Goal: Task Accomplishment & Management: Complete application form

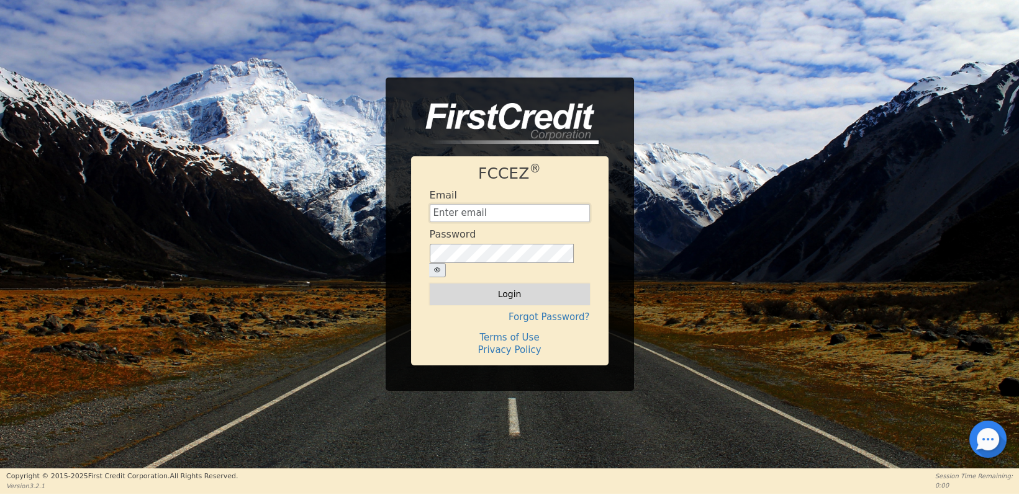
type input "[EMAIL_ADDRESS][DOMAIN_NAME]"
click at [496, 290] on button "Login" at bounding box center [510, 294] width 160 height 21
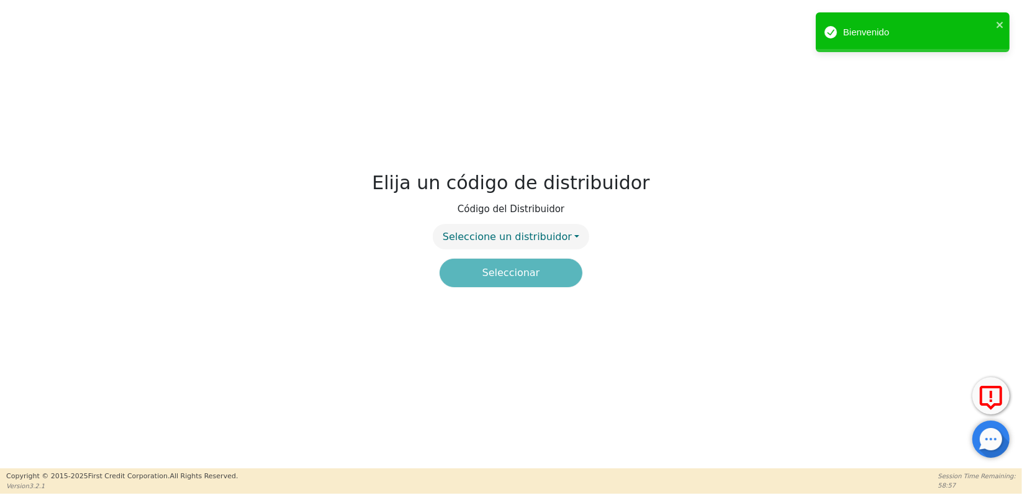
click at [493, 274] on div "Seleccionar" at bounding box center [511, 273] width 152 height 29
click at [499, 236] on span "Seleccione un distribuidor" at bounding box center [507, 237] width 129 height 12
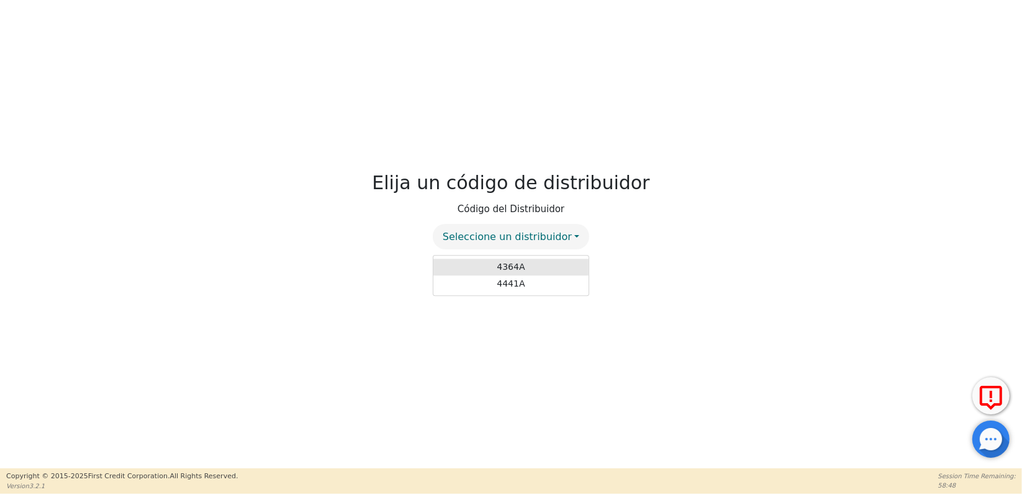
click at [499, 267] on link "4364A" at bounding box center [510, 267] width 155 height 17
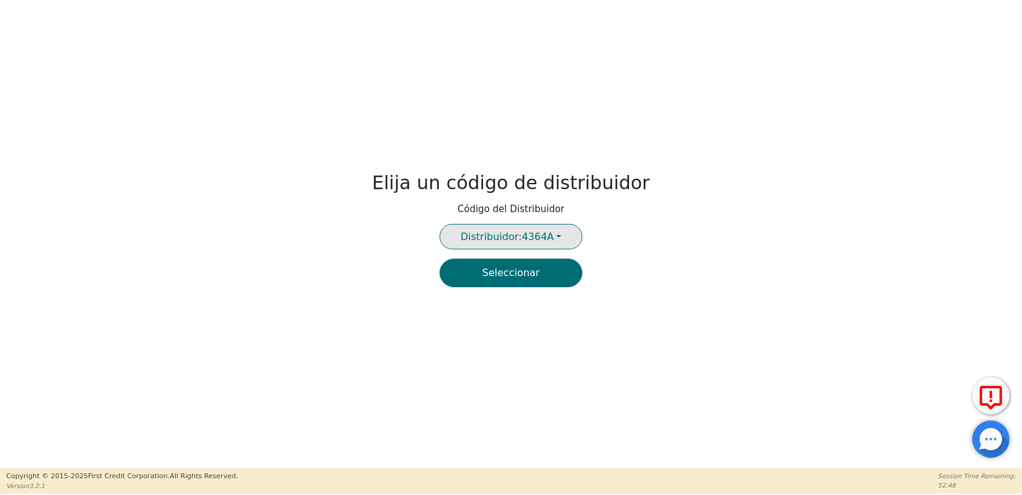
click at [559, 236] on button "Distribuidor: 4364A" at bounding box center [510, 236] width 143 height 25
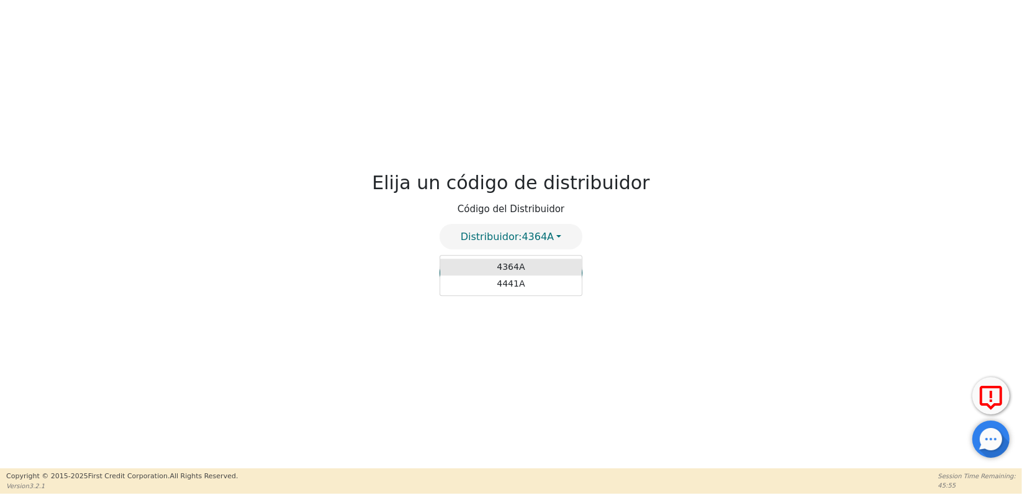
click at [491, 266] on link "4364A" at bounding box center [511, 267] width 142 height 17
click at [490, 278] on button "Seleccionar" at bounding box center [510, 273] width 143 height 29
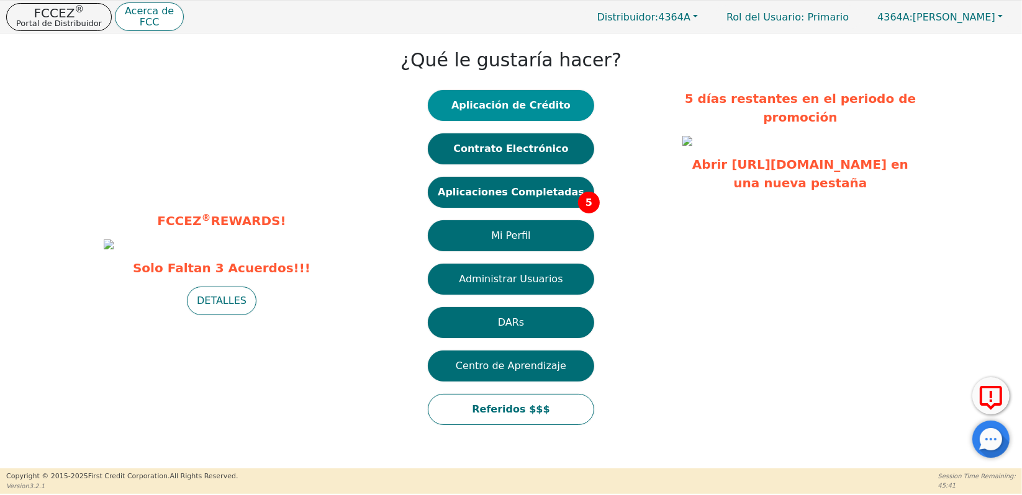
click at [513, 100] on button "Aplicación de Crédito" at bounding box center [511, 105] width 166 height 31
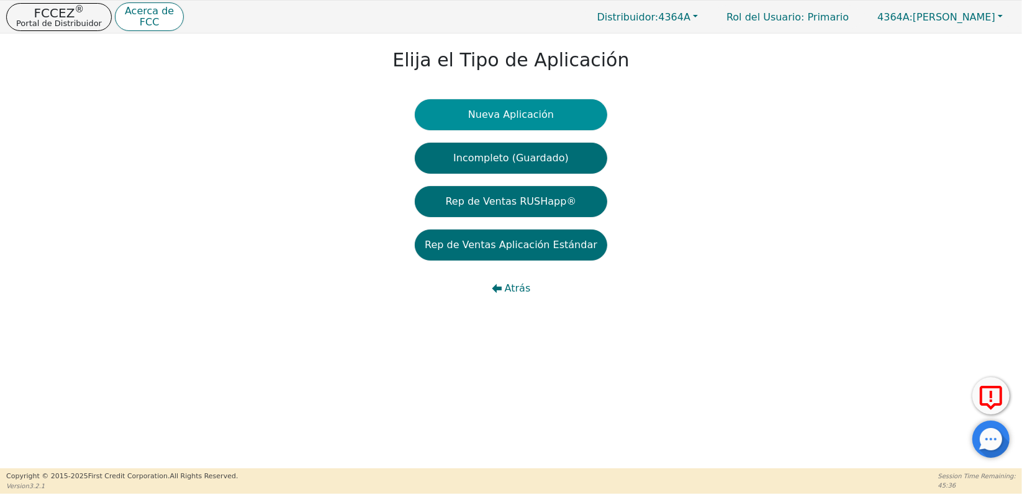
click at [506, 110] on button "Nueva Aplicación" at bounding box center [511, 114] width 192 height 31
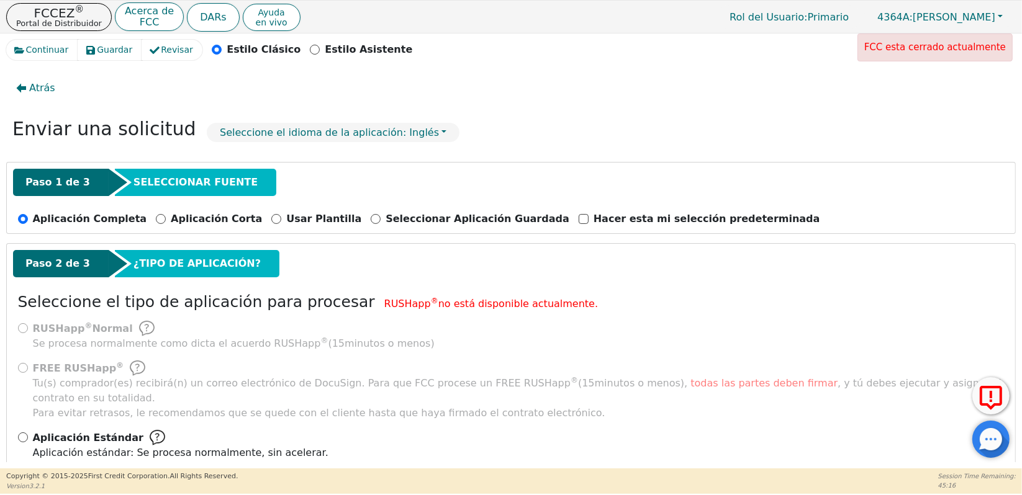
scroll to position [13, 0]
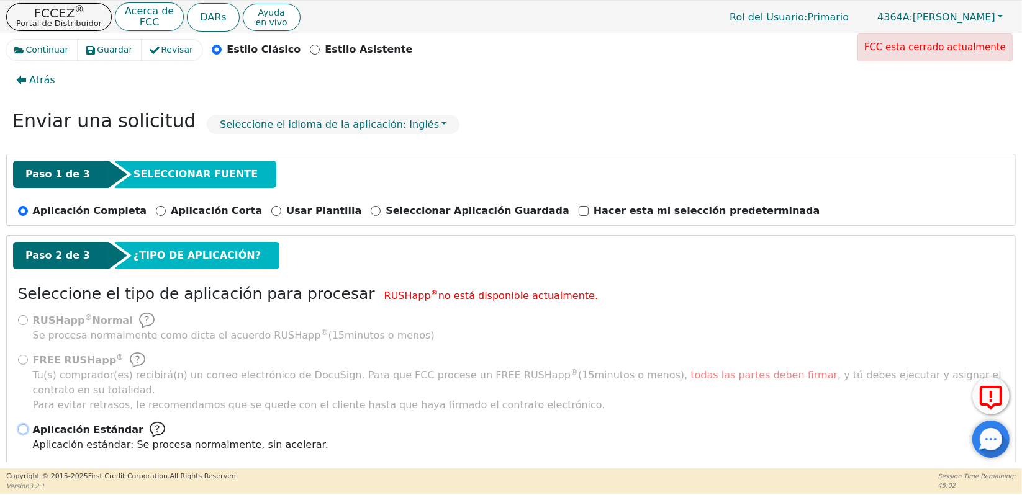
click at [22, 425] on input "Aplicación Estándar Aplicación estándar: Se procesa normalmente, sin acelerar." at bounding box center [23, 430] width 10 height 10
radio input "true"
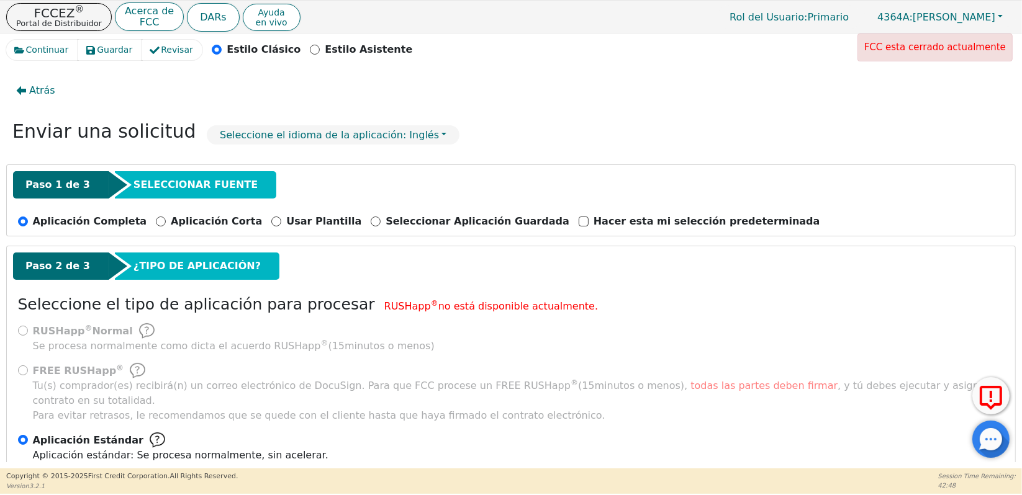
scroll to position [0, 0]
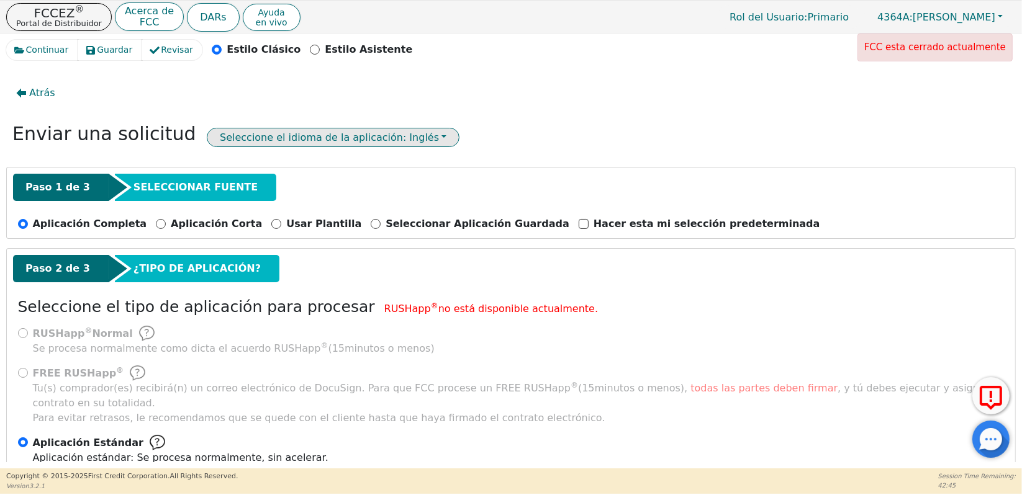
click at [385, 137] on button "Seleccione el idioma de la aplicación: Inglés" at bounding box center [333, 137] width 253 height 19
click at [390, 135] on button "Seleccione el idioma de la aplicación: Inglés" at bounding box center [333, 137] width 253 height 19
click at [385, 132] on button "Seleccione el idioma de la aplicación: Inglés" at bounding box center [333, 137] width 253 height 19
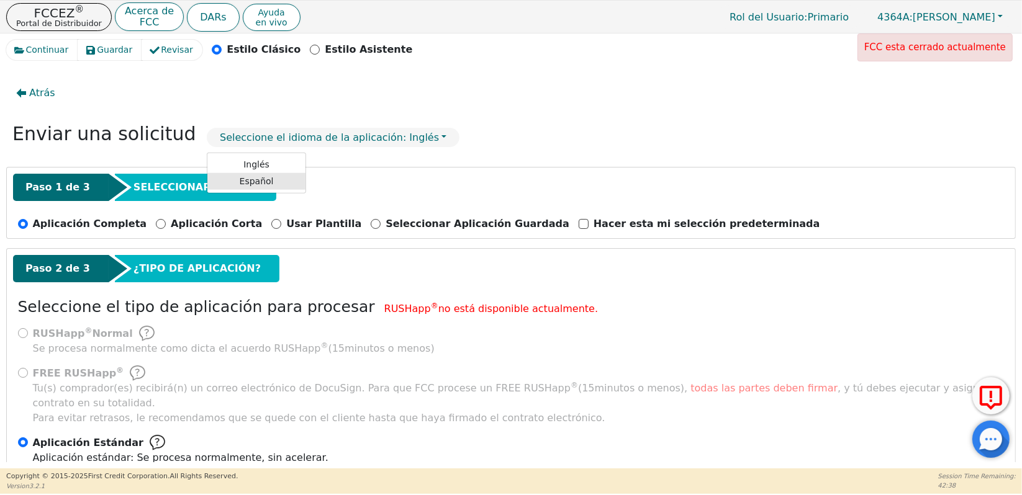
click at [238, 178] on link "Español" at bounding box center [256, 181] width 98 height 17
click at [490, 147] on div "Enviar una solicitud Seleccione el idioma de la aplicación: Español Inglés Espa…" at bounding box center [510, 137] width 1009 height 41
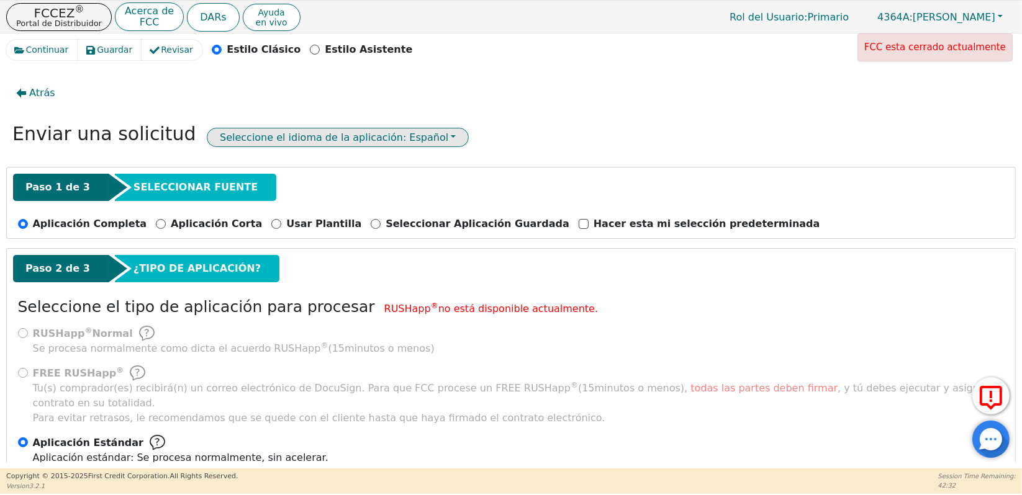
click at [390, 137] on button "Seleccione el idioma de la aplicación: Español" at bounding box center [338, 137] width 262 height 19
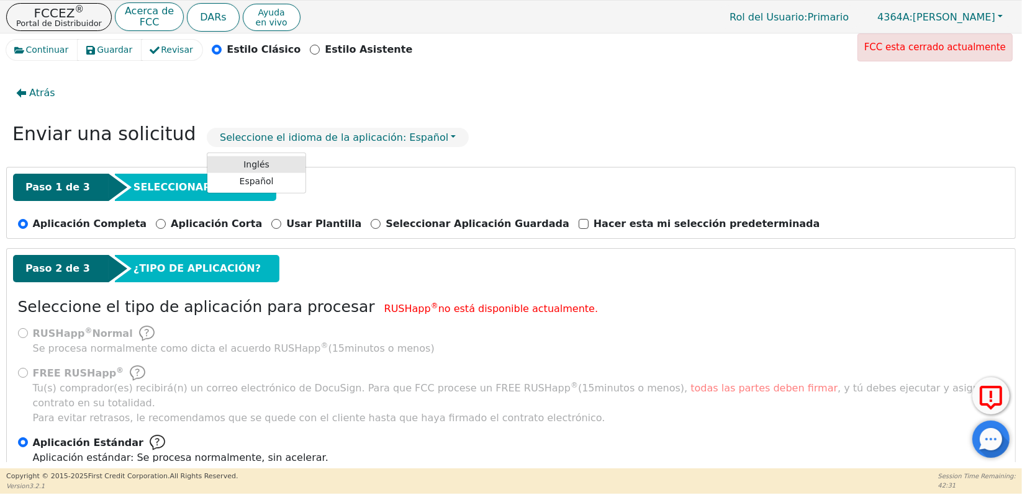
click at [250, 158] on link "Inglés" at bounding box center [256, 164] width 98 height 17
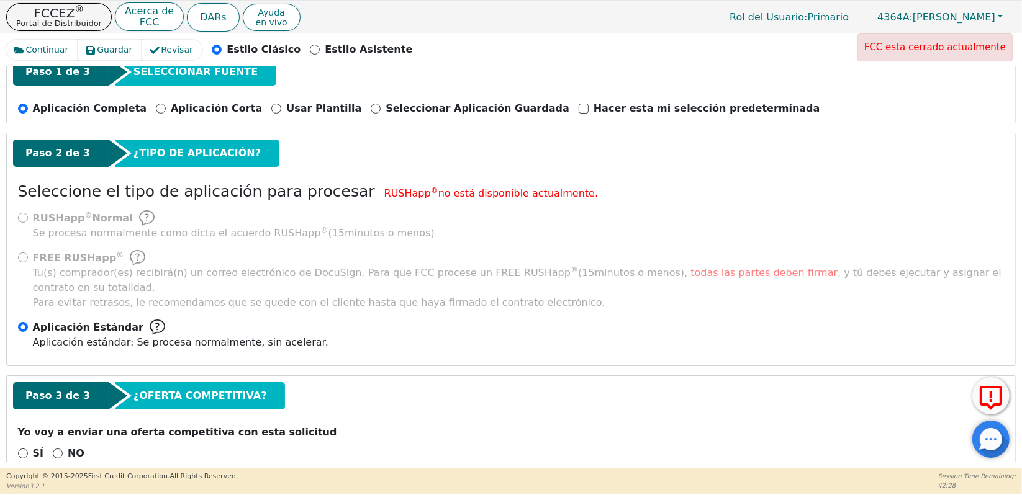
scroll to position [124, 0]
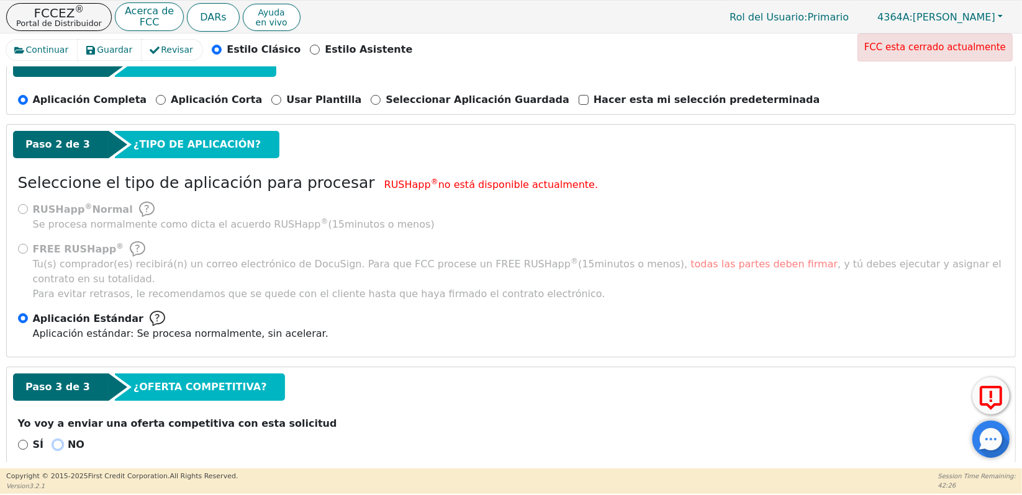
click at [56, 440] on input "NO" at bounding box center [58, 445] width 10 height 10
radio input "true"
drag, startPoint x: 1016, startPoint y: 137, endPoint x: 1016, endPoint y: 169, distance: 32.3
click at [1016, 169] on div "Continuar Guardar Revisar Estilo Clásico Estilo Asistente FCC esta cerrado actu…" at bounding box center [511, 251] width 1022 height 435
drag, startPoint x: 1016, startPoint y: 169, endPoint x: 914, endPoint y: 161, distance: 102.1
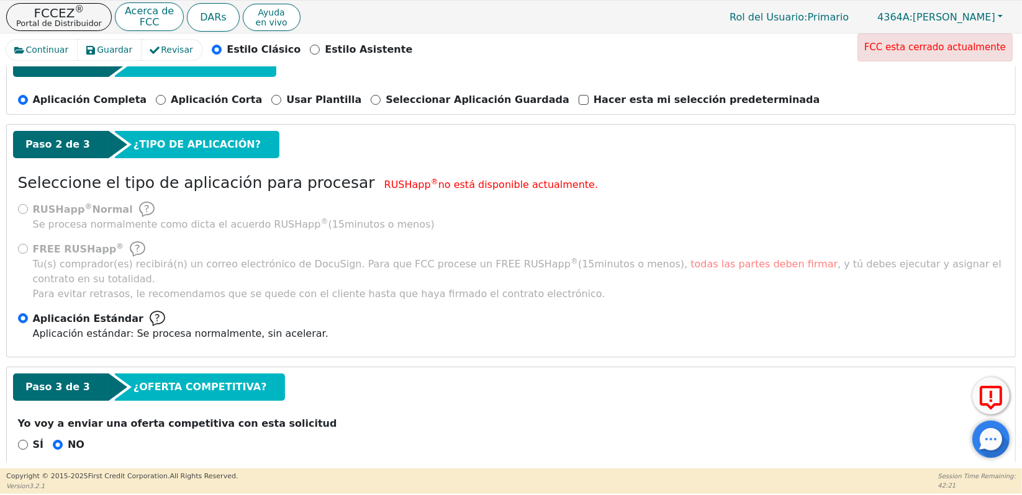
click at [914, 161] on div "Paso 2 de 3 ¿TIPO DE APLICACIÓN?" at bounding box center [511, 148] width 996 height 34
click at [458, 197] on div "Paso 2 de 3 ¿TIPO DE APLICACIÓN? Seleccione el tipo de aplicación para procesar…" at bounding box center [511, 241] width 1008 height 232
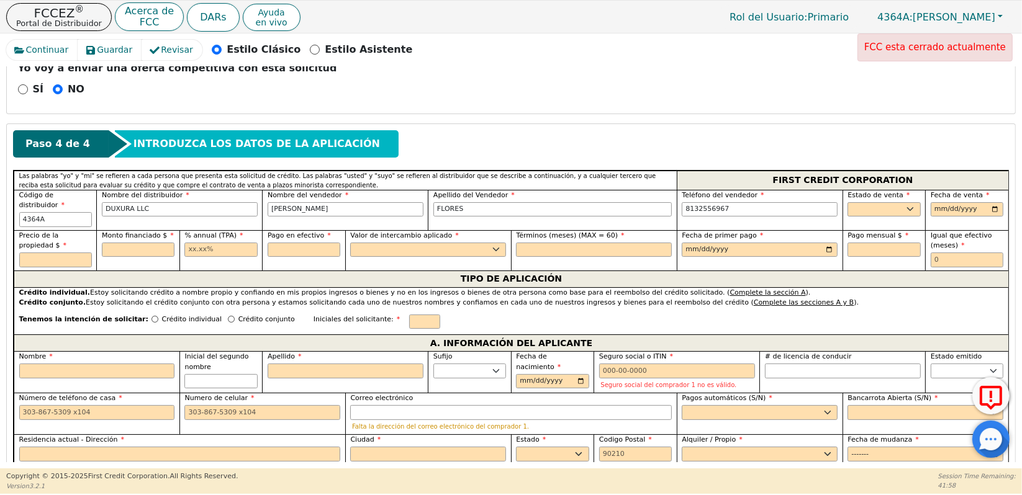
scroll to position [491, 0]
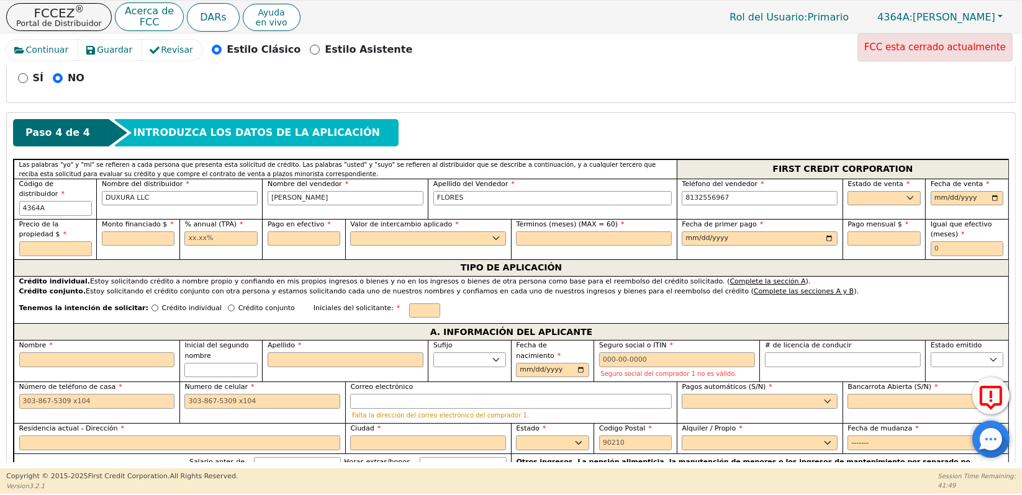
drag, startPoint x: 1016, startPoint y: 196, endPoint x: 1016, endPoint y: 206, distance: 10.0
click at [1016, 206] on div "Continuar Guardar Revisar Estilo Clásico Estilo Asistente FCC esta cerrado actu…" at bounding box center [511, 251] width 1022 height 435
drag, startPoint x: 1016, startPoint y: 196, endPoint x: 1016, endPoint y: 204, distance: 8.1
click at [1016, 204] on div "Continuar Guardar Revisar Estilo Clásico Estilo Asistente FCC esta cerrado actu…" at bounding box center [511, 251] width 1022 height 435
drag, startPoint x: 1017, startPoint y: 202, endPoint x: 1019, endPoint y: 209, distance: 6.9
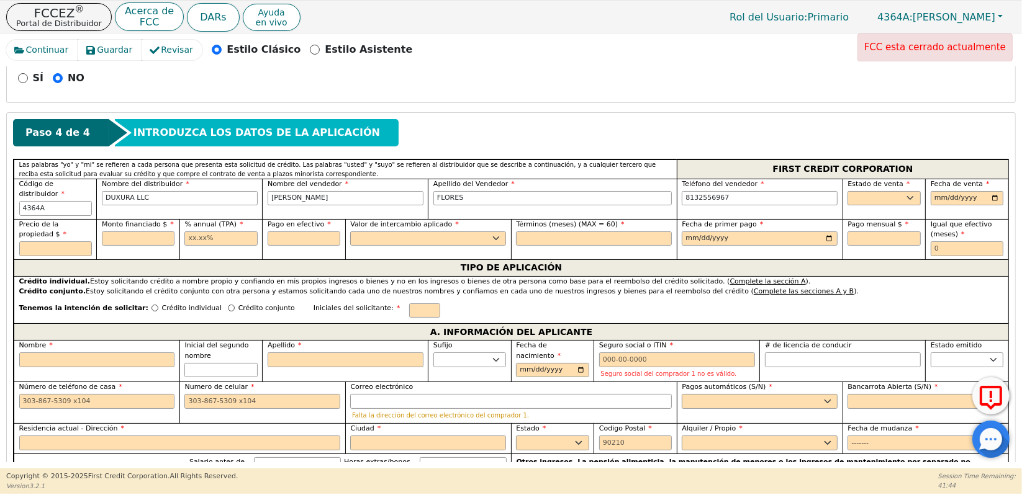
click at [1019, 209] on div "Continuar Guardar Revisar Estilo Clásico Estilo Asistente FCC esta cerrado actu…" at bounding box center [511, 251] width 1022 height 435
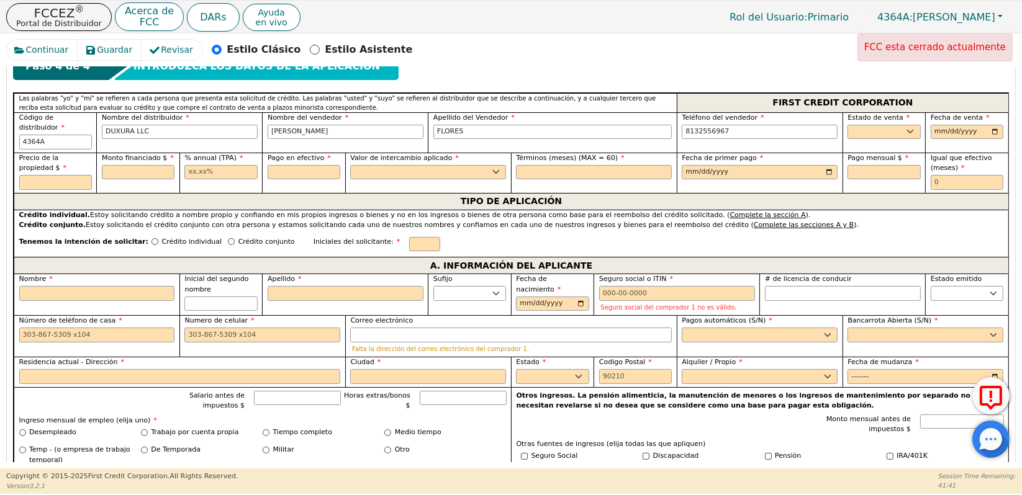
scroll to position [562, 0]
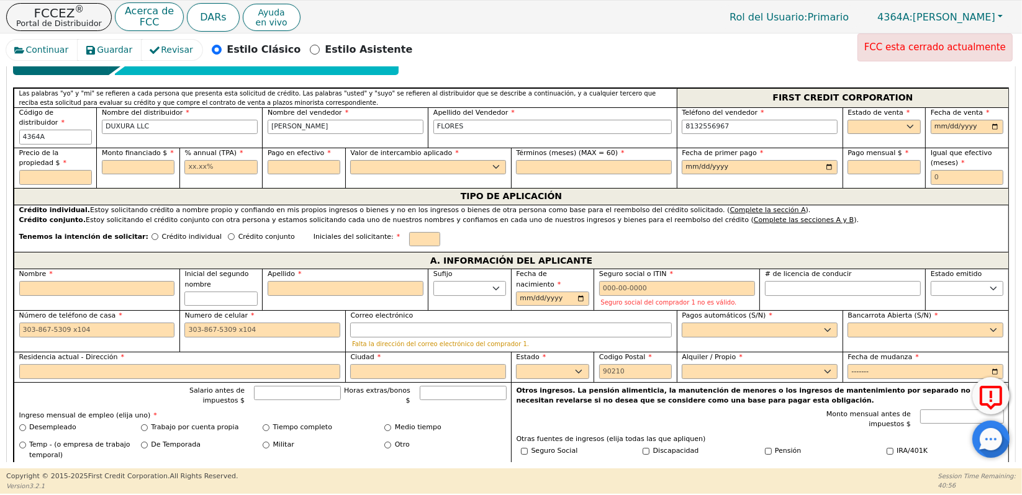
click at [1016, 210] on div "Continuar Guardar Revisar Estilo Clásico Estilo Asistente FCC esta cerrado actu…" at bounding box center [511, 251] width 1022 height 435
click at [848, 226] on div "Tenemos la intención de solicitar: Crédito individual Crédito conjunto Iniciale…" at bounding box center [511, 239] width 994 height 27
click at [905, 120] on select "AK AL AR AZ CA CO CT DC DE FL GA HI IA ID IL IN KS KY LA MA MD ME MI MN MO MS M…" at bounding box center [883, 127] width 73 height 15
select select "CO"
click at [847, 120] on select "AK AL AR AZ CA CO CT DC DE FL GA HI IA ID IL IN KS KY LA MA MD ME MI MN MO MS M…" at bounding box center [883, 127] width 73 height 15
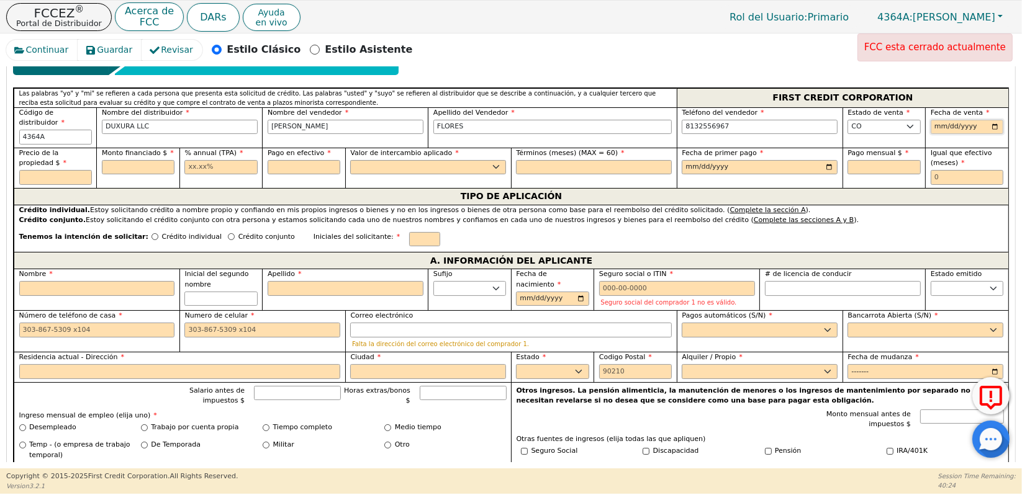
click at [935, 120] on input "date" at bounding box center [966, 127] width 73 height 15
click at [993, 120] on input "date" at bounding box center [966, 127] width 73 height 15
type input "2025-08-27"
click at [122, 160] on input "text" at bounding box center [138, 167] width 73 height 15
type input "5000.00"
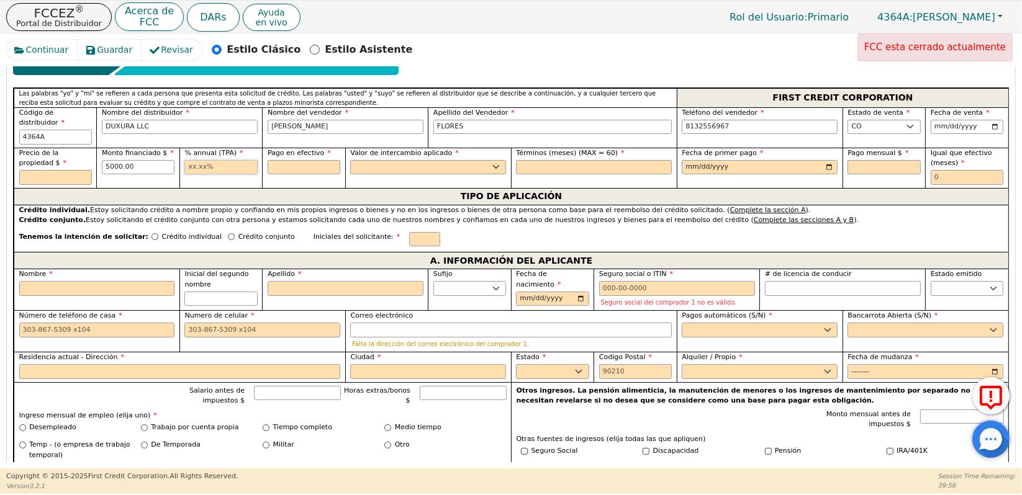
click at [215, 160] on input "text" at bounding box center [220, 167] width 73 height 15
type input "11.99"
click at [299, 160] on input "text" at bounding box center [304, 167] width 73 height 15
click at [402, 160] on select "Sí No" at bounding box center [428, 167] width 156 height 15
click at [544, 160] on input "text" at bounding box center [594, 167] width 156 height 15
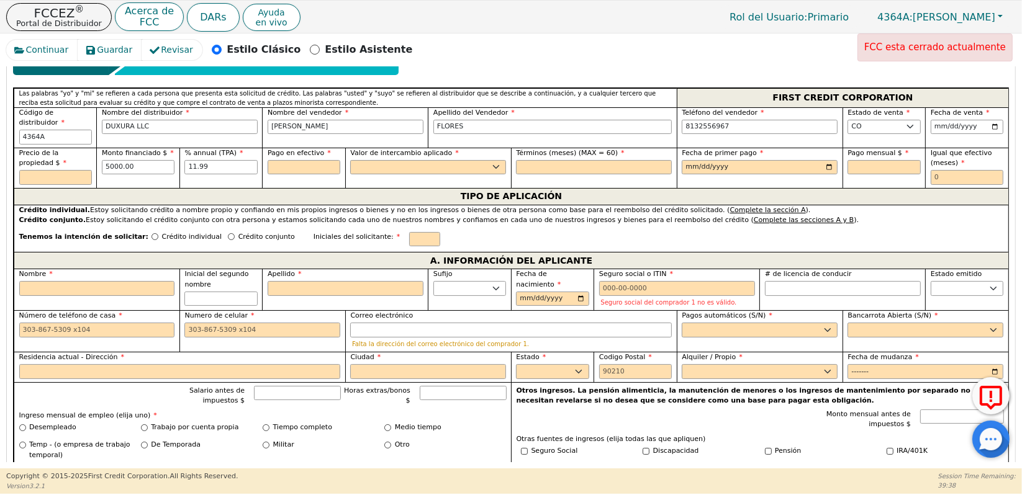
click at [461, 188] on div "TIPO DE APLICACIÓN" at bounding box center [511, 196] width 994 height 17
drag, startPoint x: 1016, startPoint y: 211, endPoint x: 1017, endPoint y: 223, distance: 12.5
click at [1017, 223] on div "Continuar Guardar Revisar Estilo Clásico Estilo Asistente FCC esta cerrado actu…" at bounding box center [511, 251] width 1022 height 435
drag, startPoint x: 1011, startPoint y: 207, endPoint x: 1013, endPoint y: 222, distance: 15.0
click at [1013, 222] on div "Atrás Enviar una solicitud Seleccione el idioma de la aplicación: Inglés Inglés…" at bounding box center [510, 264] width 1009 height 396
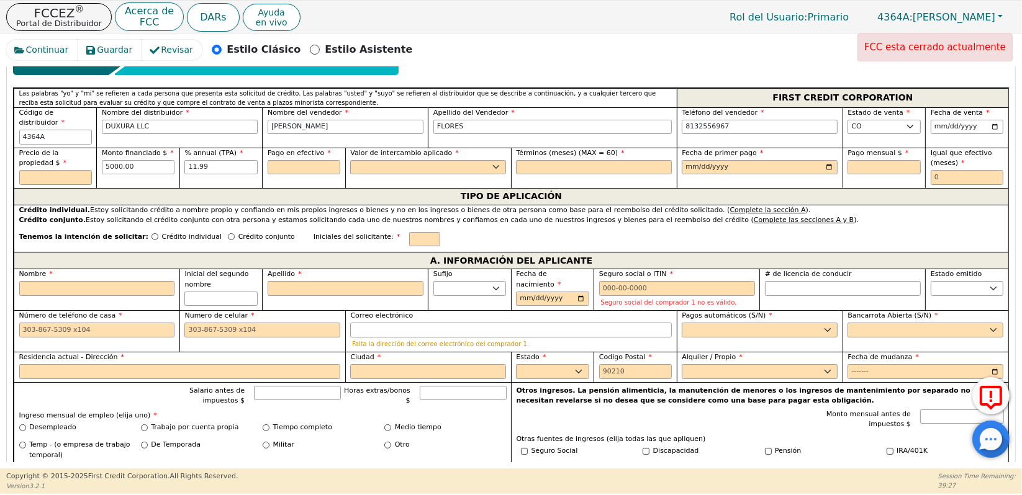
drag, startPoint x: 1013, startPoint y: 222, endPoint x: 943, endPoint y: 215, distance: 70.5
click at [943, 226] on div "Tenemos la intención de solicitar: Crédito individual Crédito conjunto Iniciale…" at bounding box center [511, 239] width 994 height 27
click at [862, 226] on div "Tenemos la intención de solicitar: Crédito individual Crédito conjunto Iniciale…" at bounding box center [511, 239] width 994 height 27
click at [304, 160] on input "text" at bounding box center [304, 167] width 73 height 15
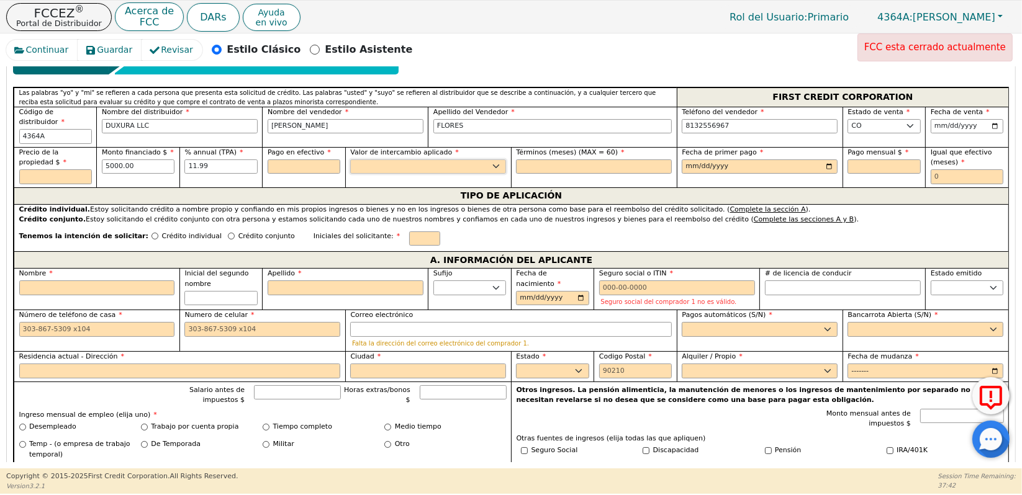
click at [459, 160] on select "Sí No" at bounding box center [428, 167] width 156 height 15
click at [867, 119] on select "AK AL AR AZ CA CO CT DC DE FL GA HI IA ID IL IN KS KY LA MA MD ME MI MN MO MS M…" at bounding box center [883, 126] width 73 height 15
select select
click at [847, 119] on select "AK AL AR AZ CA CO CT DC DE FL GA HI IA ID IL IN KS KY LA MA MD ME MI MN MO MS M…" at bounding box center [883, 126] width 73 height 15
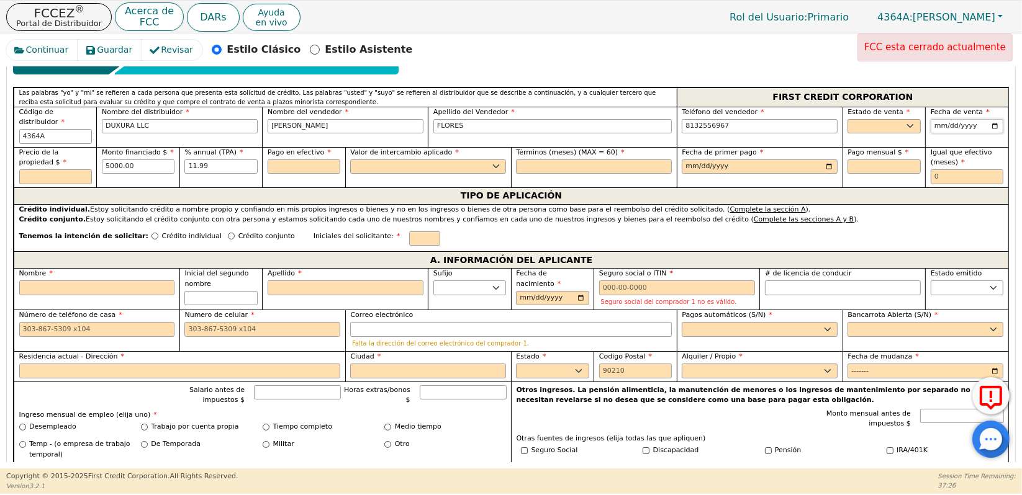
click at [949, 119] on input "2025-08-27" at bounding box center [966, 126] width 73 height 15
click at [965, 119] on input "2025-08-27" at bounding box center [966, 126] width 73 height 15
click at [966, 119] on input "2025-08-27" at bounding box center [966, 126] width 73 height 15
click at [940, 119] on input "2025-08-27" at bounding box center [966, 126] width 73 height 15
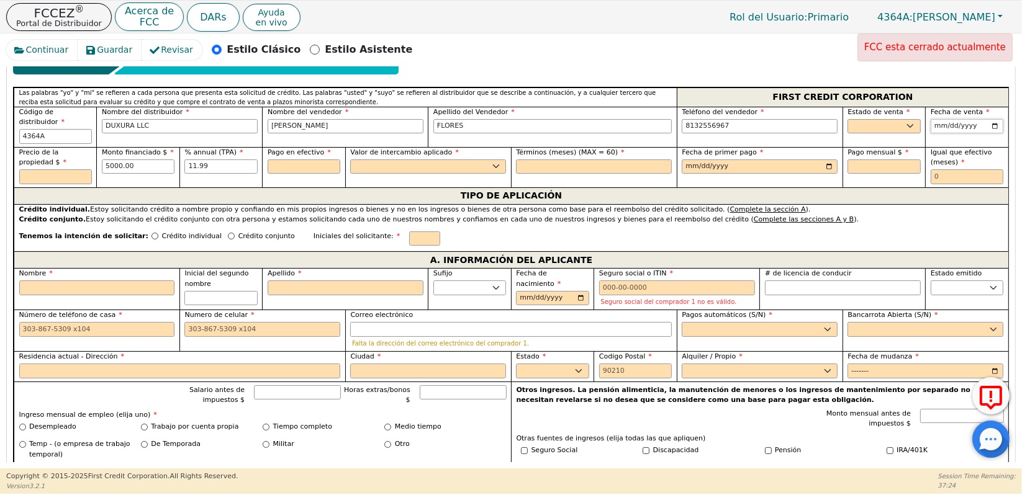
click at [937, 119] on input "2025-08-27" at bounding box center [966, 126] width 73 height 15
click at [967, 119] on input "2025-08-27" at bounding box center [966, 126] width 73 height 15
click at [971, 119] on input "2025-08-27" at bounding box center [966, 126] width 73 height 15
click at [959, 119] on input "2025-08-27" at bounding box center [966, 126] width 73 height 15
click at [956, 119] on input "2025-08-27" at bounding box center [966, 126] width 73 height 15
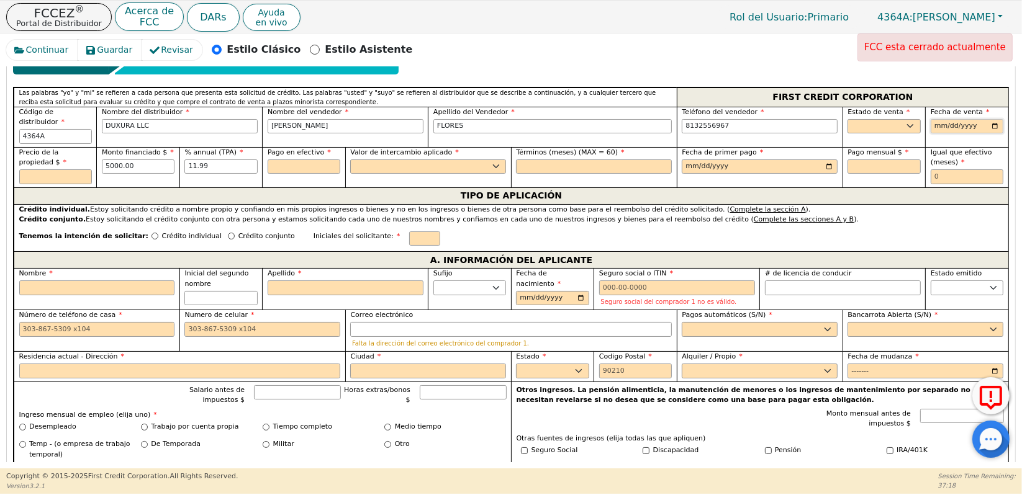
click at [945, 119] on input "date" at bounding box center [966, 126] width 73 height 15
click at [934, 119] on input "date" at bounding box center [966, 126] width 73 height 15
click at [895, 187] on div "TIPO DE APLICACIÓN" at bounding box center [511, 195] width 994 height 17
click at [210, 160] on input "11.99" at bounding box center [220, 167] width 73 height 15
type input "1"
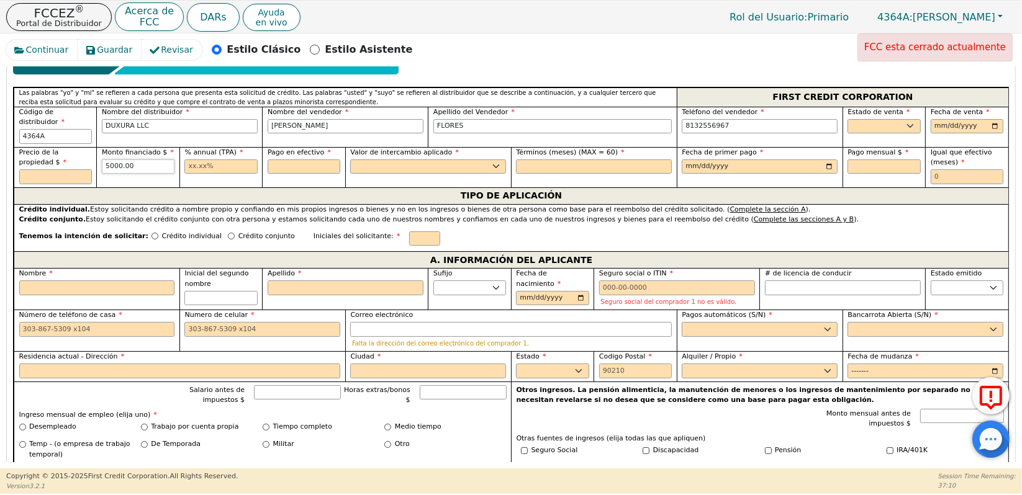
click at [148, 160] on input "5000.00" at bounding box center [138, 167] width 73 height 15
type input "5"
click at [135, 163] on div "Monto financiado $" at bounding box center [137, 167] width 83 height 40
click at [228, 233] on input "Crédito conjunto" at bounding box center [231, 236] width 7 height 7
radio input "true"
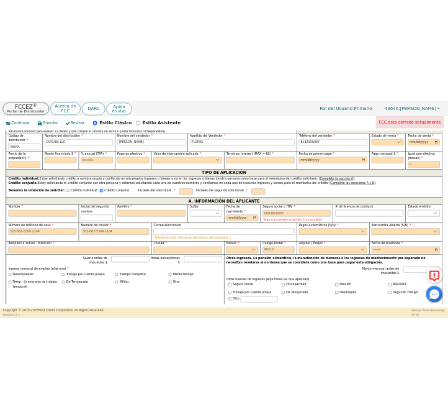
scroll to position [626, 0]
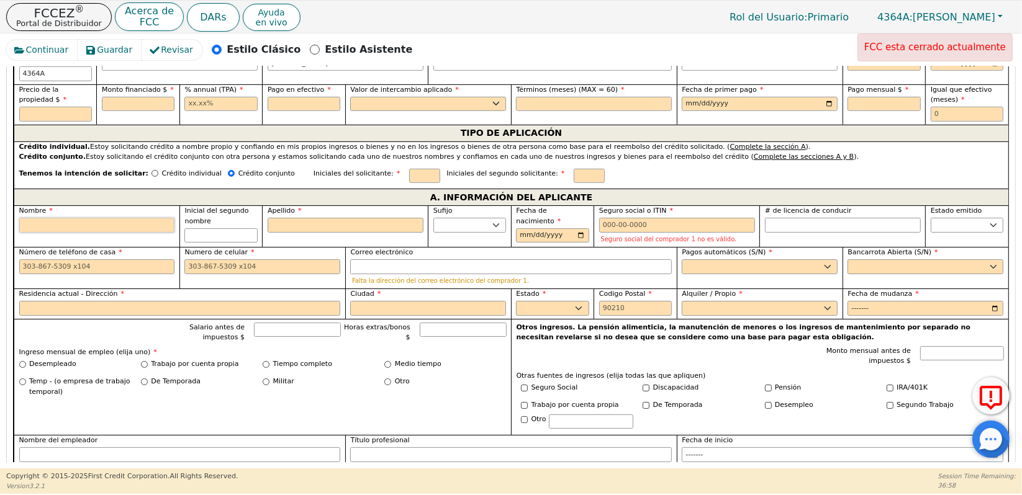
click at [127, 218] on input "Nombre" at bounding box center [97, 225] width 156 height 15
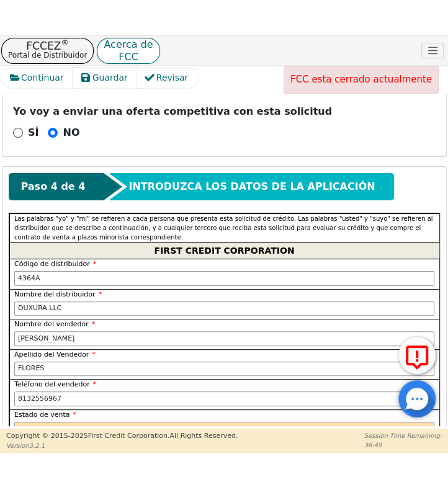
scroll to position [641, 0]
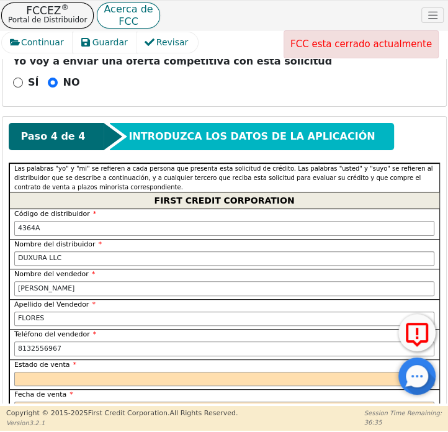
click at [112, 431] on html "FCCEZ ® Portal de Distribuidor Acerca de FCC DARs Ayuda en vivo Rol del Usuario…" at bounding box center [224, 215] width 448 height 431
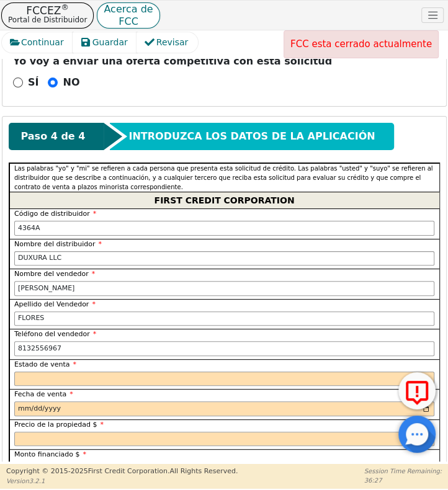
click at [210, 75] on div "SÍ NO" at bounding box center [224, 83] width 431 height 16
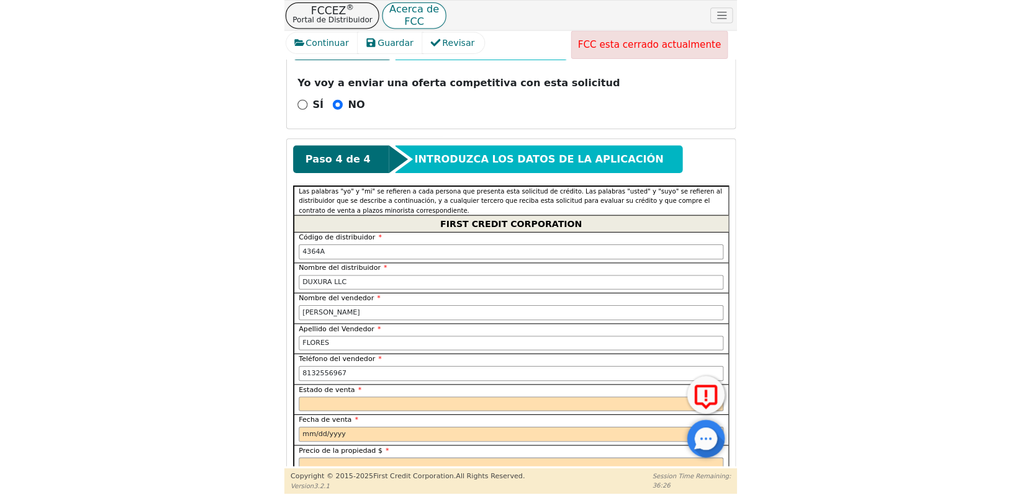
scroll to position [572, 0]
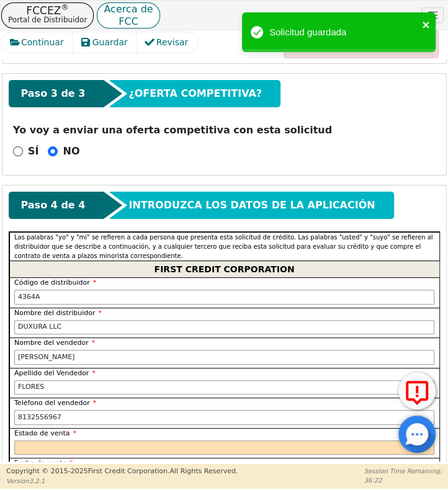
click at [425, 23] on icon "close" at bounding box center [426, 25] width 6 height 6
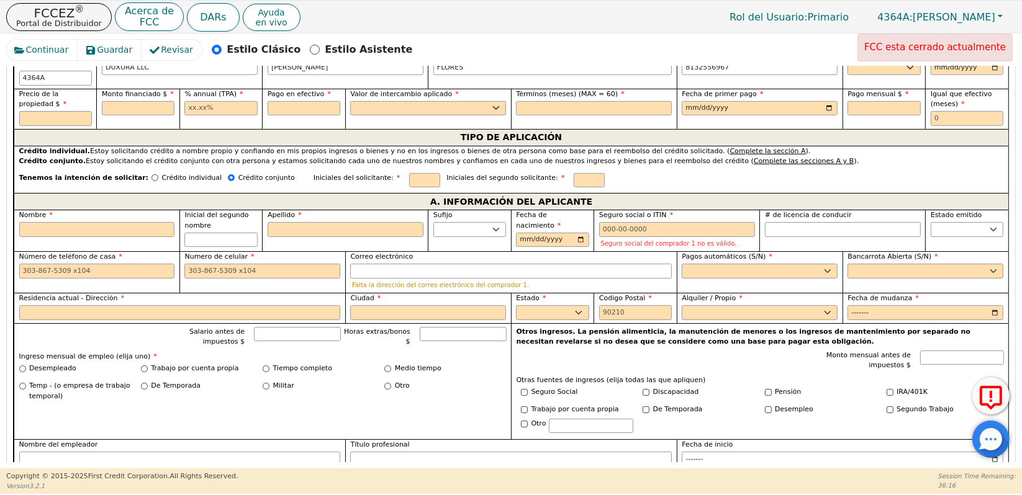
scroll to position [629, 0]
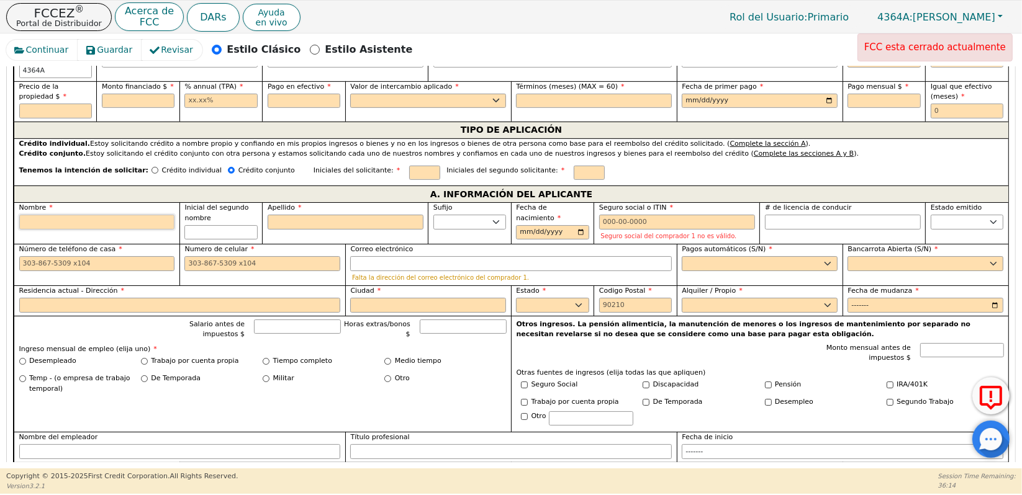
click at [106, 215] on input "Nombre" at bounding box center [97, 222] width 156 height 15
type input "E"
type input "EM"
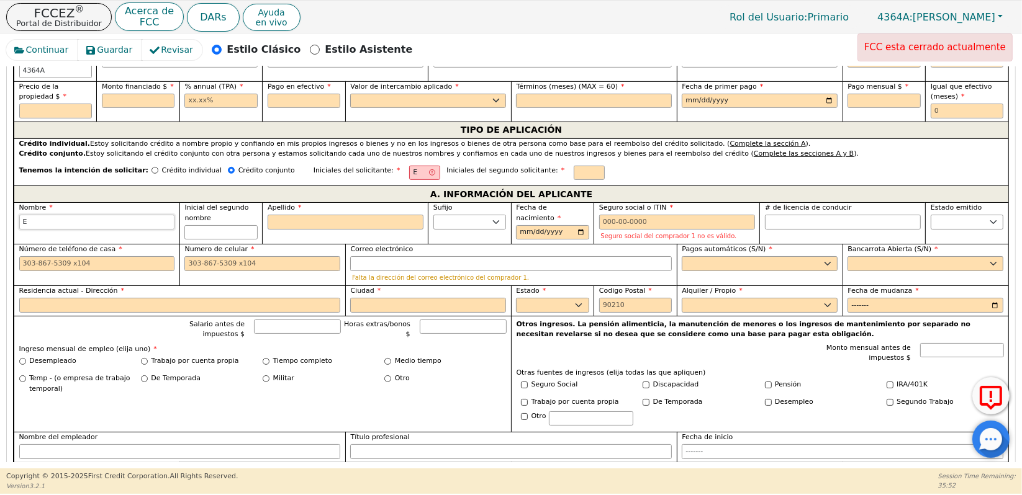
type input "EM"
type input "EMM"
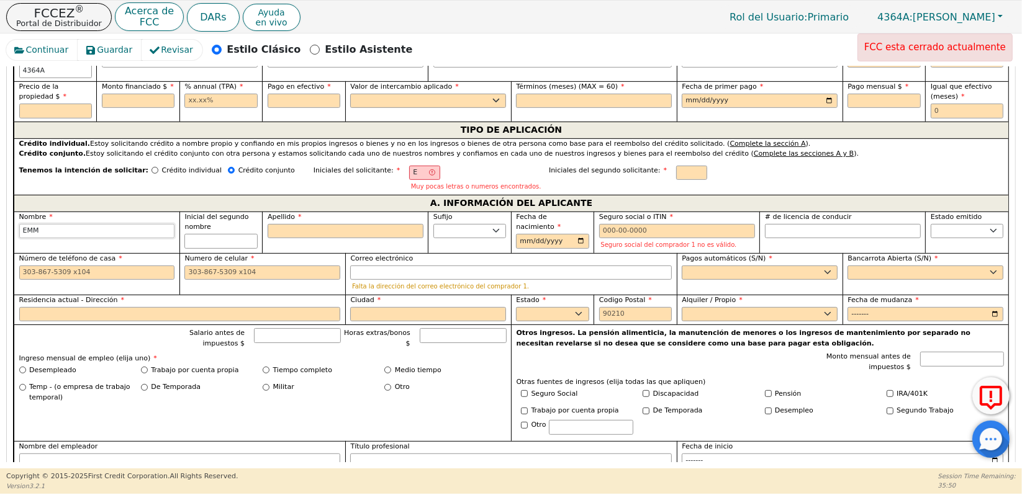
type input "[PERSON_NAME]"
type input "EMMAN"
type input "EMMANU"
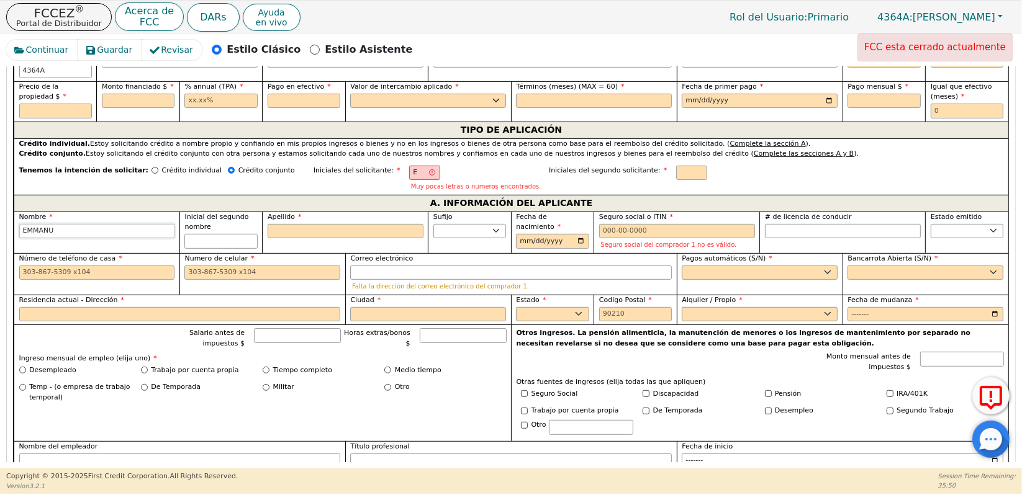
type input "EMMANU"
type input "EMMANUE"
type input "[PERSON_NAME]"
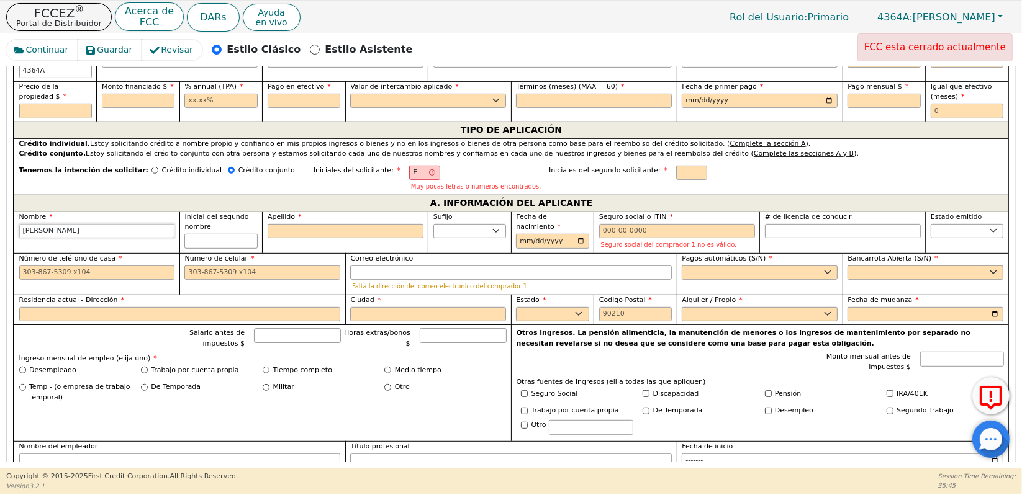
type input "[PERSON_NAME]"
click at [305, 224] on input "Apellido" at bounding box center [346, 231] width 156 height 15
click at [409, 166] on input "E" at bounding box center [424, 173] width 31 height 15
click at [313, 224] on input "Apellido" at bounding box center [346, 231] width 156 height 15
type input "EV"
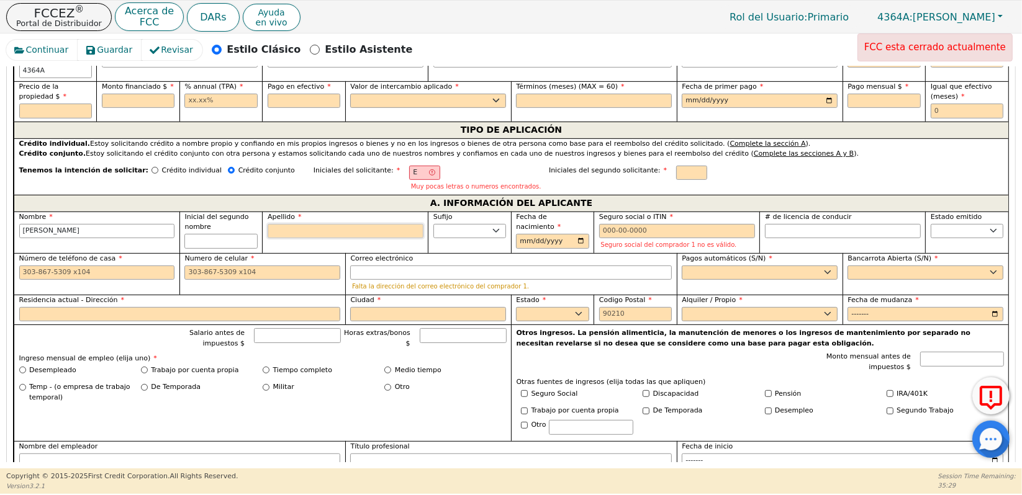
type input "V"
type input "EMMANUEL V"
type input "VI"
type input "EMMANUEL VI"
type input "VIL"
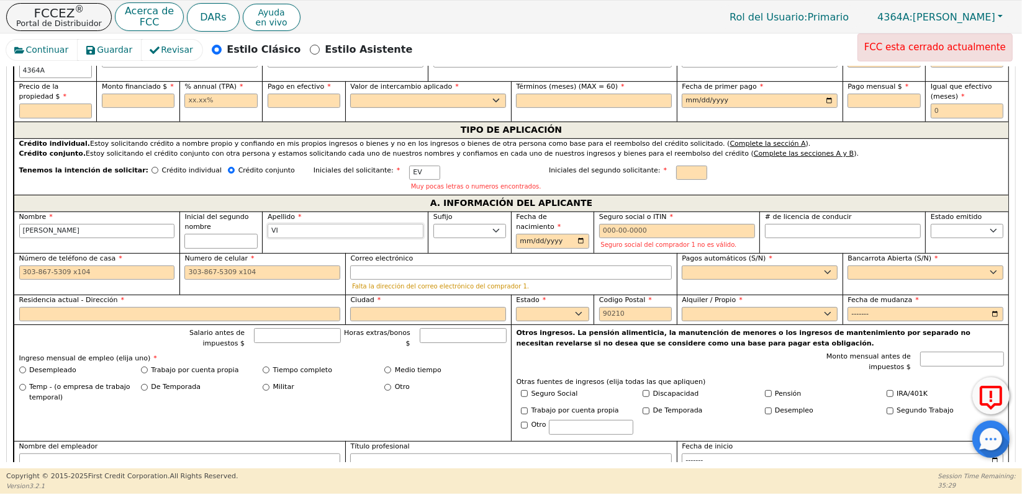
type input "EMMANUEL VIL"
type input "VILL"
type input "EMMANUEL VILL"
type input "VILLA"
type input "EMMANUEL VILLA"
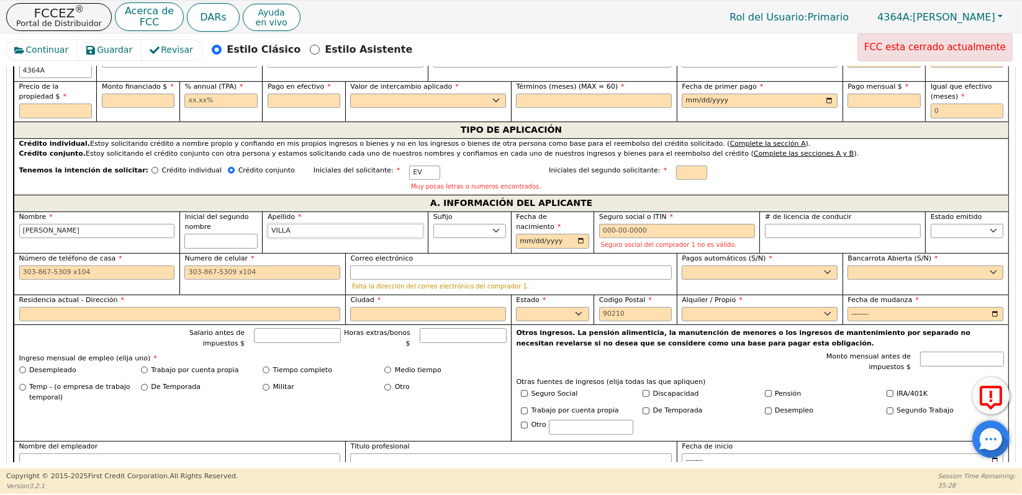
type input "VILLAG"
type input "EMMANUEL VILLAG"
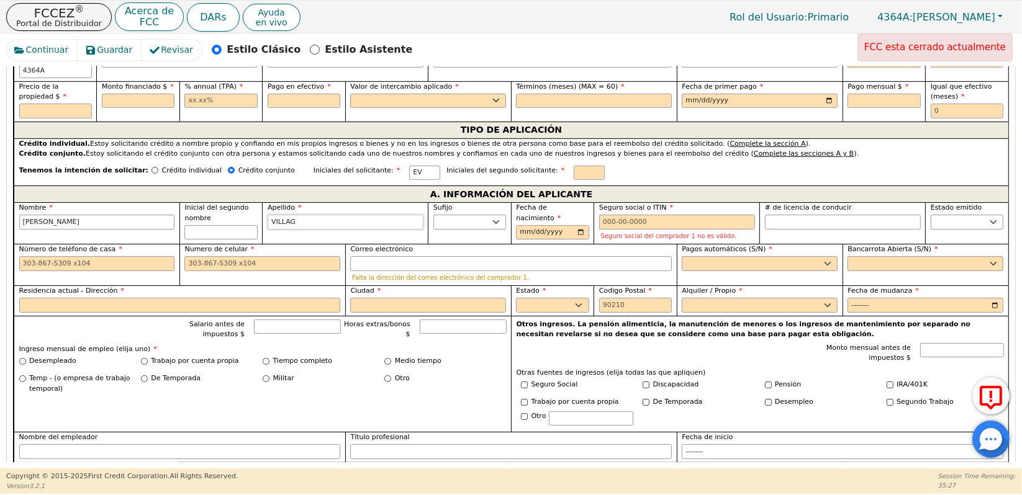
type input "VILLAGR"
type input "EMMANUEL VILLAGR"
type input "VILLAGRA"
type input "EMMANUEL VILLAGRA"
type input "VILLAGRAN"
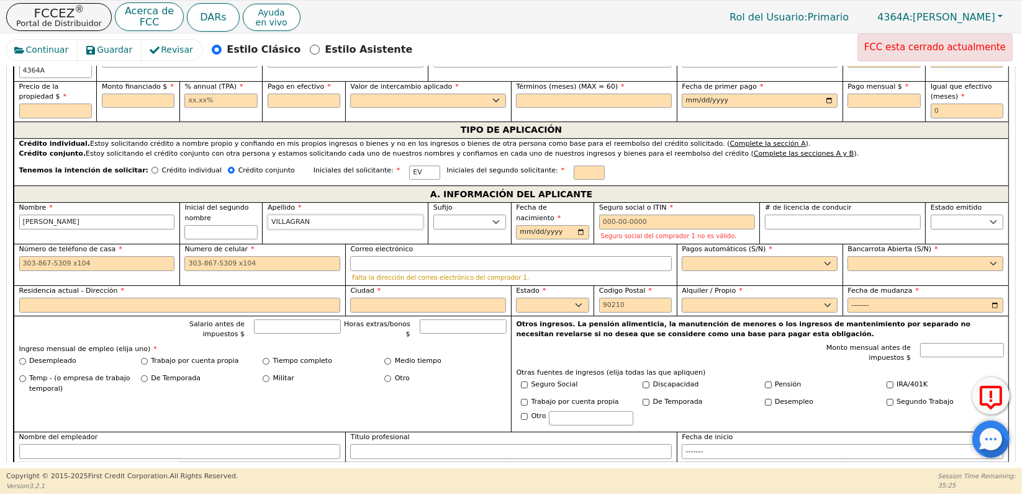
type input "EMMANUEL VILLAGRAN"
type input "VILLAGRAN"
click at [463, 217] on div "Sufijo Jr. Sr. II III IV" at bounding box center [469, 223] width 83 height 42
click at [482, 215] on select "Jr. Sr. II III IV" at bounding box center [469, 222] width 73 height 15
select select "Sr."
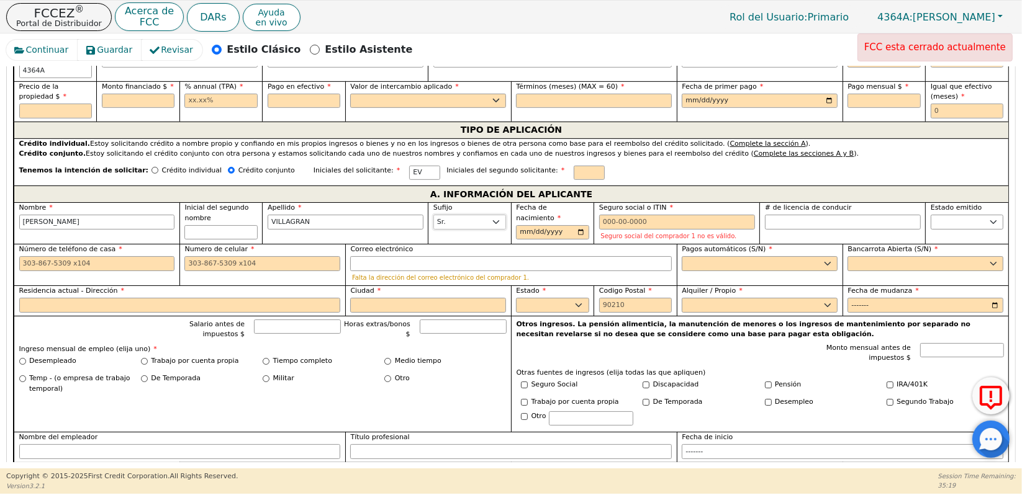
click at [433, 215] on select "Jr. Sr. II III IV" at bounding box center [469, 222] width 73 height 15
click at [520, 225] on input "Fecha de nacimiento" at bounding box center [552, 232] width 73 height 15
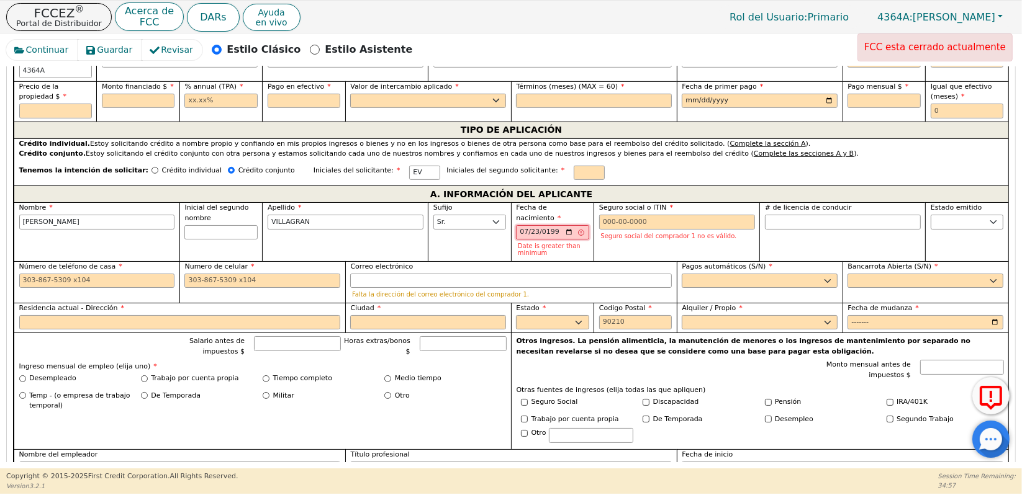
type input "1990-07-23"
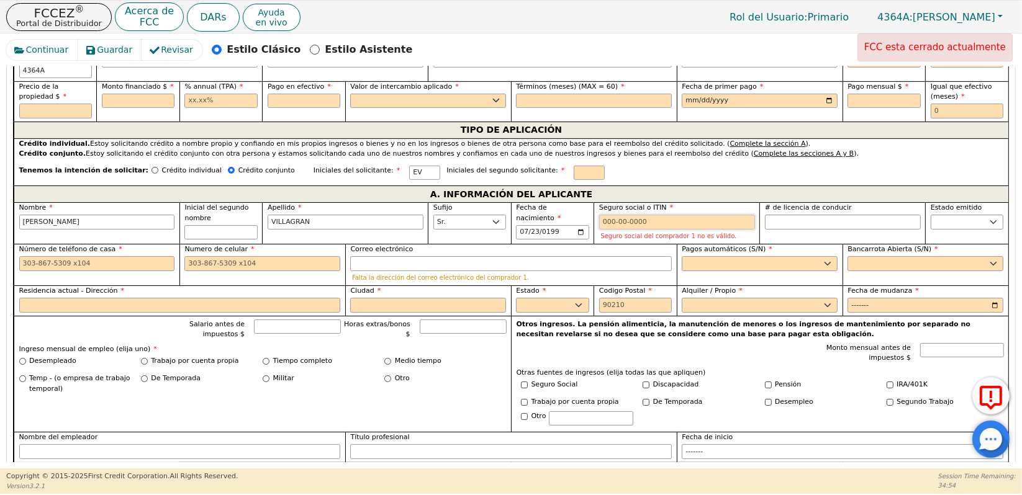
click at [606, 215] on input "Seguro social o ITIN" at bounding box center [677, 222] width 156 height 15
click at [607, 215] on input "Seguro social o ITIN" at bounding box center [677, 222] width 156 height 15
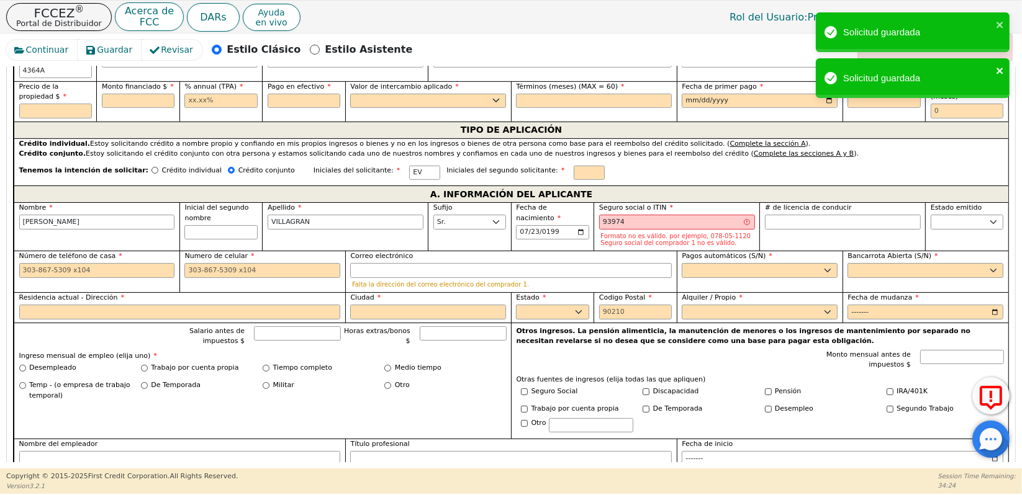
click at [1000, 68] on icon "close" at bounding box center [1000, 71] width 9 height 10
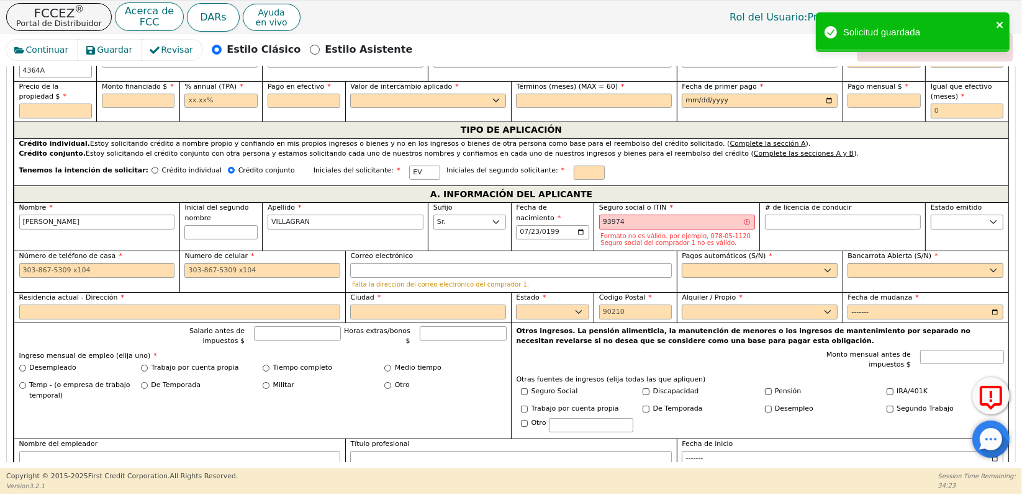
click at [1002, 24] on icon "close" at bounding box center [1000, 25] width 9 height 10
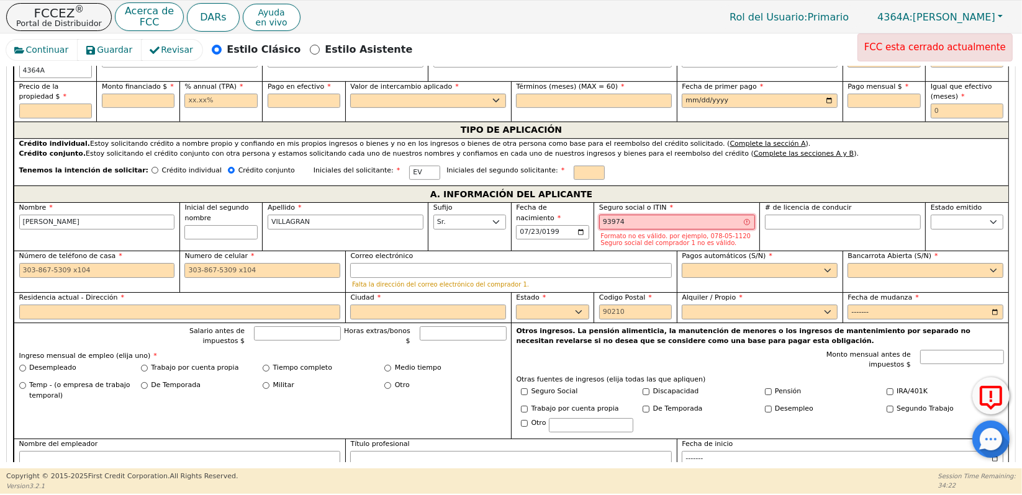
click at [654, 215] on input "93974" at bounding box center [677, 222] width 156 height 15
click at [637, 215] on input "93974" at bounding box center [677, 222] width 156 height 15
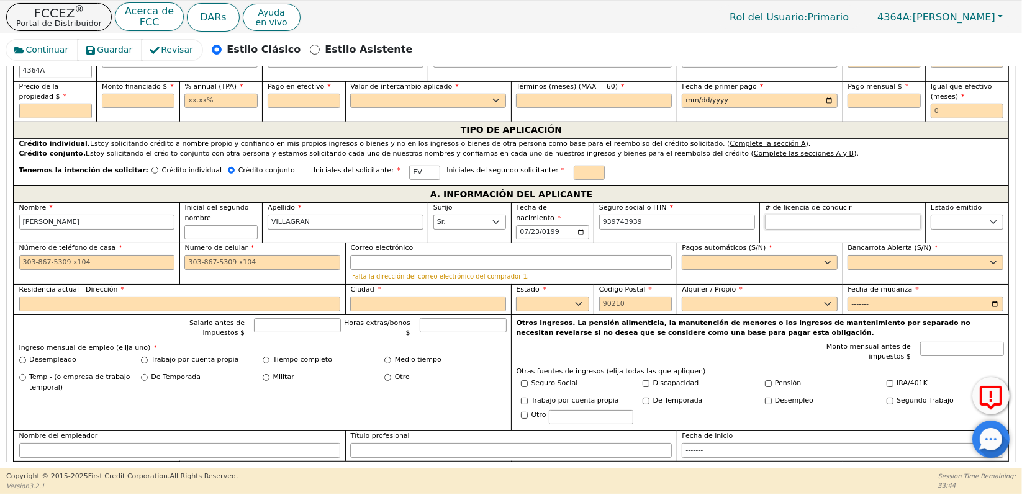
type input "***-**-3939"
click at [805, 215] on input "# de licencia de conducir" at bounding box center [843, 222] width 156 height 15
click at [795, 215] on input "# de licencia de conducir" at bounding box center [843, 222] width 156 height 15
click at [794, 215] on input "1796" at bounding box center [843, 222] width 156 height 15
click at [795, 215] on input "17926" at bounding box center [843, 222] width 156 height 15
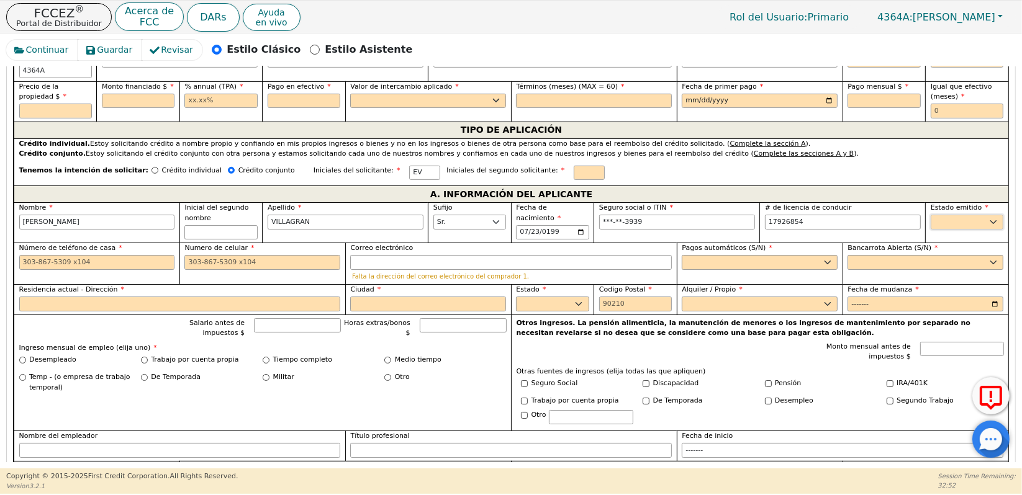
type input "********"
click at [939, 215] on select "AK AL AR AZ CA CO CT DC DE FL GA HI IA ID IL IN KS KY LA MA MD ME MI MN MO MS M…" at bounding box center [966, 222] width 73 height 15
select select "CO"
click at [930, 215] on select "AK AL AR AZ CA CO CT DC DE FL GA HI IA ID IL IN KS KY LA MA MD ME MI MN MO MS M…" at bounding box center [966, 222] width 73 height 15
click at [117, 255] on input "Número de teléfono de casa" at bounding box center [97, 262] width 156 height 15
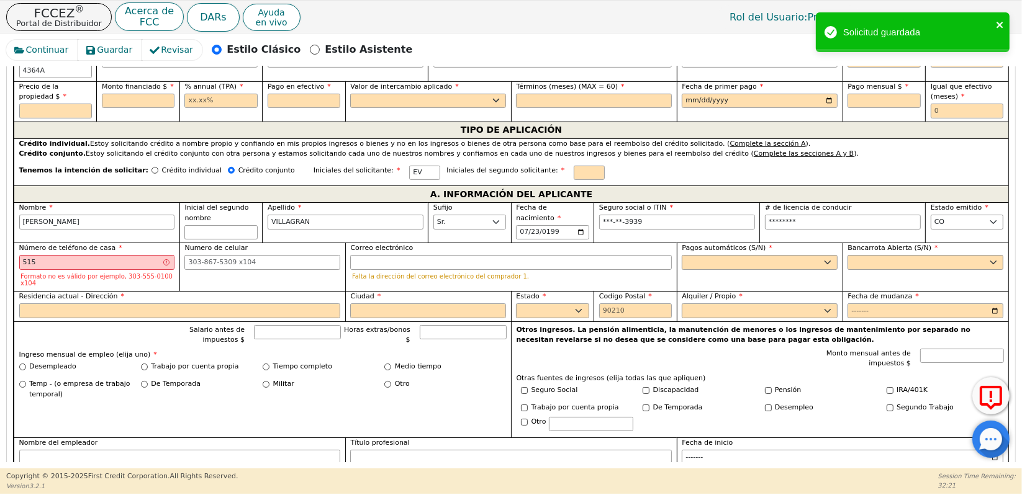
click at [1003, 24] on icon "close" at bounding box center [1000, 25] width 9 height 10
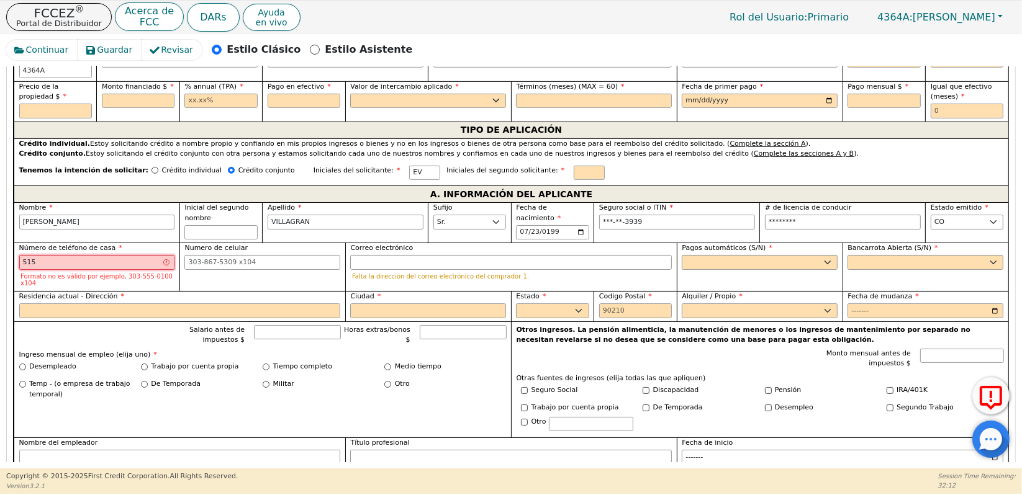
click at [106, 255] on input "515" at bounding box center [97, 262] width 156 height 15
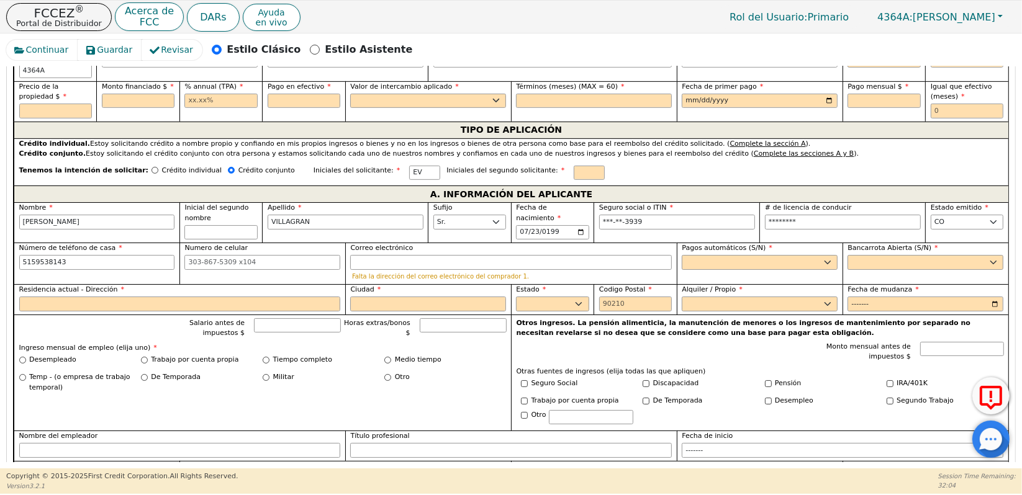
type input "515-953-8143"
click at [226, 255] on input "Numero de celular" at bounding box center [262, 262] width 156 height 15
type input "515-953-8143"
click at [705, 255] on select "Sí No" at bounding box center [760, 262] width 156 height 15
select select "y"
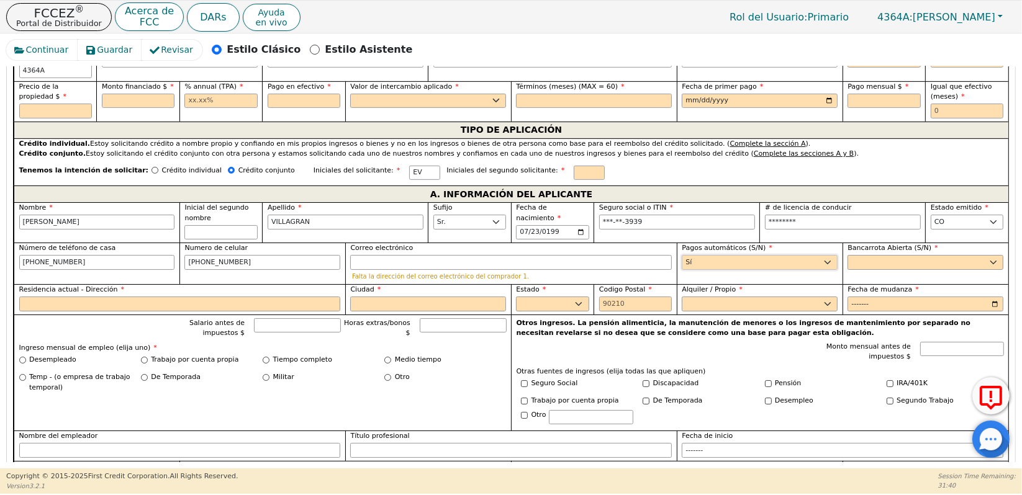
click at [682, 255] on select "Sí No" at bounding box center [760, 262] width 156 height 15
type input "EMMANUEL VILLAGRAN"
click at [893, 255] on select "Sí No" at bounding box center [925, 262] width 156 height 15
select select "n"
click at [847, 255] on select "Sí No" at bounding box center [925, 262] width 156 height 15
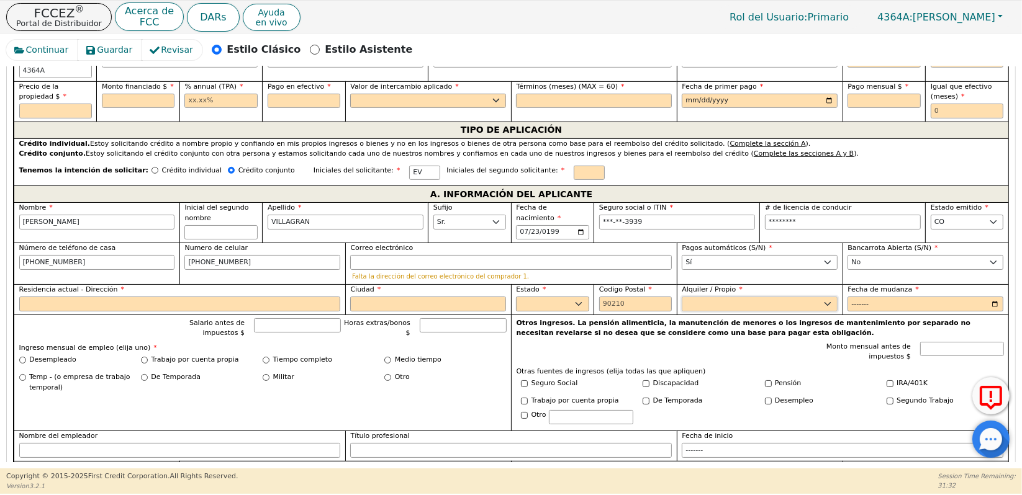
click at [696, 297] on select "Alquilar Propietario" at bounding box center [760, 304] width 156 height 15
select select "Rent"
click at [682, 297] on select "Alquilar Propietario" at bounding box center [760, 304] width 156 height 15
click at [193, 297] on input "Residencia actual - Dirección" at bounding box center [180, 304] width 322 height 15
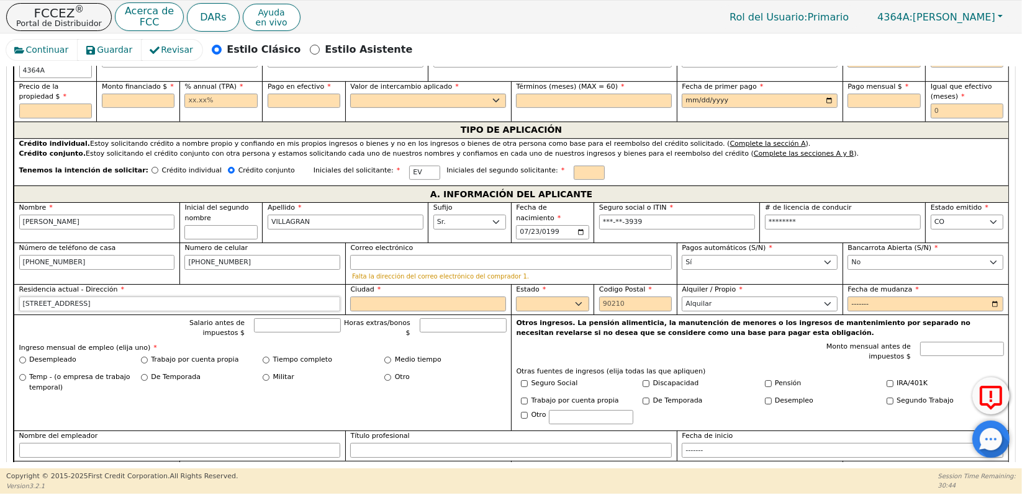
type input "3475 W DAKOTA AVE"
click at [379, 297] on input "Ciudad" at bounding box center [428, 304] width 156 height 15
type input "DENVER"
click at [536, 297] on select "AK AL AR AZ CA CO CT DC DE FL GA HI IA ID IL IN KS KY LA MA MD ME MI MN MO MS M…" at bounding box center [552, 304] width 73 height 15
select select "CO"
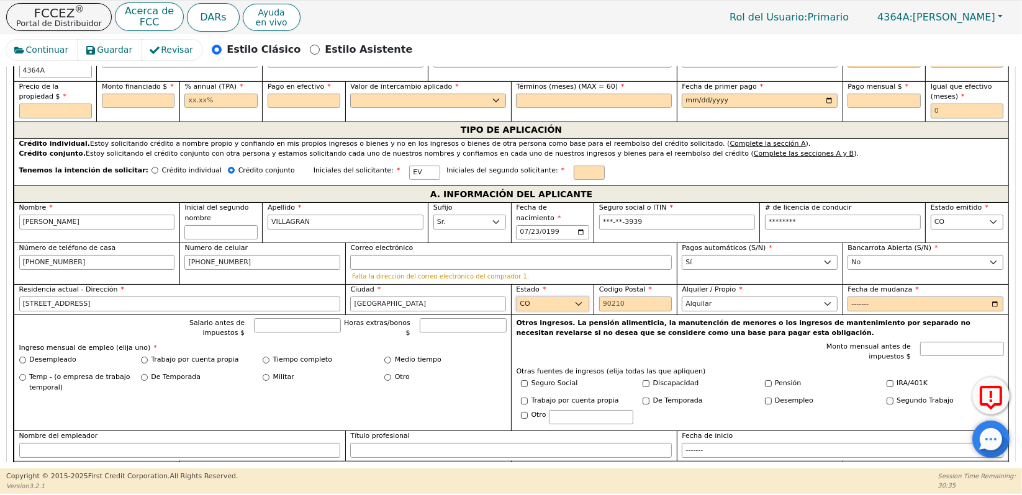
click at [516, 297] on select "AK AL AR AZ CA CO CT DC DE FL GA HI IA ID IL IN KS KY LA MA MD ME MI MN MO MS M…" at bounding box center [552, 304] width 73 height 15
click at [638, 297] on input "Codigo Postal" at bounding box center [635, 304] width 73 height 15
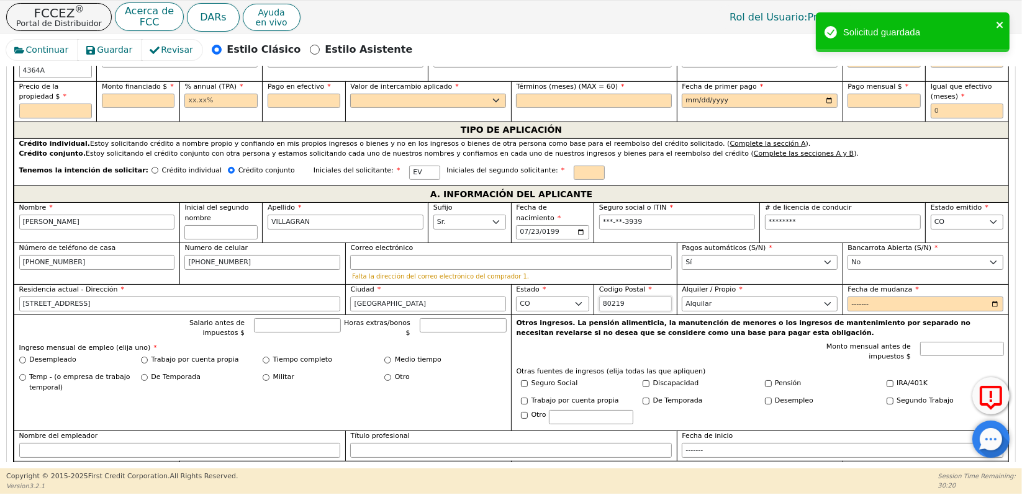
type input "80219"
click at [1001, 26] on icon "close" at bounding box center [999, 25] width 6 height 6
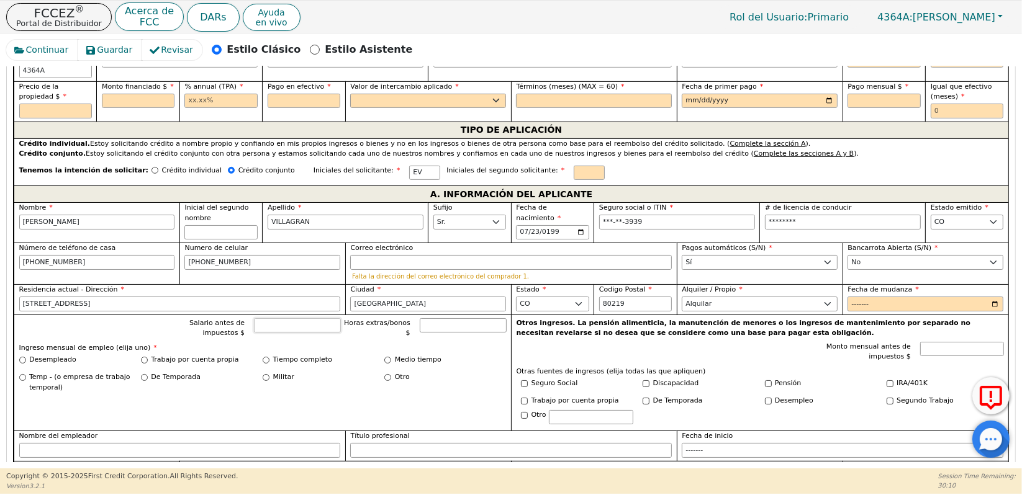
click at [273, 318] on input "Salario antes de impuestos $" at bounding box center [297, 325] width 87 height 15
click at [264, 357] on input "Tiempo completo" at bounding box center [266, 360] width 7 height 7
radio input "true"
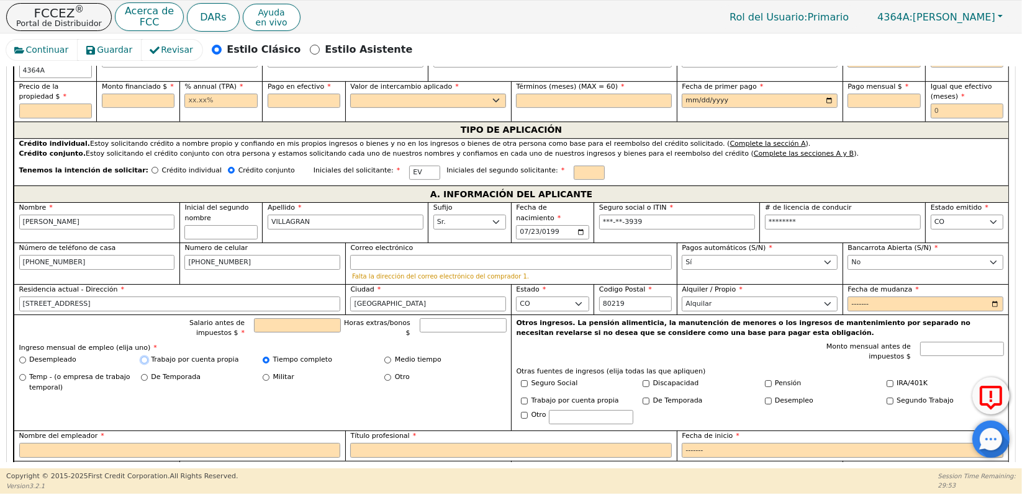
click at [143, 357] on input "Trabajo por cuenta propia" at bounding box center [144, 360] width 7 height 7
radio input "true"
click at [281, 318] on input "Salario antes de impuestos $" at bounding box center [297, 325] width 87 height 15
type input "6500.00"
click at [322, 343] on p "Ingreso mensual de empleo (elija uno) *" at bounding box center [262, 348] width 487 height 11
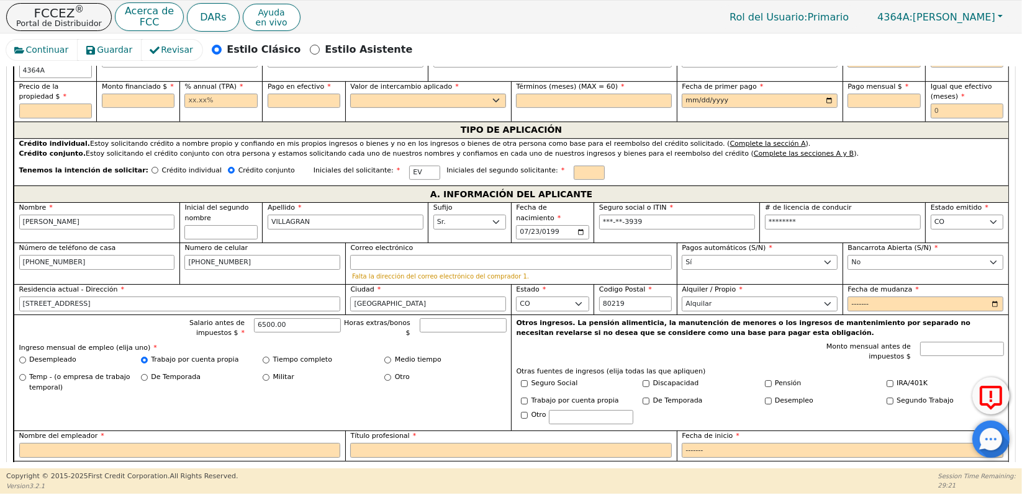
click at [623, 160] on div "Tenemos la intención de solicitar: Crédito individual Crédito conjunto Iniciale…" at bounding box center [511, 173] width 994 height 27
click at [251, 443] on input "Nombre del empleador" at bounding box center [180, 450] width 322 height 15
type input "RJL CONSTRUCCION LLC"
click at [367, 443] on input "Título profesional" at bounding box center [511, 450] width 322 height 15
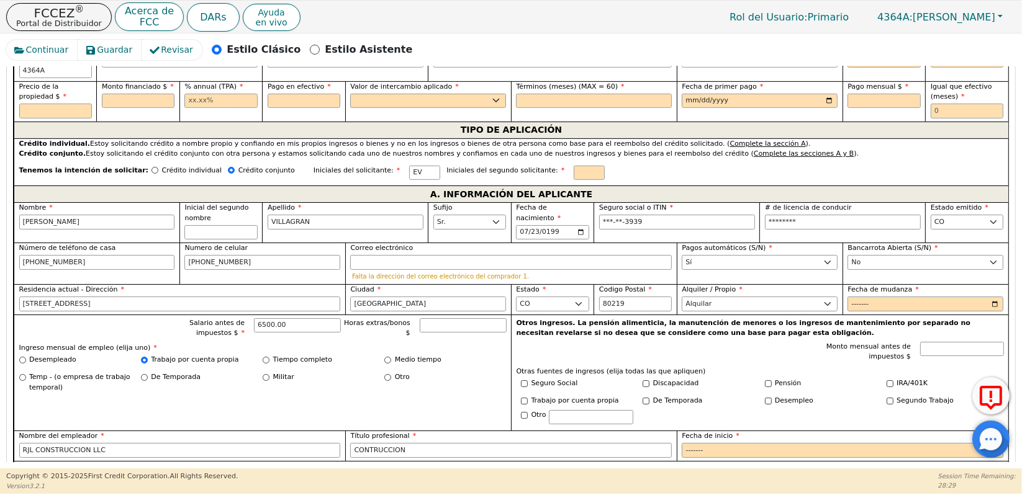
click at [424, 382] on div "Salario antes de impuestos $ 6500.00 Horas extras/bonos $ Ingreso mensual de em…" at bounding box center [262, 373] width 497 height 117
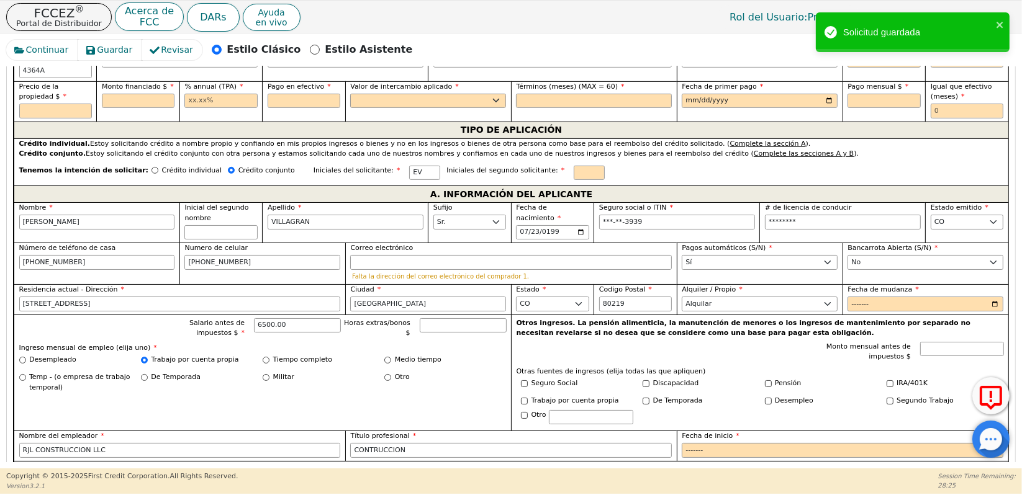
scroll to position [639, 0]
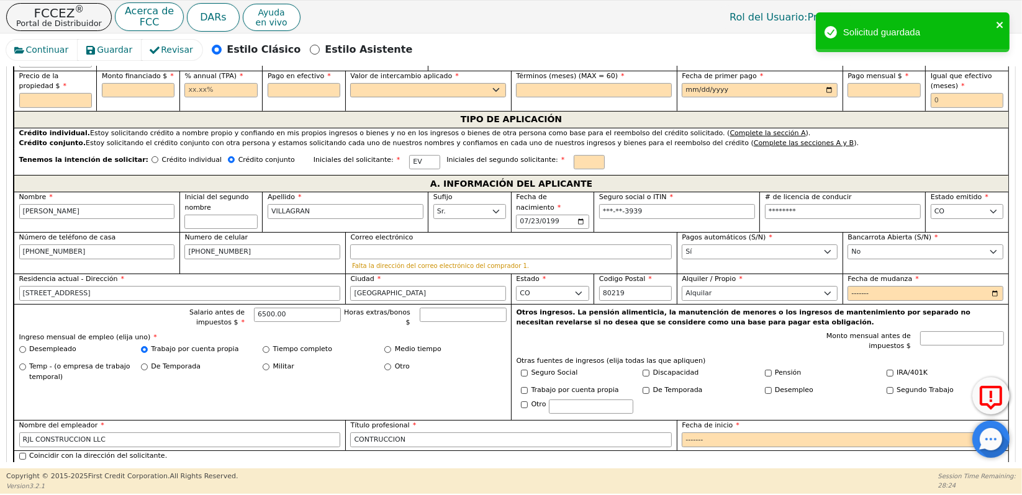
click at [998, 22] on icon "close" at bounding box center [1000, 25] width 9 height 10
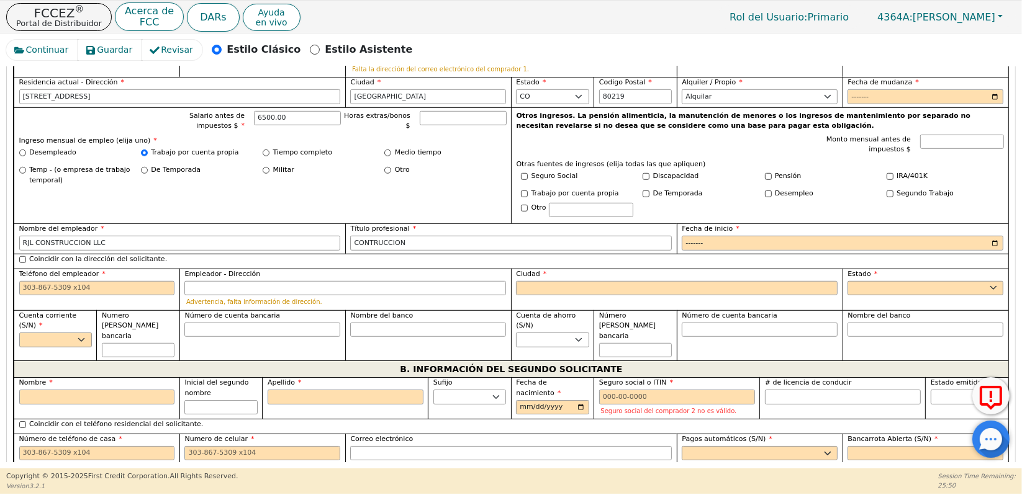
scroll to position [844, 0]
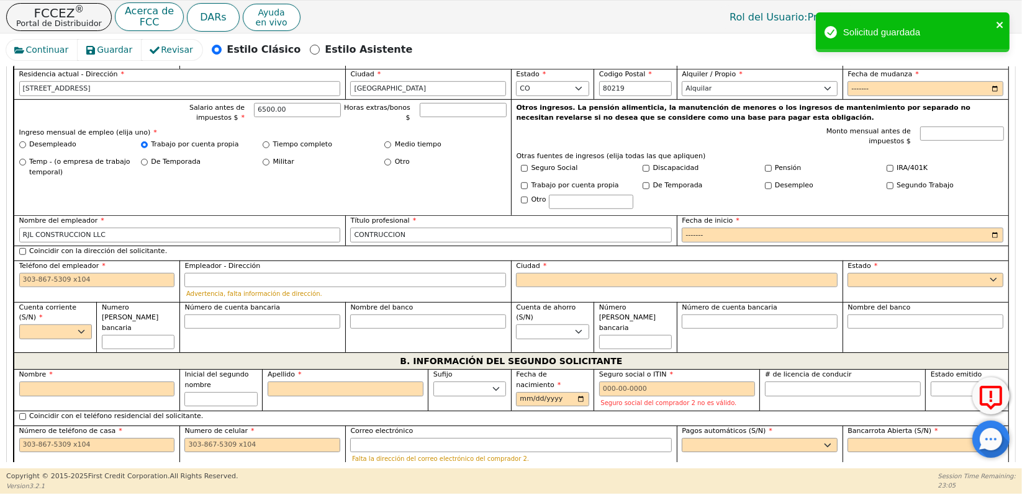
click at [999, 22] on icon "close" at bounding box center [1000, 25] width 9 height 10
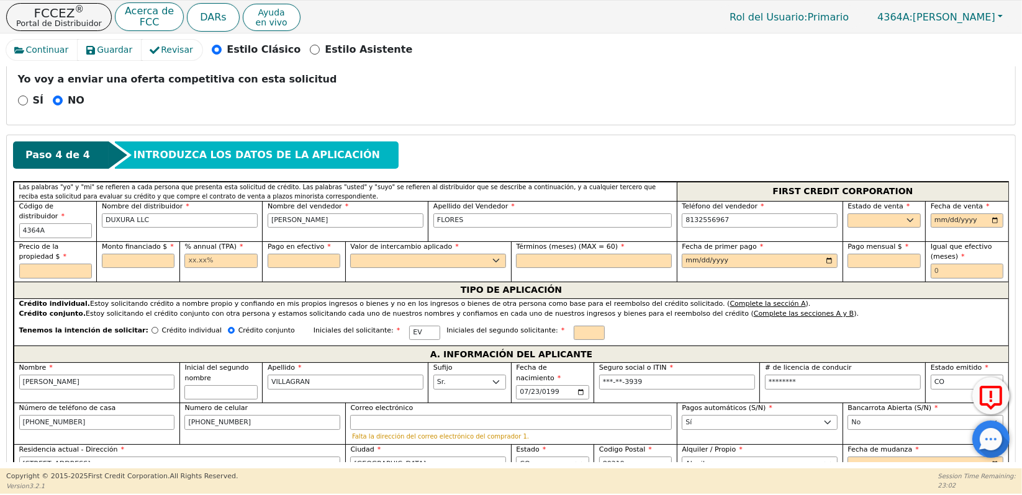
scroll to position [469, 0]
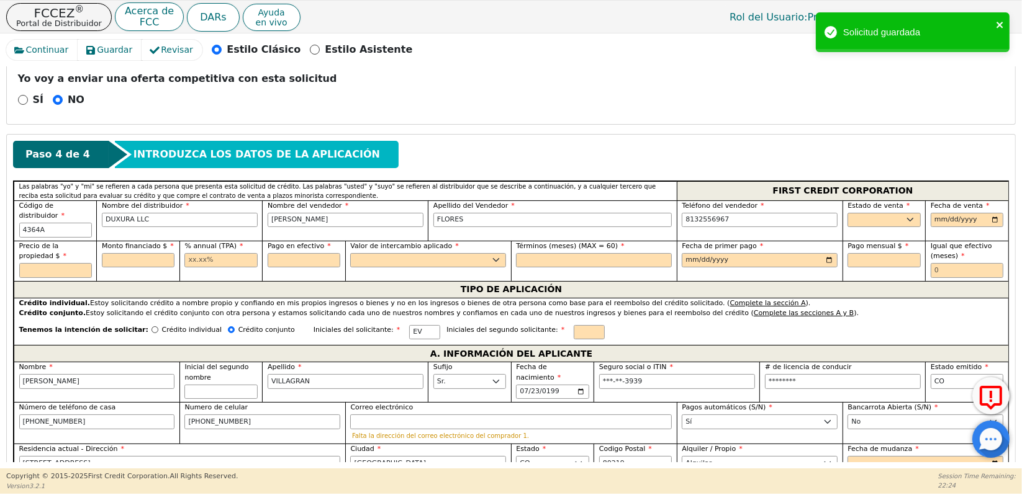
click at [999, 22] on icon "close" at bounding box center [1000, 25] width 9 height 10
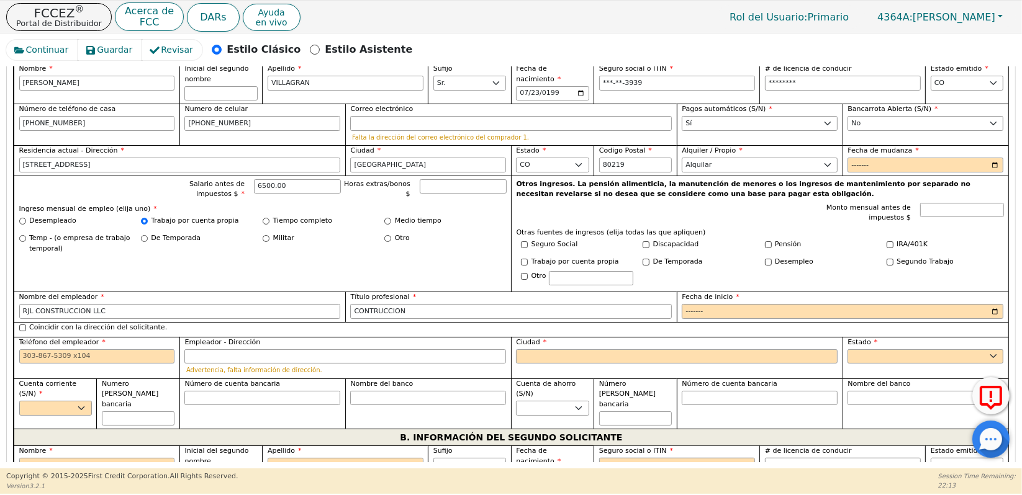
scroll to position [768, 0]
click at [368, 304] on input "CONTRUCCION" at bounding box center [511, 311] width 322 height 15
type input "CONSTRUCCION"
click at [706, 304] on input "Fecha de inicio" at bounding box center [843, 311] width 322 height 15
click at [992, 304] on input "Fecha de inicio" at bounding box center [843, 311] width 322 height 15
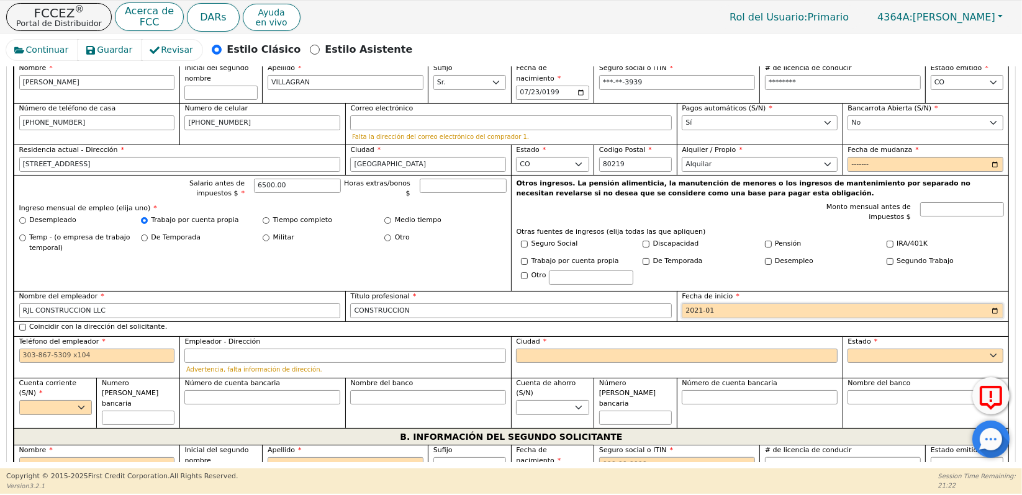
type input "2021-01"
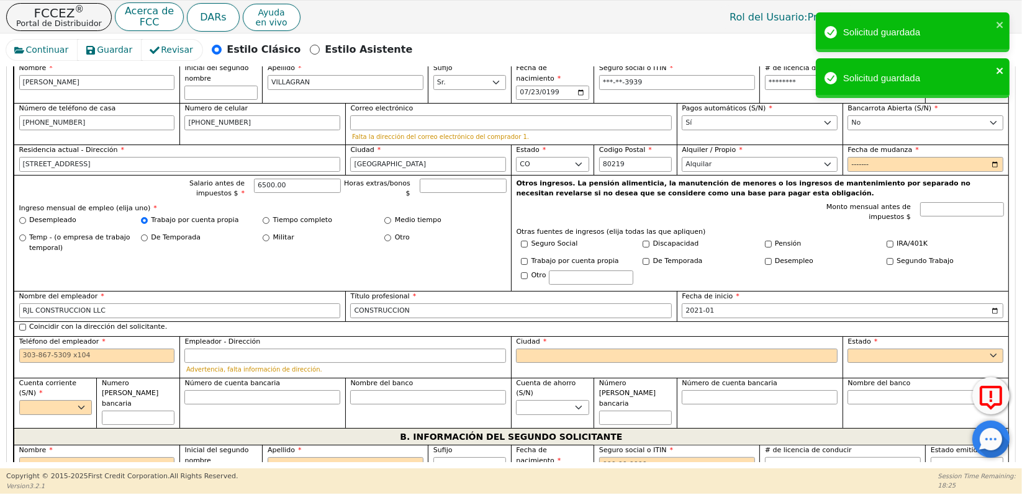
click at [996, 72] on icon "close" at bounding box center [1000, 71] width 9 height 10
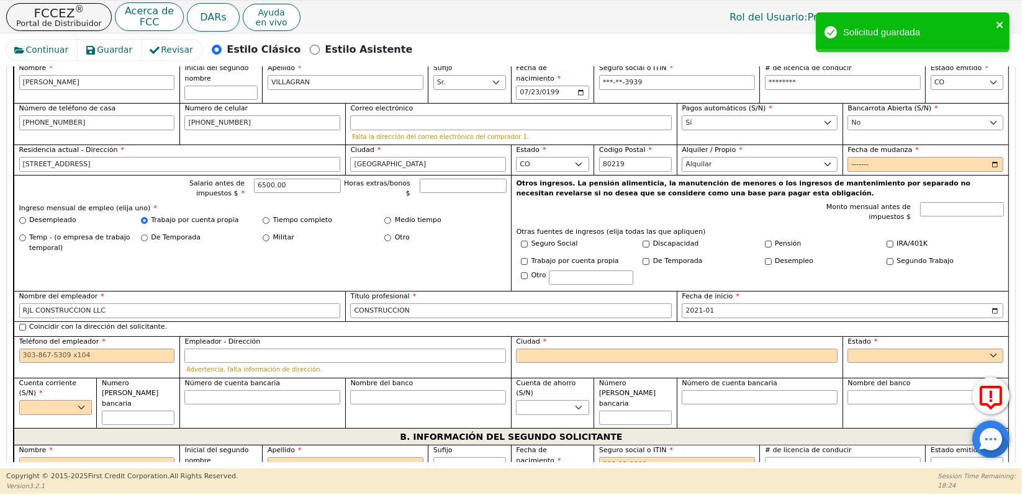
click at [1000, 20] on icon "close" at bounding box center [1000, 25] width 9 height 10
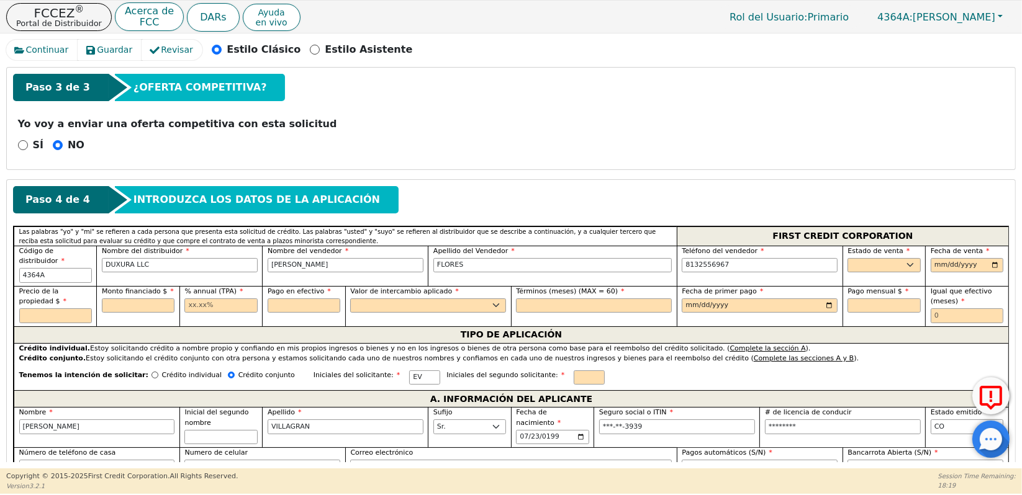
scroll to position [427, 0]
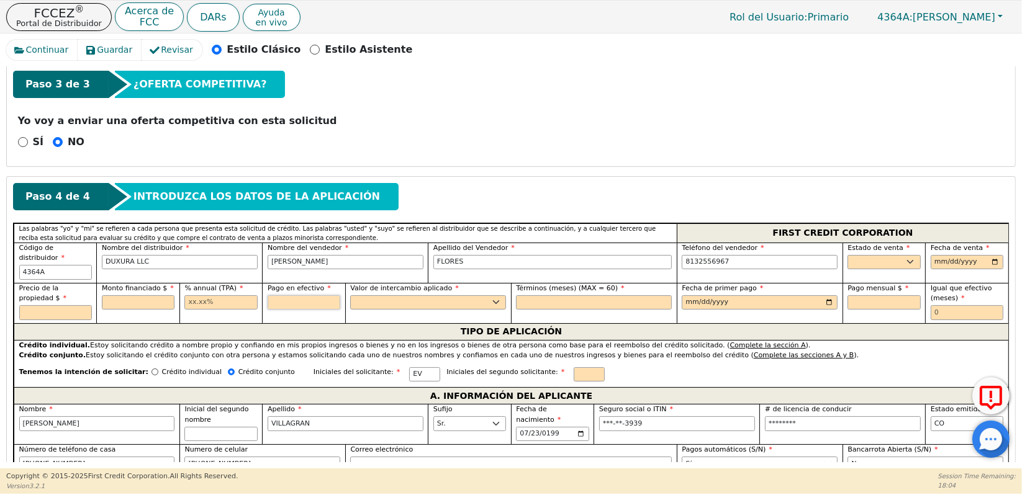
click at [284, 295] on input "text" at bounding box center [304, 302] width 73 height 15
type input "0.00"
click at [403, 295] on select "Sí No" at bounding box center [428, 302] width 156 height 15
click at [350, 295] on select "Sí No" at bounding box center [428, 302] width 156 height 15
click at [227, 295] on input "text" at bounding box center [220, 302] width 73 height 15
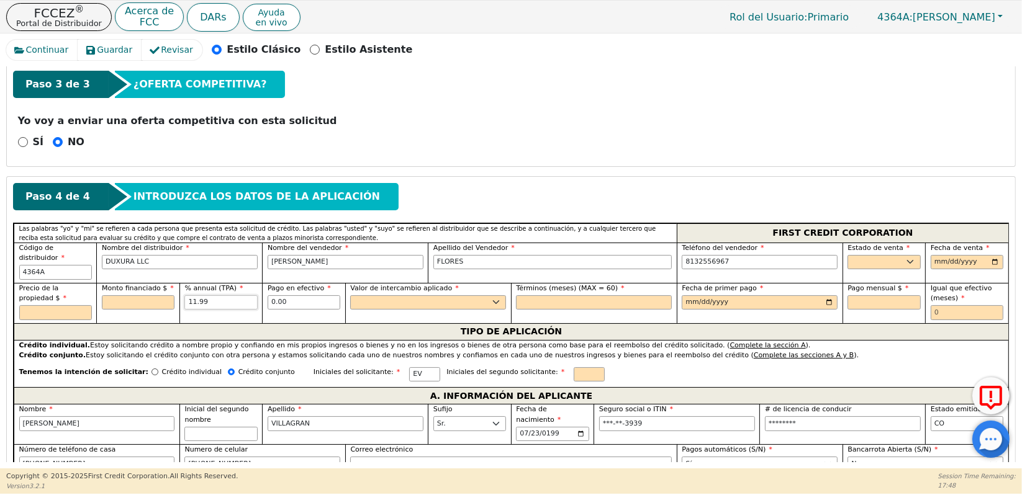
type input "11.99"
click at [541, 295] on input "text" at bounding box center [594, 302] width 156 height 15
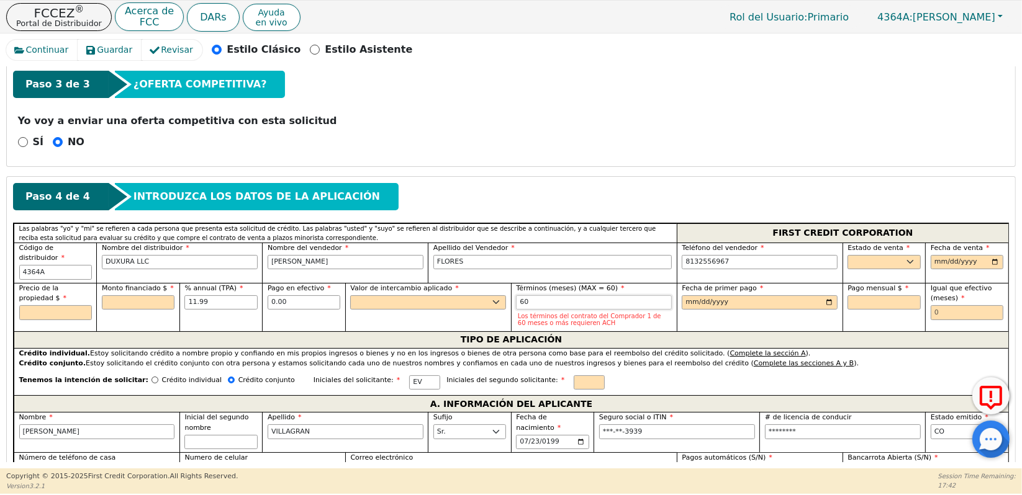
type input "60"
click at [717, 295] on input "date" at bounding box center [760, 302] width 156 height 15
click at [127, 295] on input "text" at bounding box center [138, 302] width 73 height 15
click at [65, 305] on input "text" at bounding box center [55, 312] width 73 height 15
type input "5000.00"
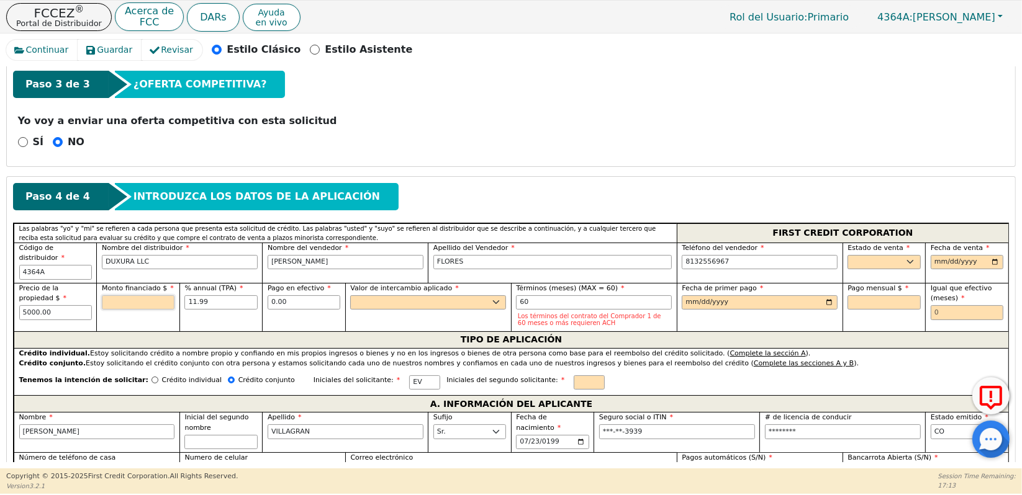
click at [135, 295] on input "text" at bounding box center [138, 302] width 73 height 15
click at [877, 255] on select "AK AL AR AZ CA CO CT DC DE FL GA HI IA ID IL IN KS KY LA MA MD ME MI MN MO MS M…" at bounding box center [883, 262] width 73 height 15
select select "CO"
click at [847, 255] on select "AK AL AR AZ CA CO CT DC DE FL GA HI IA ID IL IN KS KY LA MA MD ME MI MN MO MS M…" at bounding box center [883, 262] width 73 height 15
click at [953, 255] on input "date" at bounding box center [966, 262] width 73 height 15
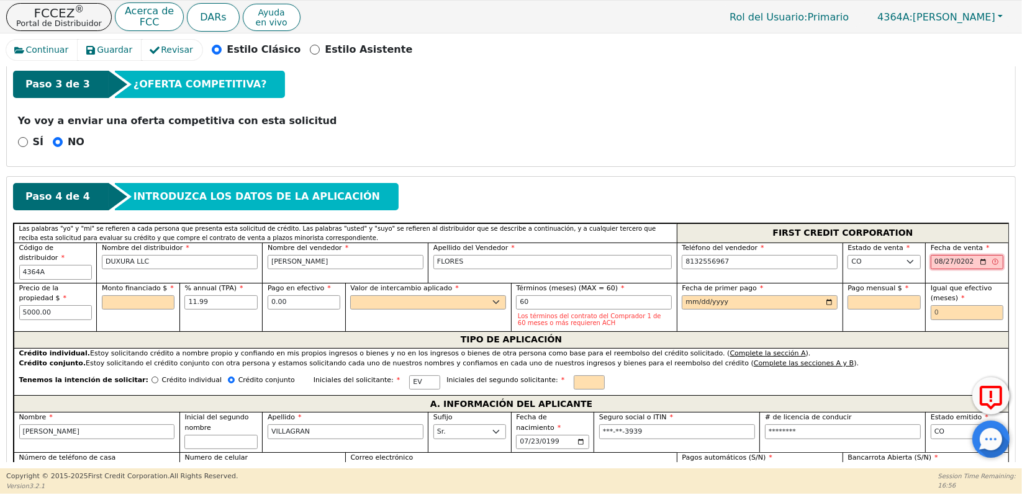
type input "2025-08-27"
click at [898, 313] on div "Pago mensual $" at bounding box center [883, 307] width 83 height 48
click at [442, 295] on select "Sí No" at bounding box center [428, 302] width 156 height 15
click at [441, 295] on select "Sí No" at bounding box center [428, 302] width 156 height 15
click at [396, 295] on select "Sí No" at bounding box center [428, 302] width 156 height 15
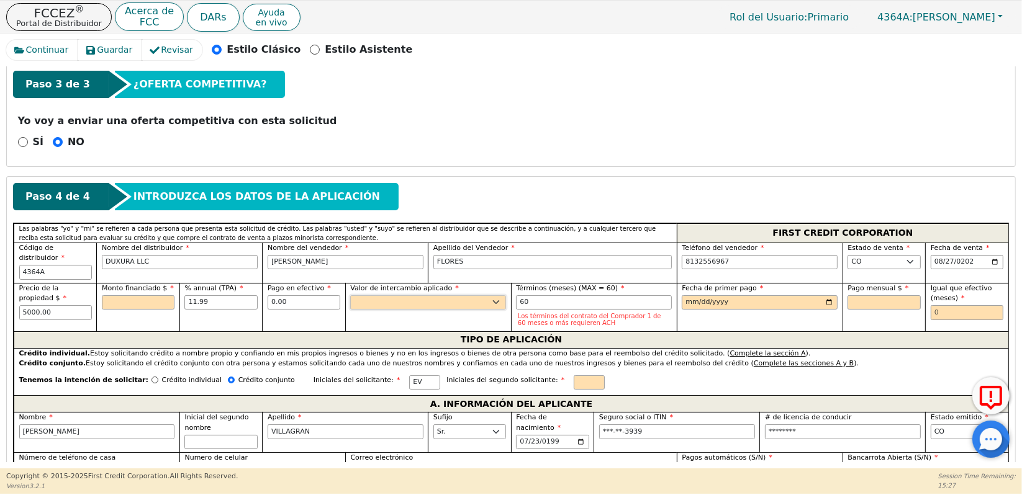
click at [397, 295] on select "Sí No" at bounding box center [428, 302] width 156 height 15
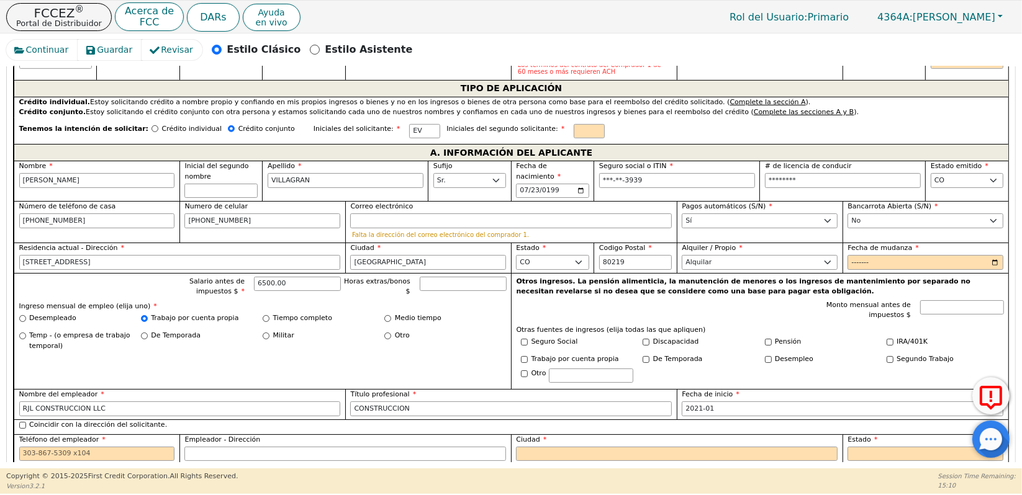
scroll to position [686, 0]
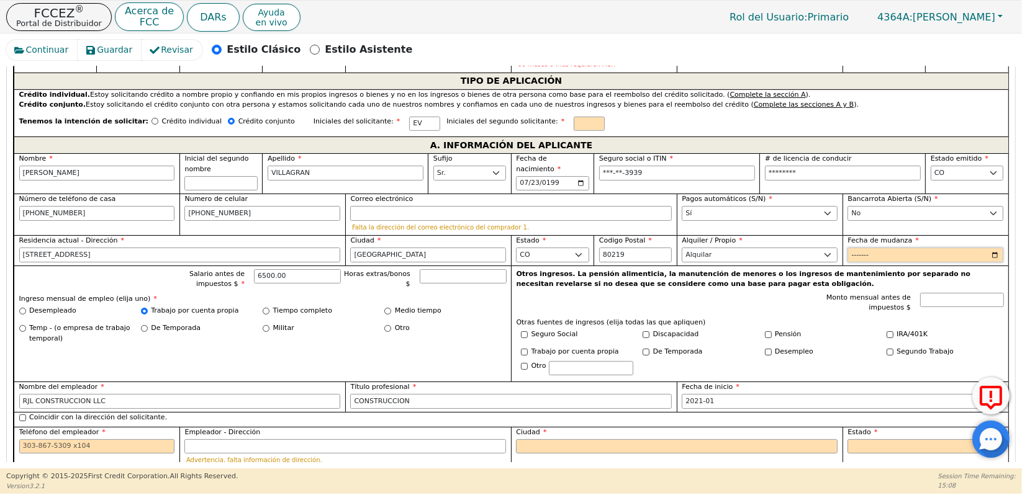
click at [873, 248] on input "Fecha de mudanza" at bounding box center [925, 255] width 156 height 15
click at [991, 248] on input "Fecha de mudanza" at bounding box center [925, 255] width 156 height 15
type input "2022-01"
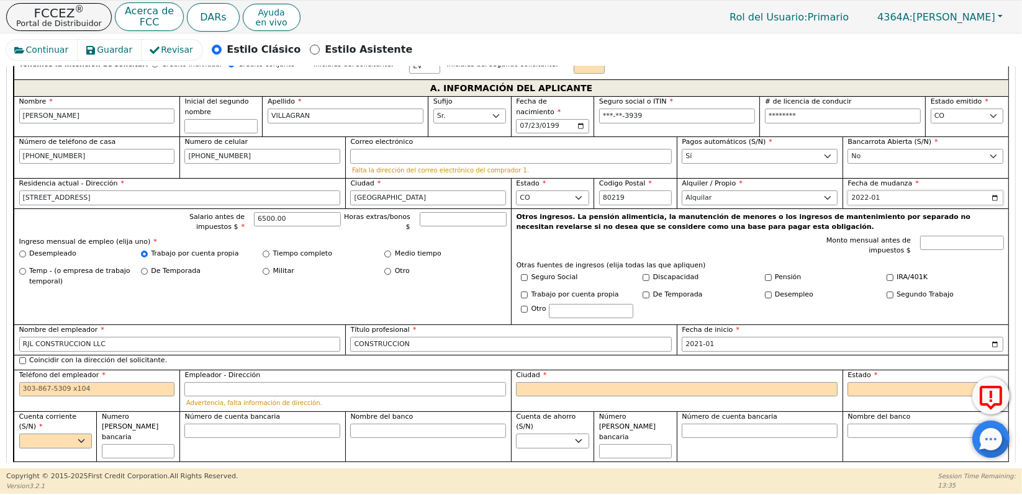
scroll to position [750, 0]
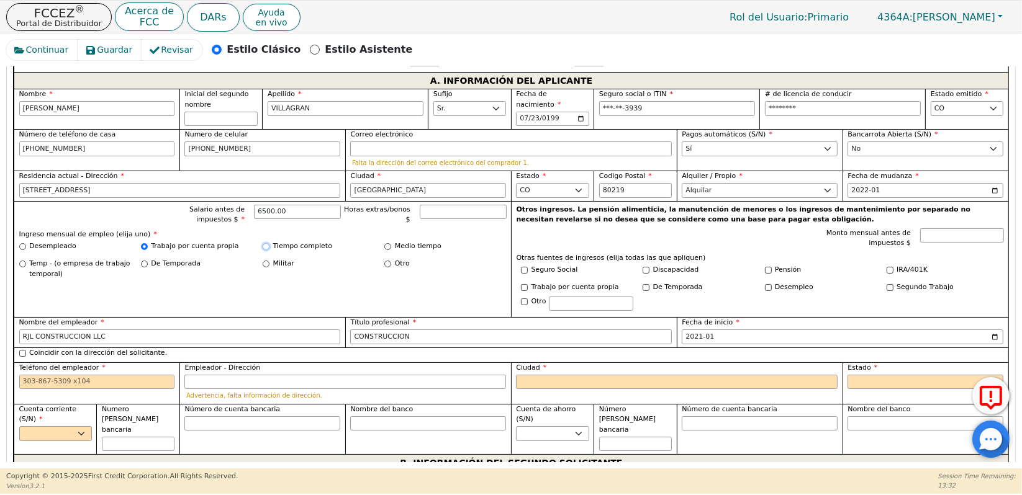
click at [267, 243] on input "Tiempo completo" at bounding box center [266, 246] width 7 height 7
radio input "true"
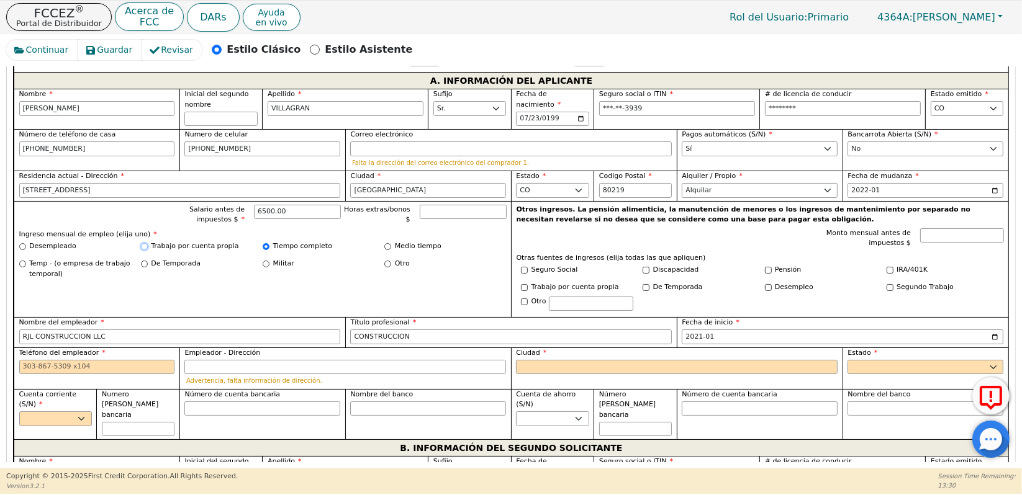
click at [143, 243] on input "Trabajo por cuenta propia" at bounding box center [144, 246] width 7 height 7
radio input "true"
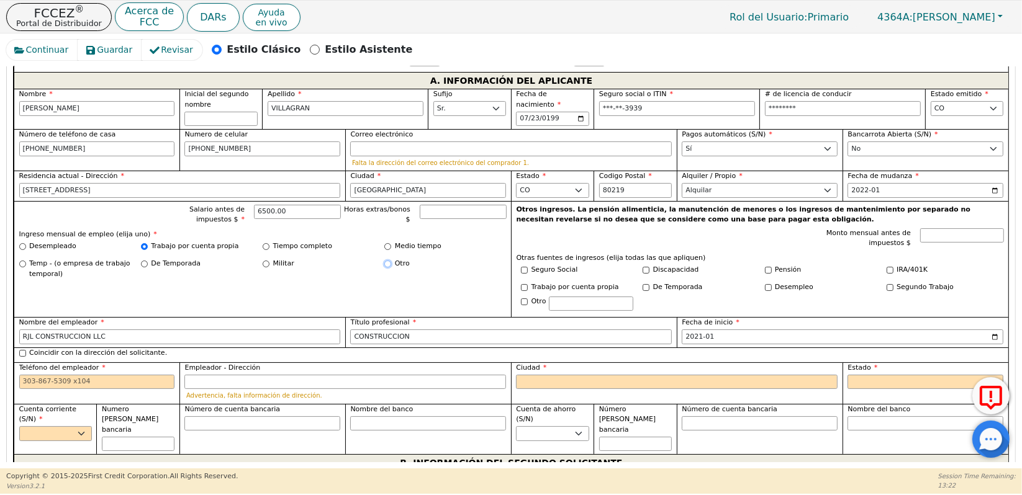
click at [387, 261] on input "Otro" at bounding box center [387, 264] width 7 height 7
radio input "true"
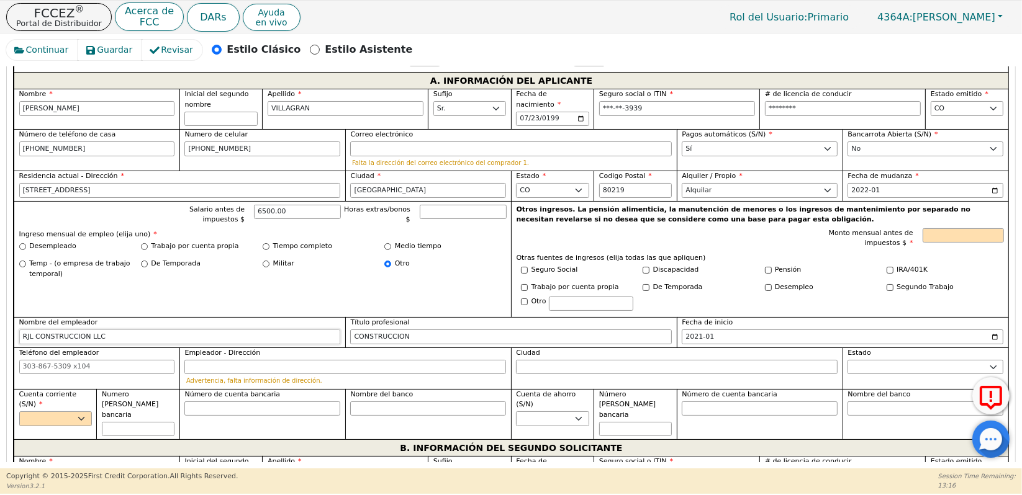
click at [225, 330] on input "RJL CONSTRUCCION LLC" at bounding box center [180, 337] width 322 height 15
type input "R"
type input "i"
type input "INDEPENDIENTE"
click at [407, 330] on input "CONSTRUCCION" at bounding box center [511, 337] width 322 height 15
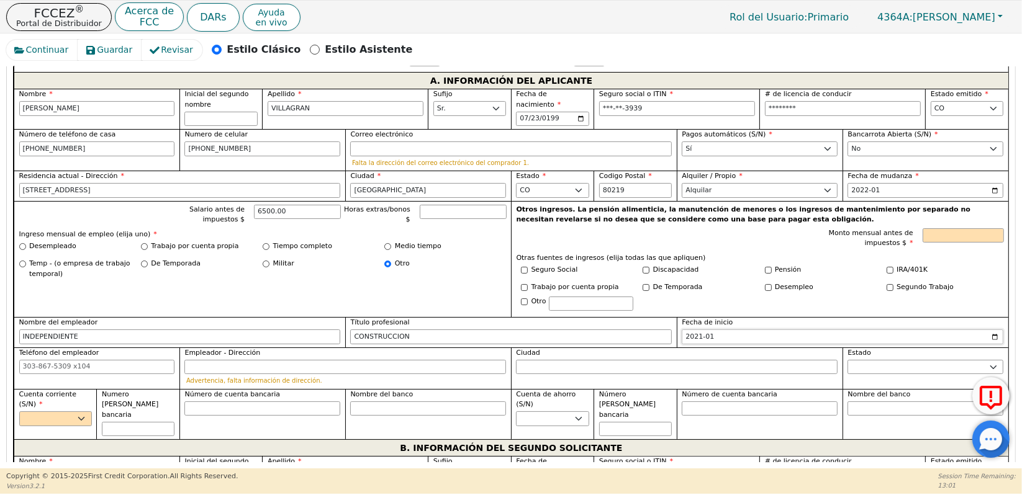
click at [746, 330] on input "2021-01" at bounding box center [843, 337] width 322 height 15
click at [742, 330] on input "2021-01" at bounding box center [843, 337] width 322 height 15
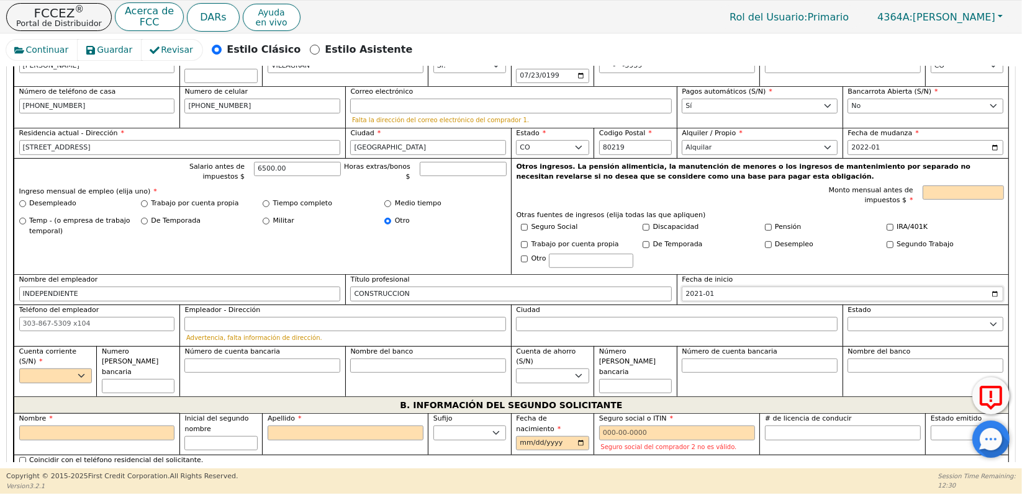
scroll to position [804, 0]
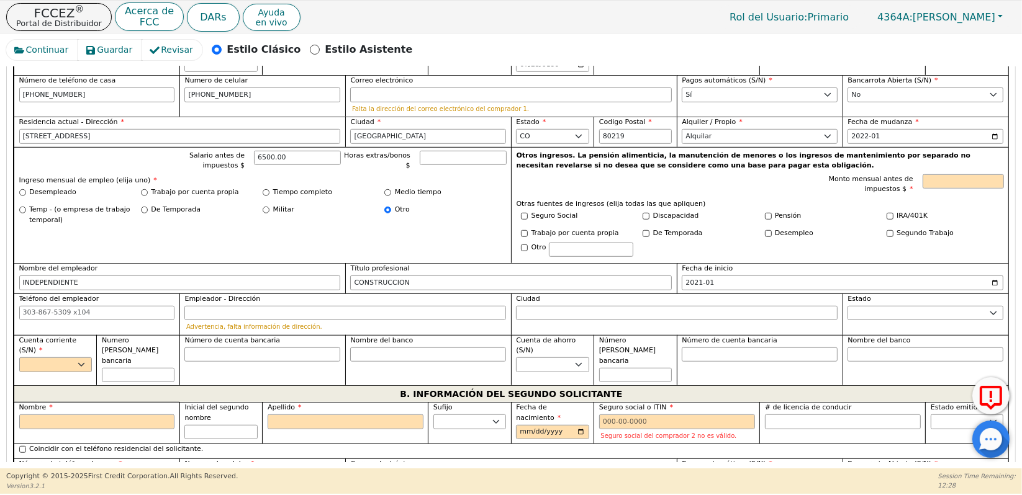
click at [661, 294] on label "Ciudad" at bounding box center [677, 299] width 322 height 11
click at [661, 306] on input "Ciudad" at bounding box center [677, 313] width 322 height 15
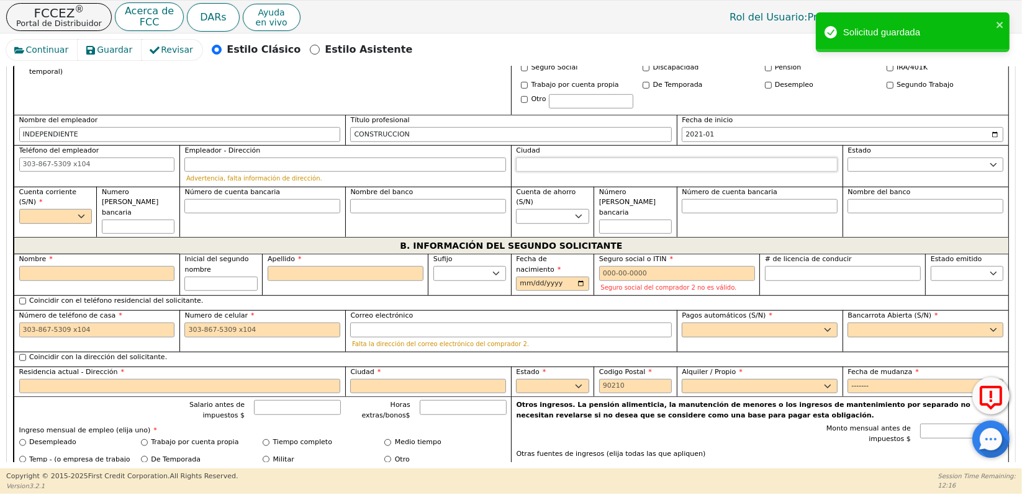
scroll to position [948, 0]
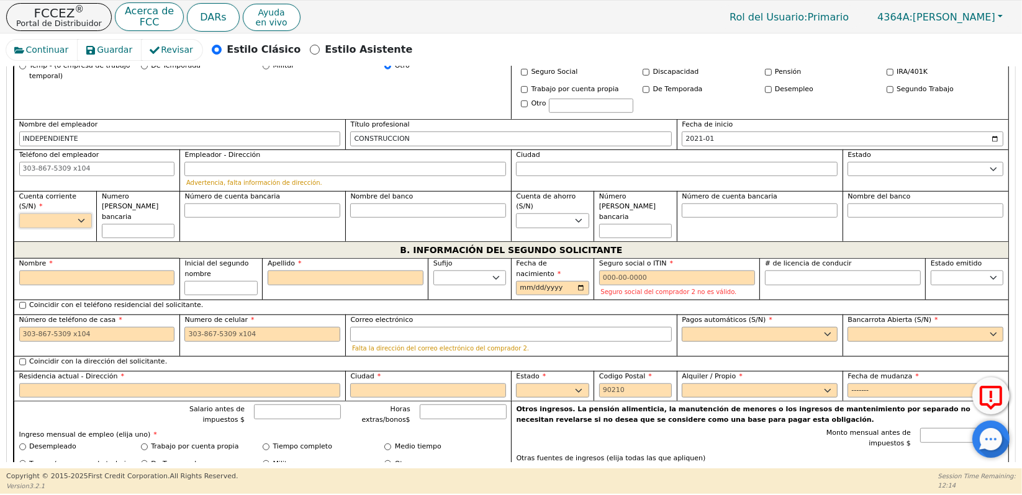
click at [80, 214] on select "Sí No" at bounding box center [55, 221] width 73 height 15
select select "y"
click at [19, 214] on select "Sí No" at bounding box center [55, 221] width 73 height 15
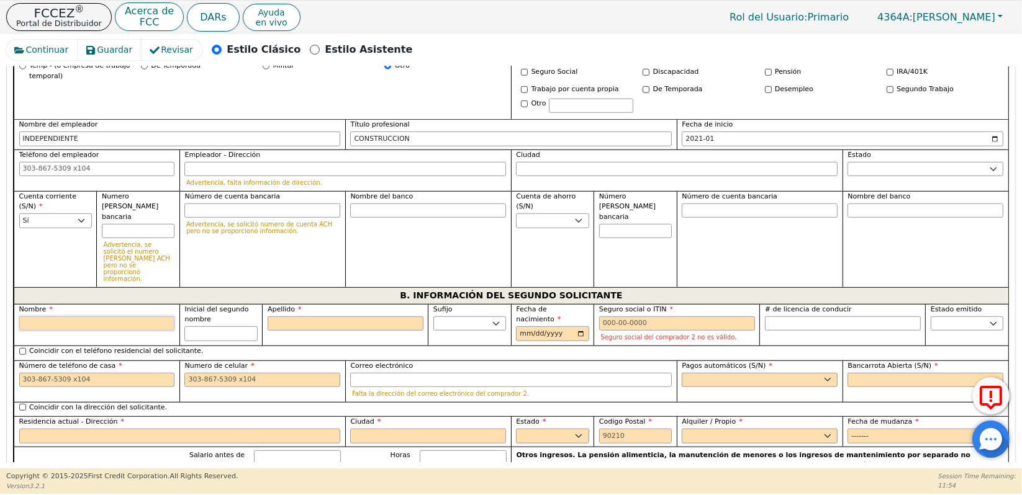
click at [55, 317] on input "Nombre" at bounding box center [97, 324] width 156 height 15
type input "S"
type input "ST"
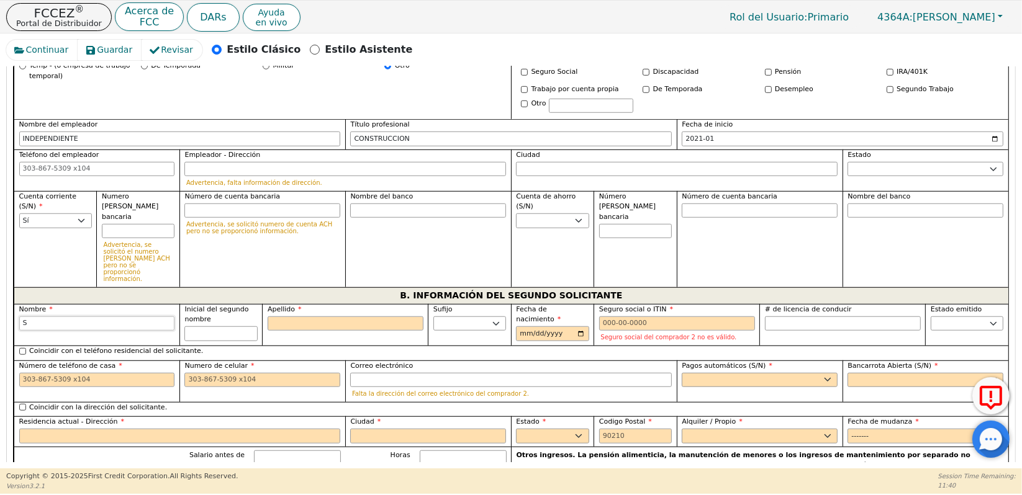
type input "ST"
type input "STE"
type input "STEF"
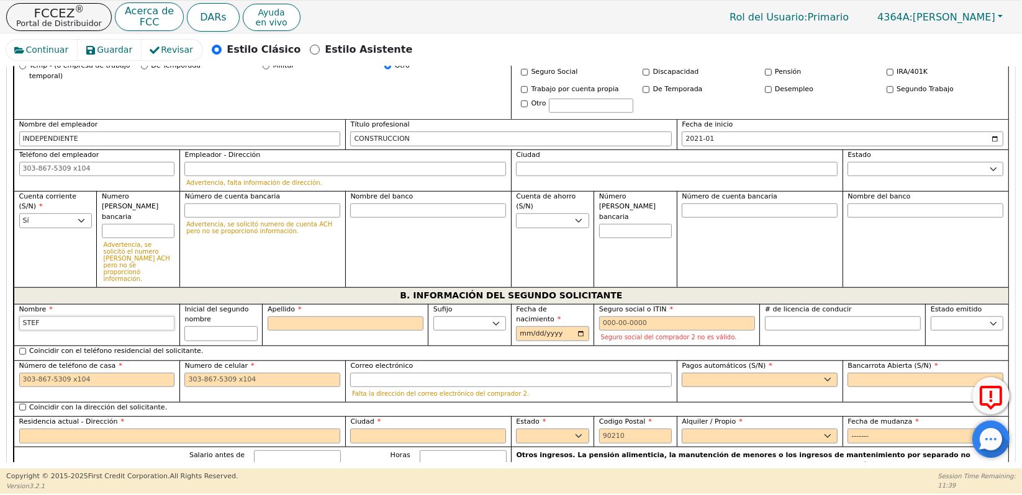
type input "STEFA"
type input "STEFAN"
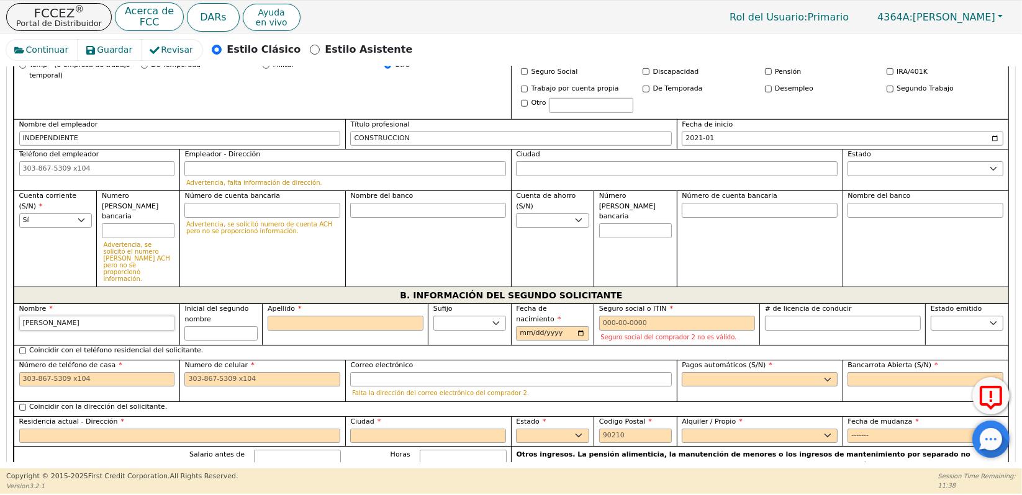
type input "STEFANY"
click at [226, 327] on input "Inicial del segundo nombre" at bounding box center [220, 334] width 73 height 15
type input "M"
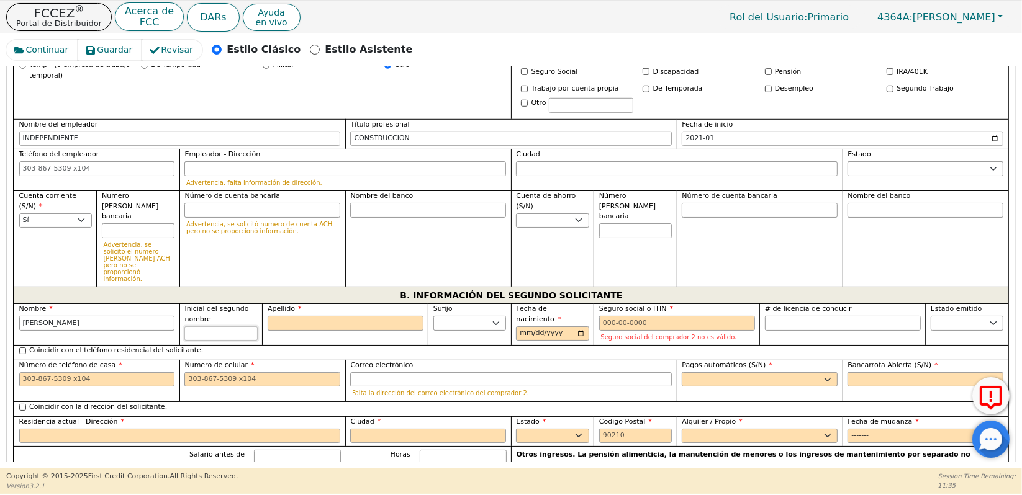
type input "SM"
type input "STEFANY M"
type input "M"
click at [286, 317] on input "Apellido" at bounding box center [346, 324] width 156 height 15
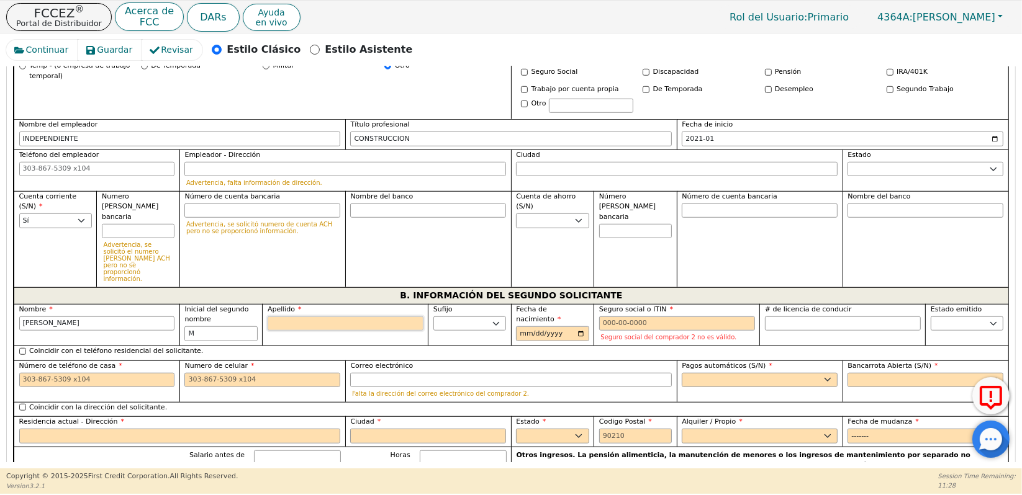
type input "V"
type input "SMV"
type input "STEFANY M V"
type input "VA"
type input "STEFANY M VA"
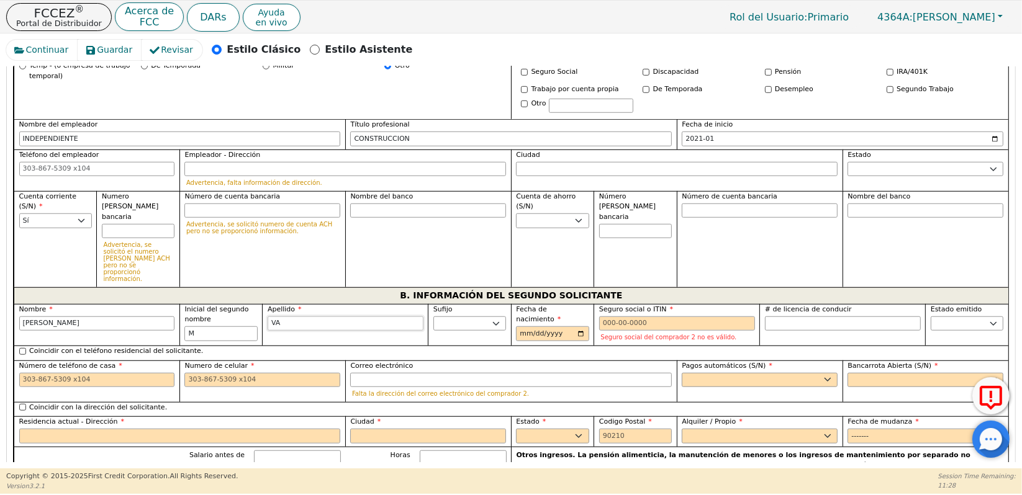
type input "VAL"
type input "STEFANY M VAL"
type input "VALD"
type input "STEFANY M VALD"
type input "VALDE"
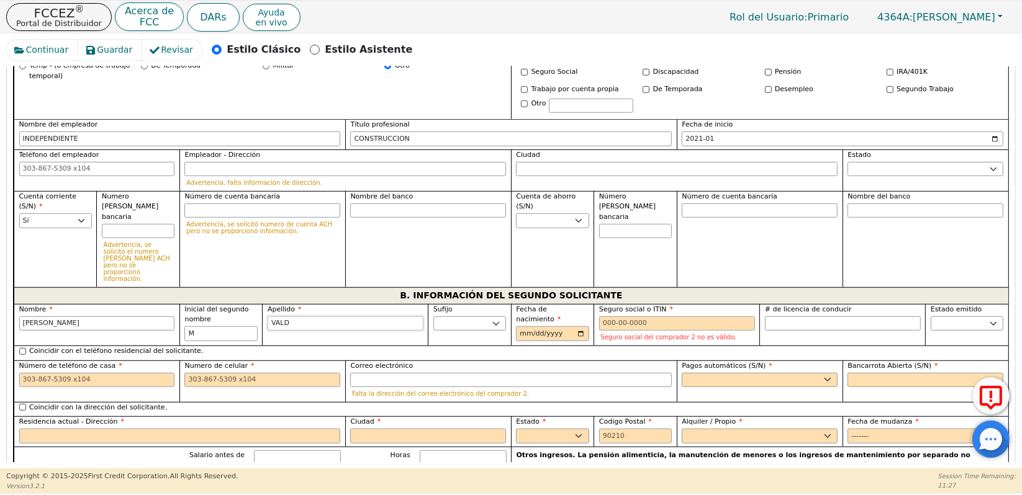
type input "STEFANY M VALDE"
type input "VALDEZ"
type input "STEFANY M VALDEZ"
type input "VALDEZ"
click at [463, 317] on select "Jr. Sr. II III IV" at bounding box center [469, 324] width 73 height 15
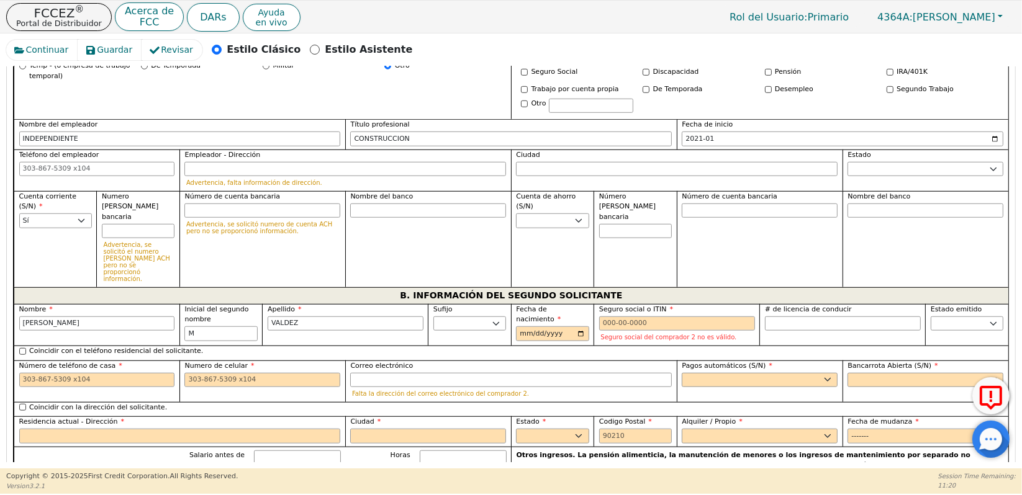
click at [473, 288] on span "B. INFORMACIÓN DEL SEGUNDO SOLICITANTE" at bounding box center [511, 296] width 222 height 16
click at [526, 327] on input "Fecha de nacimiento" at bounding box center [552, 334] width 73 height 15
type input "1993-01-25"
click at [606, 317] on input "Seguro social o ITIN" at bounding box center [677, 324] width 156 height 15
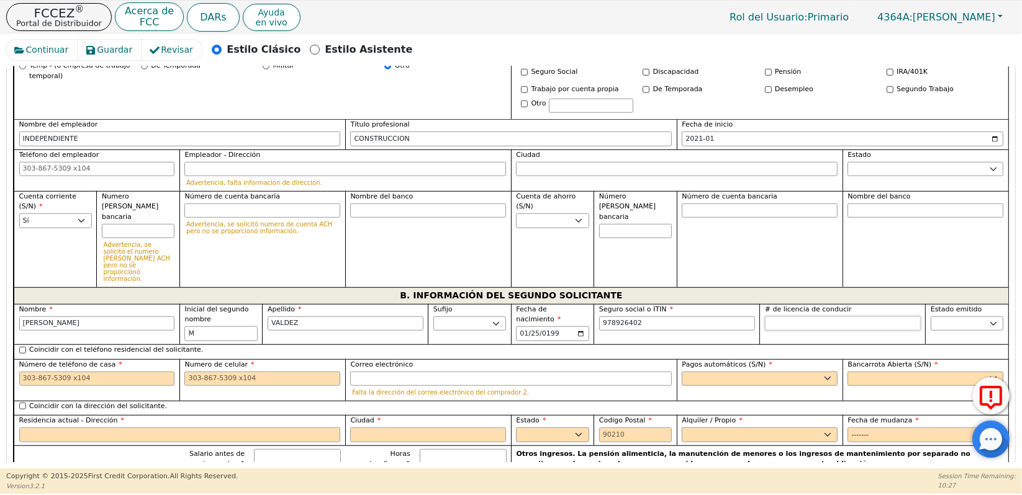
type input "***-**-6402"
click at [816, 317] on input "# de licencia de conducir" at bounding box center [843, 324] width 156 height 15
type input "*********"
click at [949, 317] on select "AK AL AR AZ CA CO CT DC DE FL GA HI IA ID IL IN KS KY LA MA MD ME MI MN MO MS M…" at bounding box center [966, 324] width 73 height 15
select select "CO"
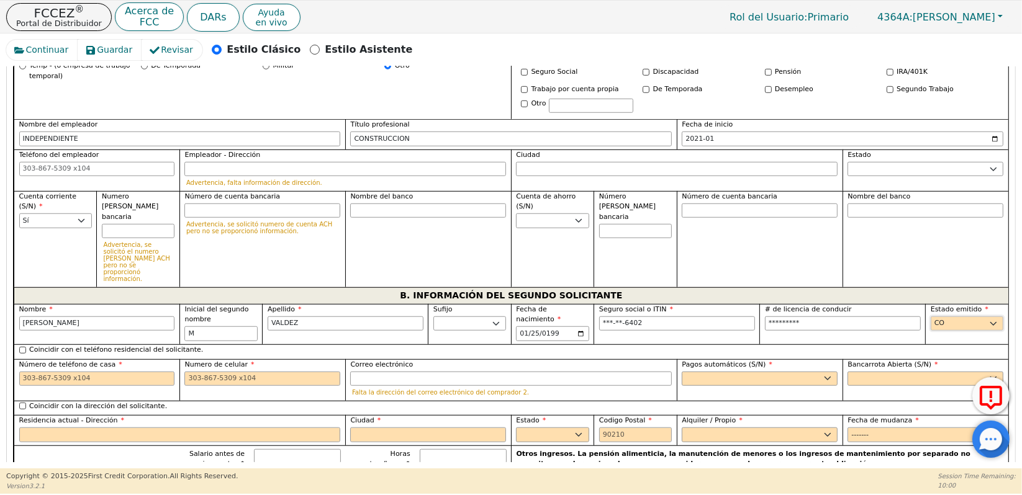
click at [930, 317] on select "AK AL AR AZ CA CO CT DC DE FL GA HI IA ID IL IN KS KY LA MA MD ME MI MN MO MS M…" at bounding box center [966, 324] width 73 height 15
click at [96, 372] on input "Número de teléfono de casa" at bounding box center [97, 379] width 156 height 15
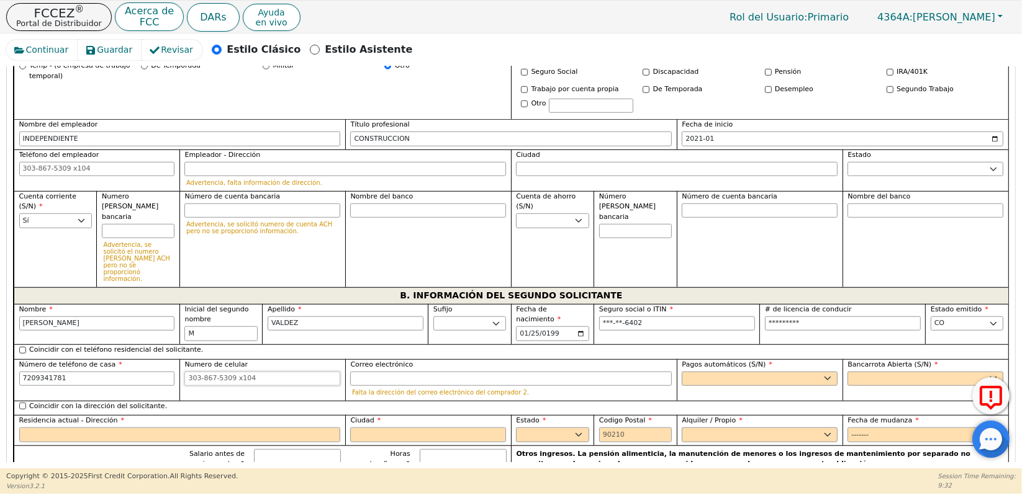
click at [263, 372] on input "Numero de celular" at bounding box center [262, 379] width 156 height 15
type input "720-934-1781"
click at [705, 372] on select "Sí No" at bounding box center [760, 379] width 156 height 15
select select "y"
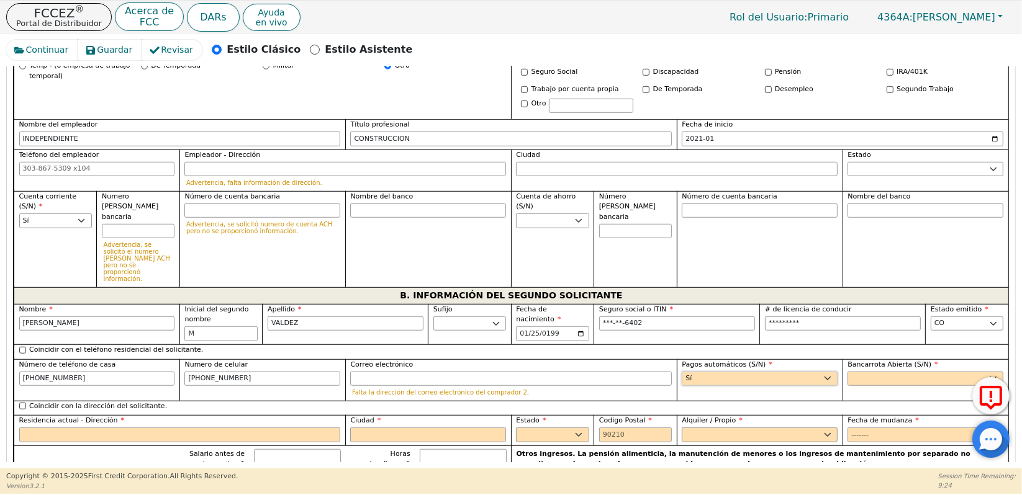
click at [682, 372] on select "Sí No" at bounding box center [760, 379] width 156 height 15
type input "STEFANY M VALDEZ"
click at [870, 371] on select "Sí No" at bounding box center [925, 378] width 156 height 15
select select "n"
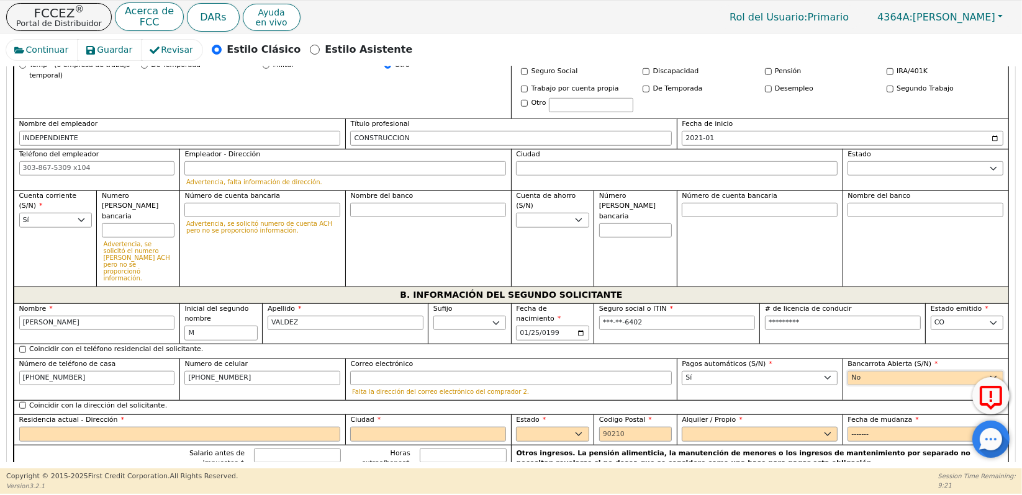
click at [847, 371] on select "Sí No" at bounding box center [925, 378] width 156 height 15
drag, startPoint x: 1016, startPoint y: 227, endPoint x: 1017, endPoint y: 245, distance: 18.1
click at [1017, 245] on div "Continuar Guardar Revisar Estilo Clásico Estilo Asistente Atrás Enviar una soli…" at bounding box center [511, 251] width 1022 height 435
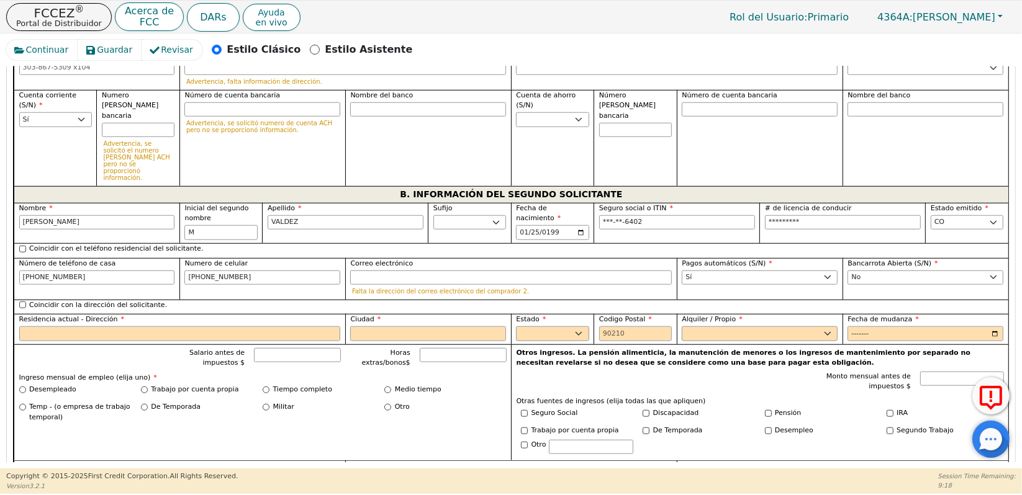
scroll to position [1045, 0]
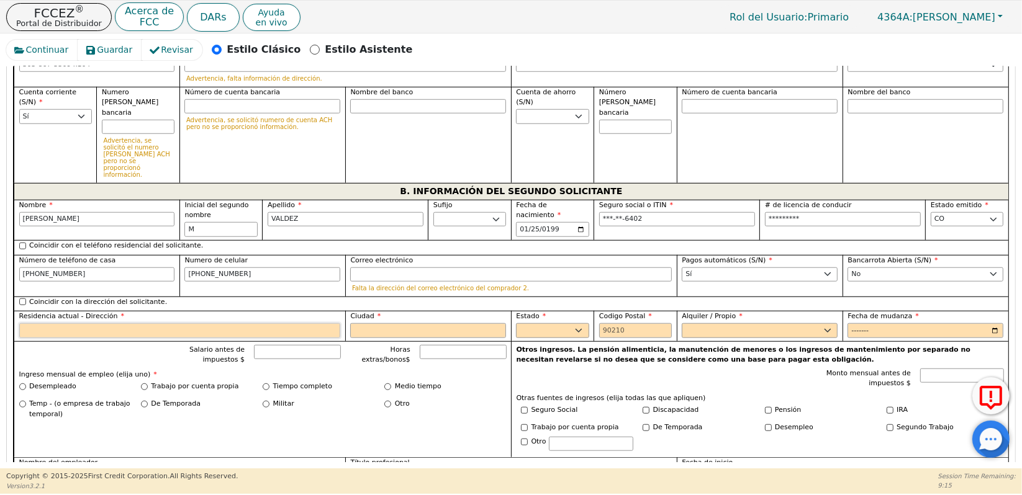
click at [184, 323] on input "Residencia actual - Dirección" at bounding box center [180, 330] width 322 height 15
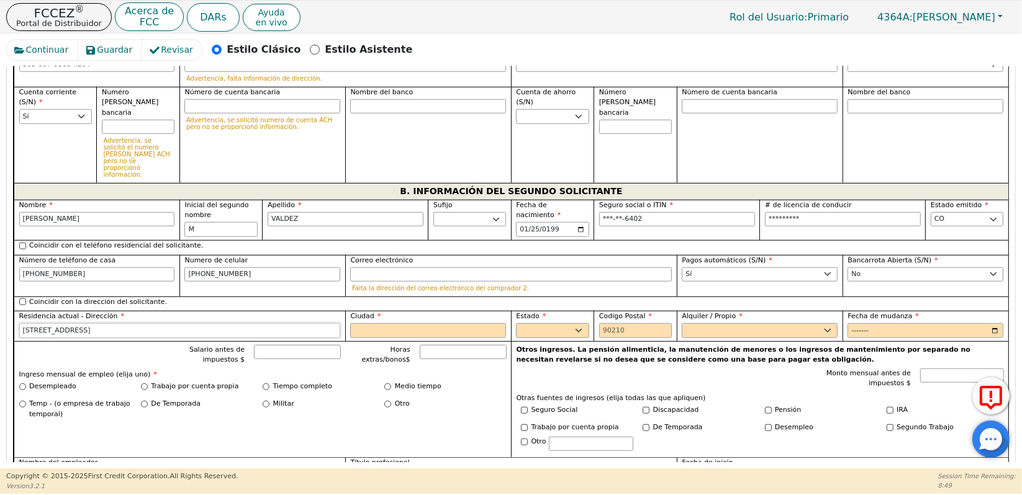
type input "3475 W DAKOTA AVE"
click at [384, 323] on input "Ciudad" at bounding box center [428, 330] width 156 height 15
type input "DENVER"
click at [526, 323] on select "AK AL AR AZ CA CO CT DC DE FL GA HI IA ID IL IN KS KY LA MA MD ME MI MN MO MS M…" at bounding box center [552, 330] width 73 height 15
select select "CO"
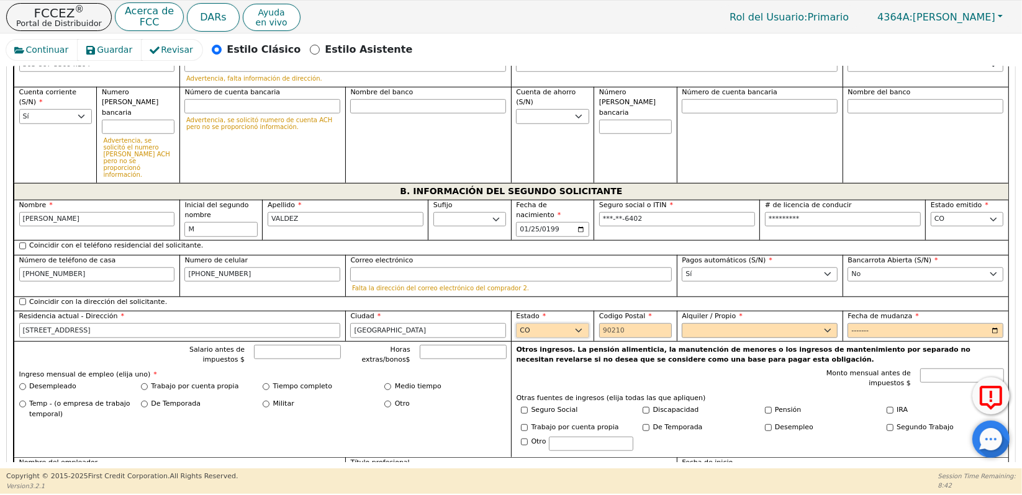
click at [516, 323] on select "AK AL AR AZ CA CO CT DC DE FL GA HI IA ID IL IN KS KY LA MA MD ME MI MN MO MS M…" at bounding box center [552, 330] width 73 height 15
click at [625, 323] on input "Codigo Postal" at bounding box center [635, 330] width 73 height 15
click at [615, 323] on input "Codigo Postal" at bounding box center [635, 330] width 73 height 15
type input "80219"
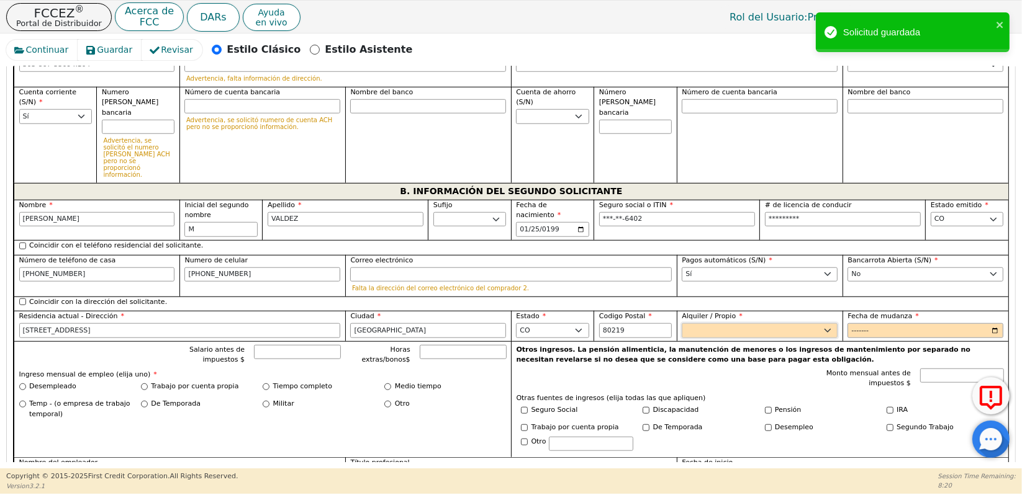
click at [706, 323] on select "Alquilar Propietario" at bounding box center [760, 330] width 156 height 15
select select "Rent"
click at [682, 323] on select "Alquilar Propietario" at bounding box center [760, 330] width 156 height 15
click at [869, 323] on input "Fecha de mudanza" at bounding box center [925, 330] width 156 height 15
click at [893, 323] on input "Fecha de mudanza" at bounding box center [925, 330] width 156 height 15
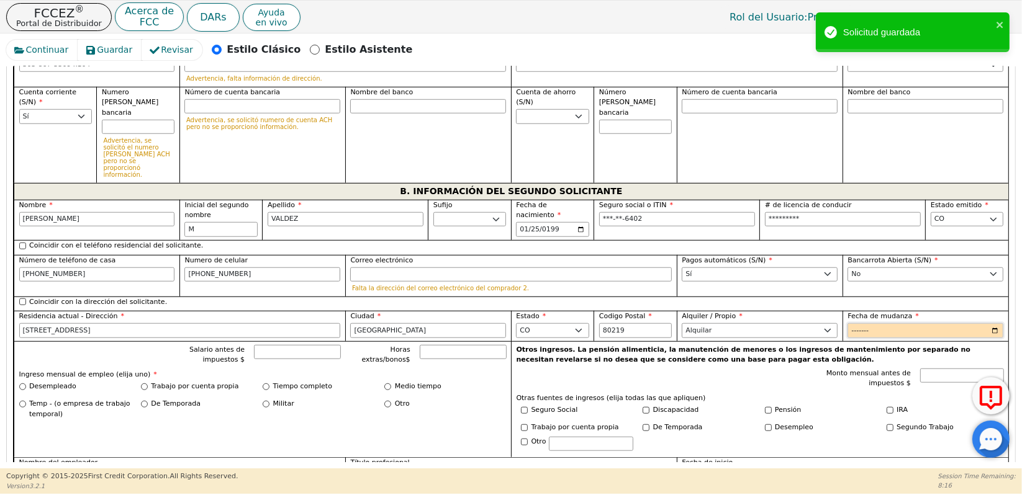
click at [990, 323] on input "Fecha de mudanza" at bounding box center [925, 330] width 156 height 15
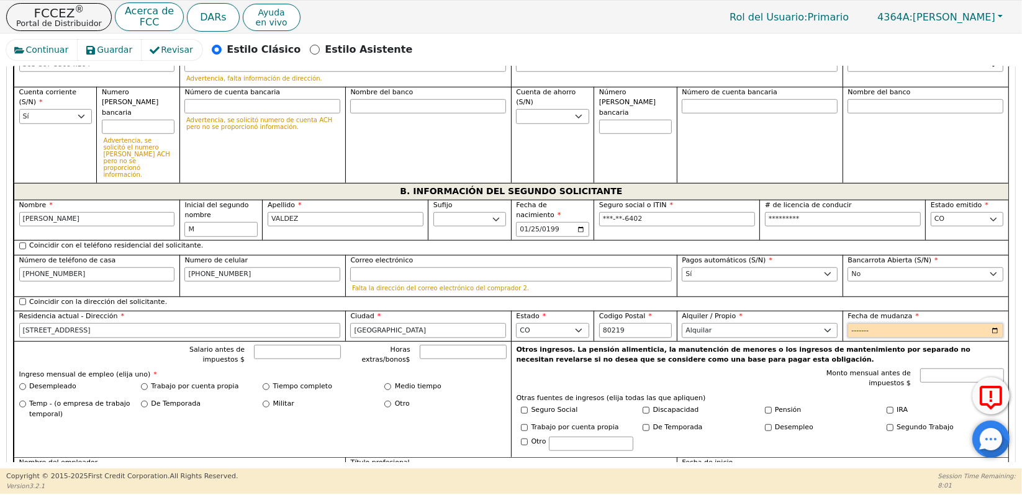
type input "2022-01"
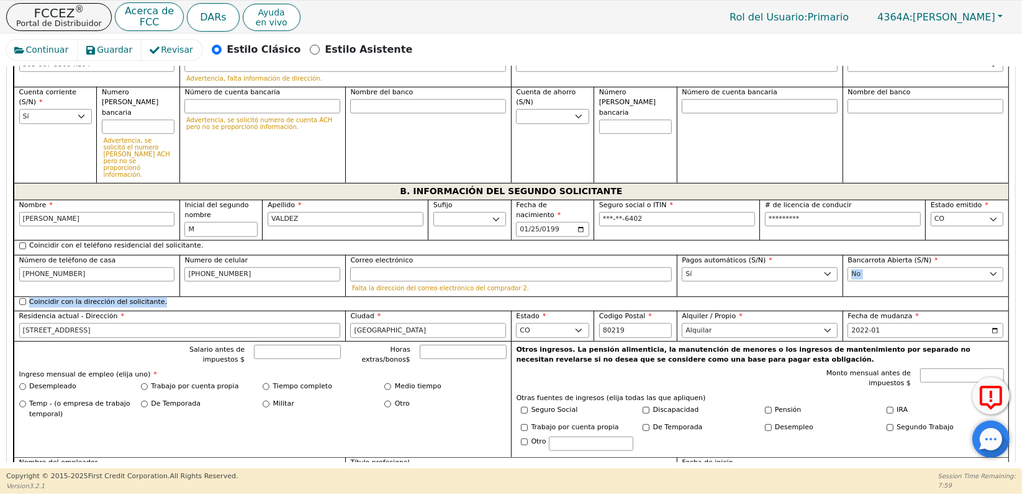
drag, startPoint x: 1017, startPoint y: 259, endPoint x: 1024, endPoint y: 224, distance: 35.3
click at [1021, 224] on html "FCCEZ ® Portal de Distribuidor Acerca de FCC DARs Ayuda en vivo Rol del Usuario…" at bounding box center [511, 247] width 1022 height 494
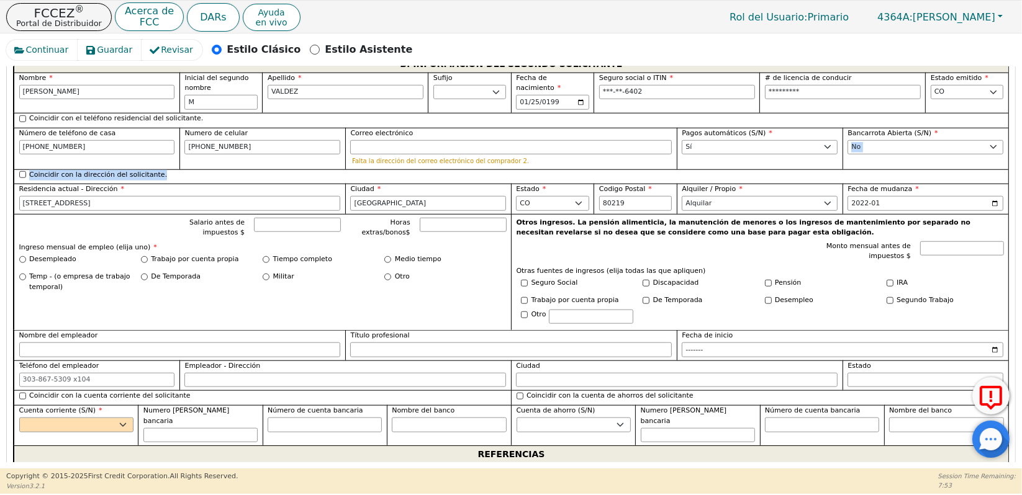
scroll to position [1175, 0]
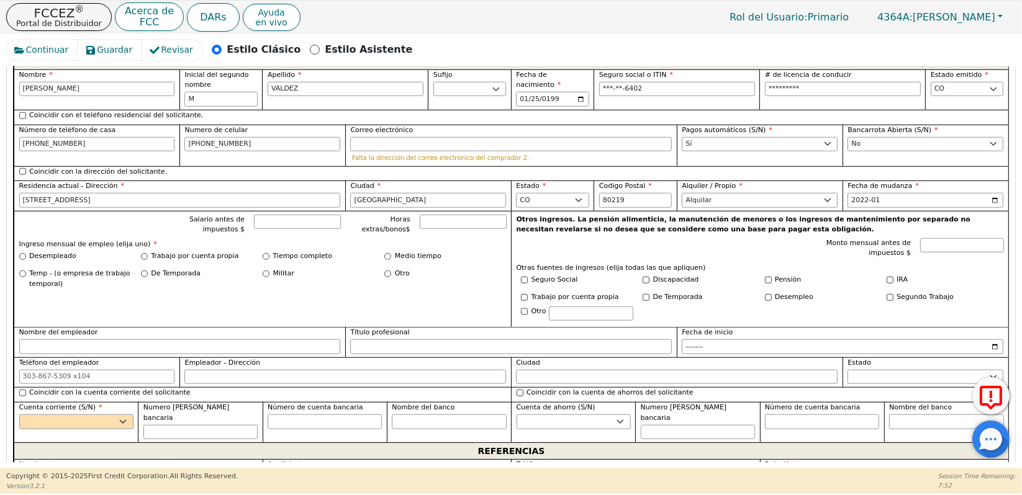
click at [854, 238] on div "Monto mensual antes de impuestos $" at bounding box center [901, 250] width 203 height 24
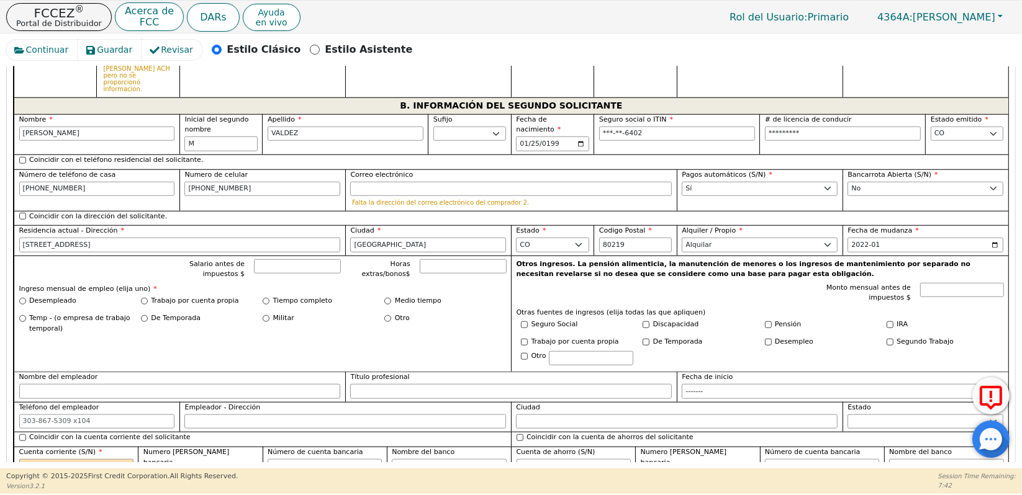
scroll to position [1164, 0]
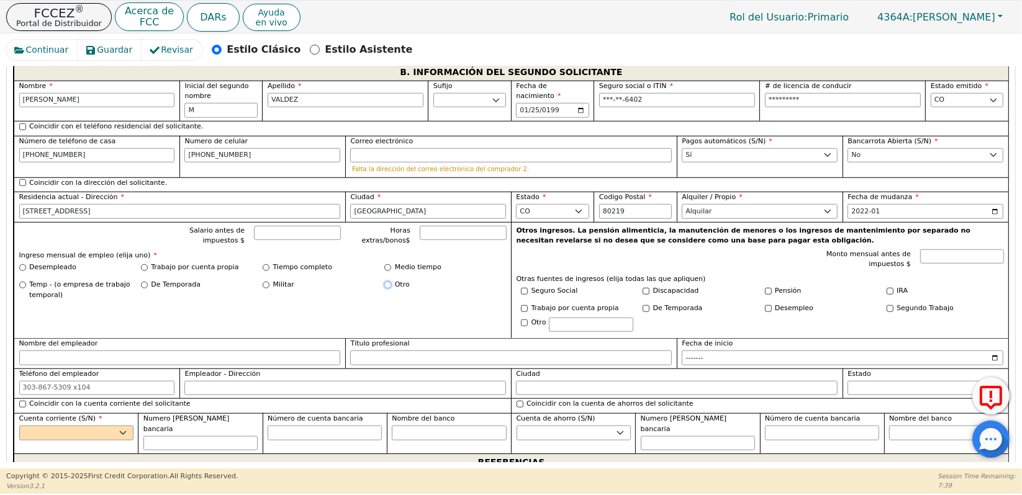
click at [385, 282] on input "Otro" at bounding box center [387, 285] width 7 height 7
radio input "true"
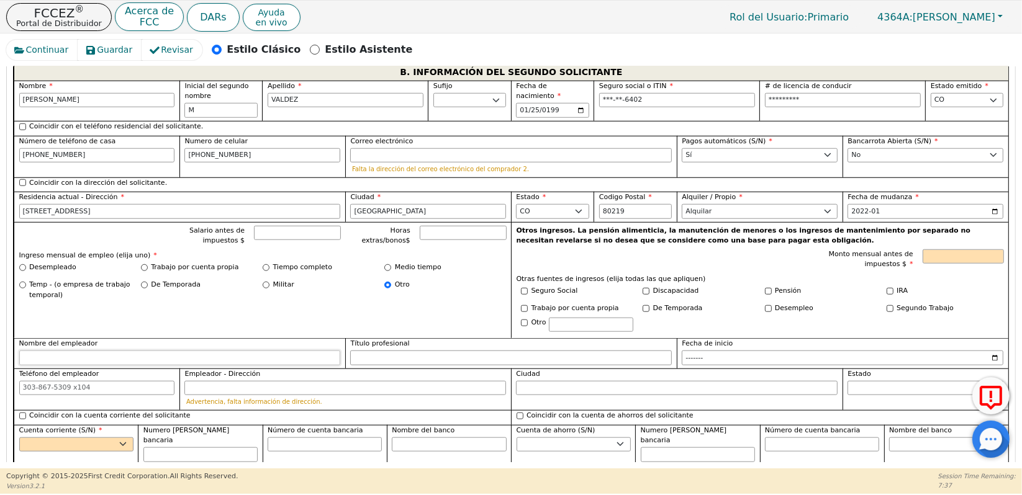
click at [252, 351] on input "Nombre del empleador" at bounding box center [180, 358] width 322 height 15
type input "INDEPENDIENTE"
click at [143, 264] on input "Trabajo por cuenta propia" at bounding box center [144, 267] width 7 height 7
radio input "true"
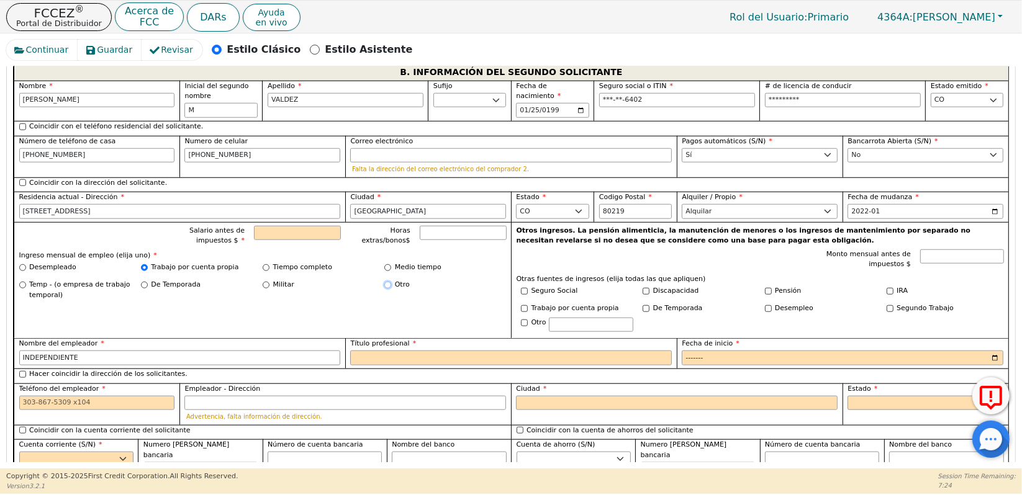
click at [387, 282] on input "Otro" at bounding box center [387, 285] width 7 height 7
radio input "true"
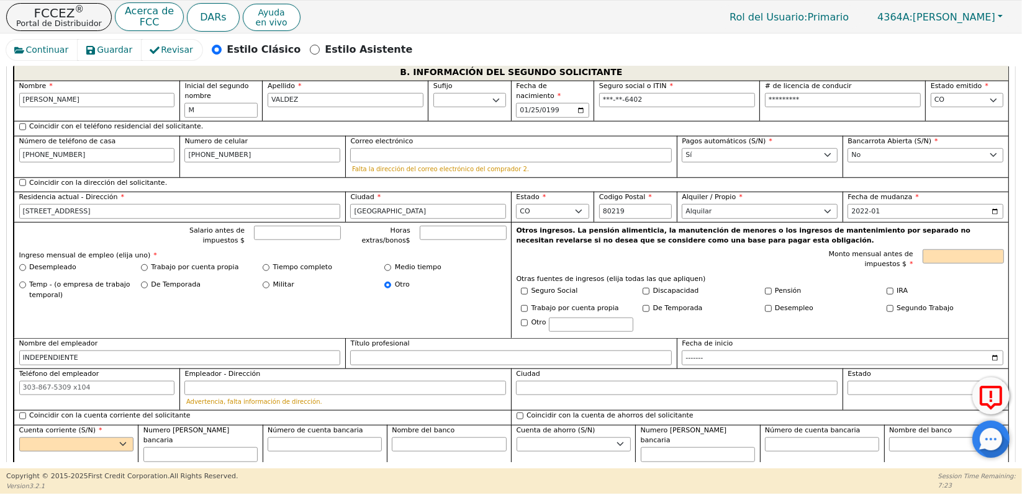
click at [395, 339] on label "Título profesional" at bounding box center [511, 344] width 322 height 11
click at [395, 351] on input "Título profesional" at bounding box center [511, 358] width 322 height 15
type input "L"
type input "C"
type input "L"
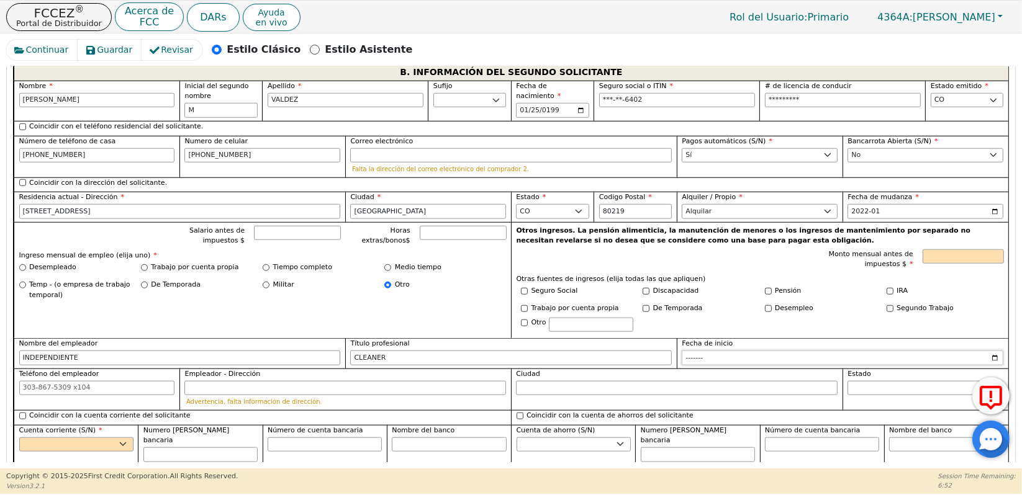
type input "CLEANER"
click at [726, 351] on input "Fecha de inicio" at bounding box center [843, 358] width 322 height 15
click at [709, 351] on input "Fecha de inicio" at bounding box center [843, 358] width 322 height 15
click at [989, 351] on input "Fecha de inicio" at bounding box center [843, 358] width 322 height 15
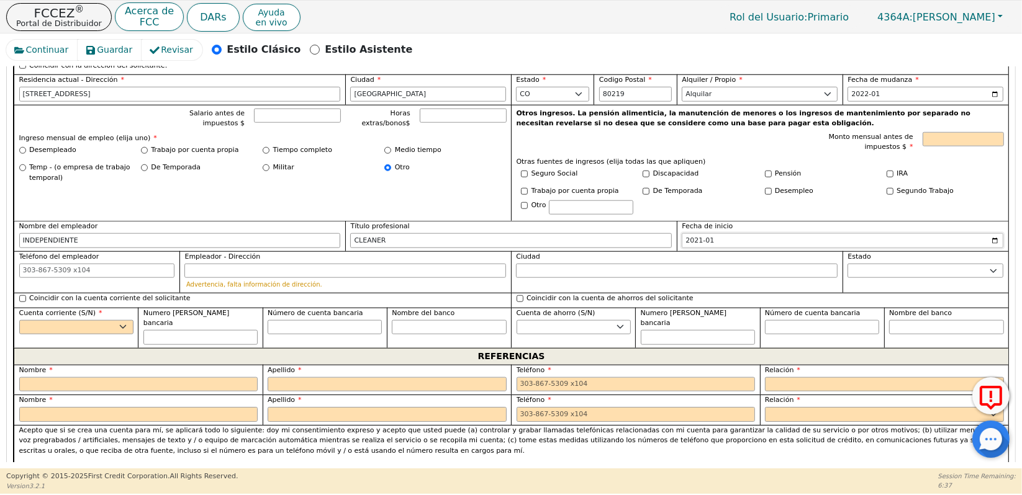
scroll to position [1286, 0]
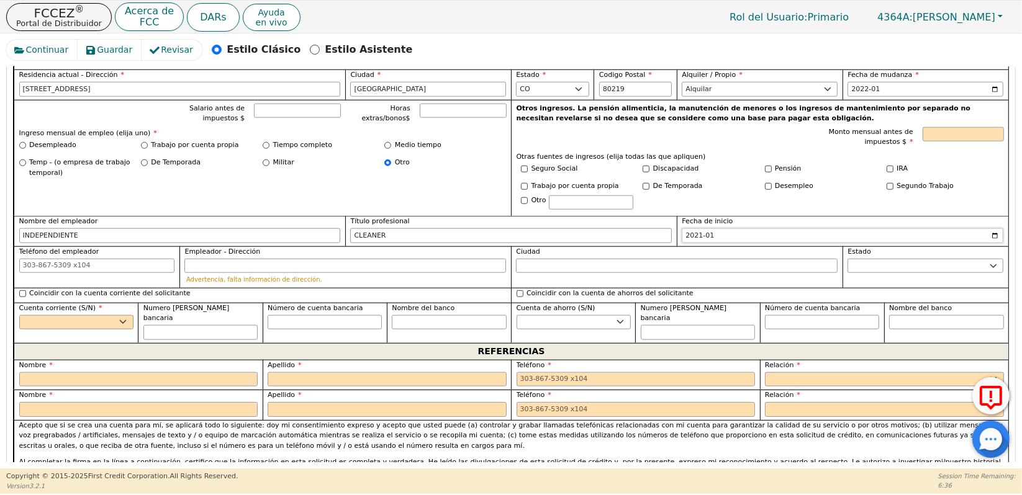
click at [993, 228] on input "2021-01" at bounding box center [843, 235] width 322 height 15
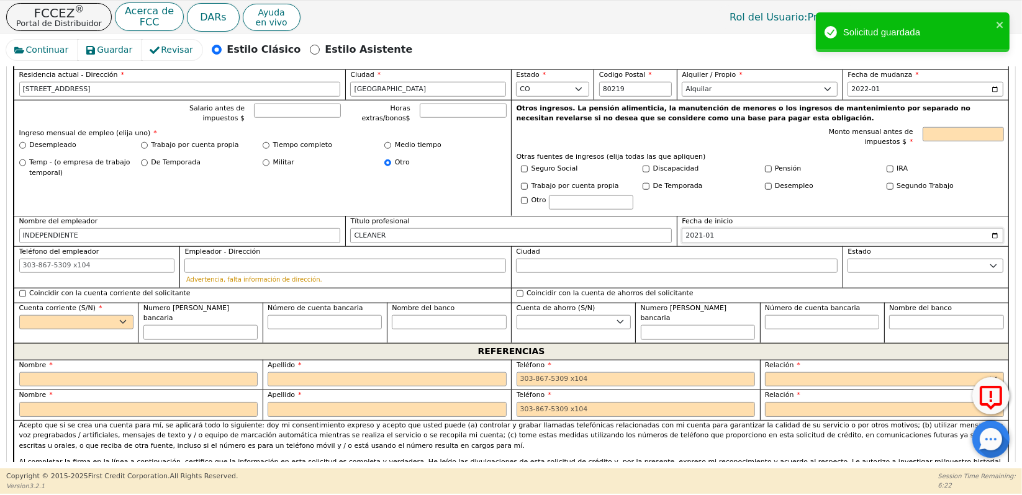
type input "2022-01"
drag, startPoint x: 1016, startPoint y: 281, endPoint x: 1019, endPoint y: 289, distance: 8.9
click at [1019, 289] on div "Continuar Guardar Revisar Estilo Clásico Estilo Asistente Atrás Enviar una soli…" at bounding box center [511, 251] width 1022 height 435
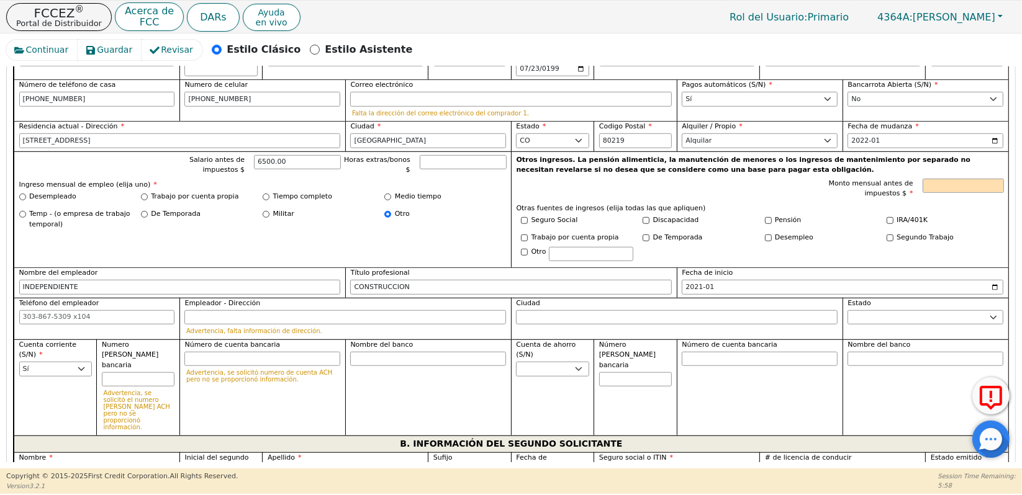
scroll to position [773, 0]
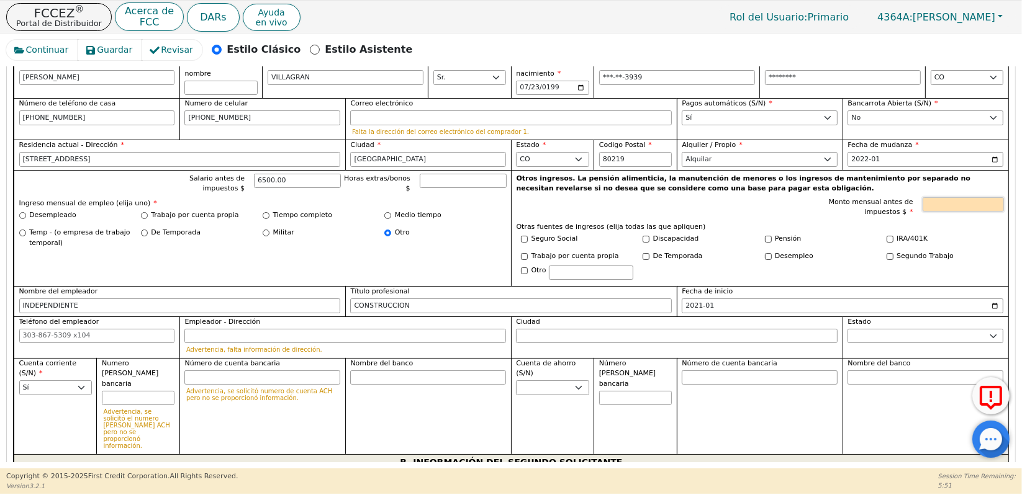
click at [939, 197] on input "Monto mensual antes de impuestos $" at bounding box center [962, 204] width 81 height 15
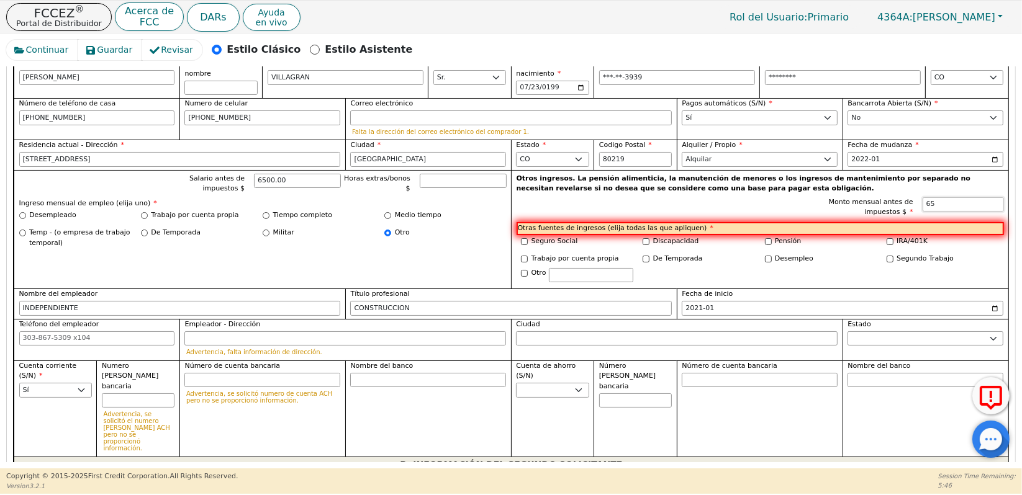
type input "6"
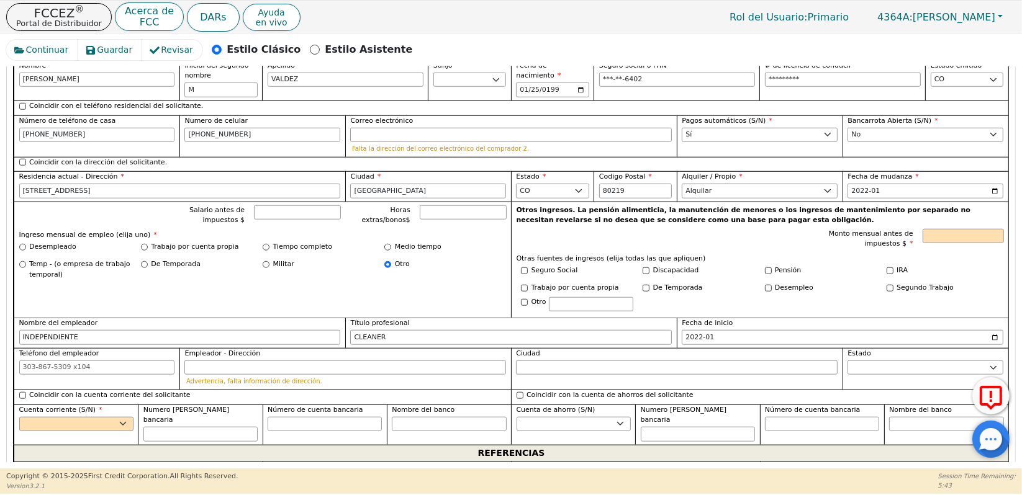
scroll to position [1192, 0]
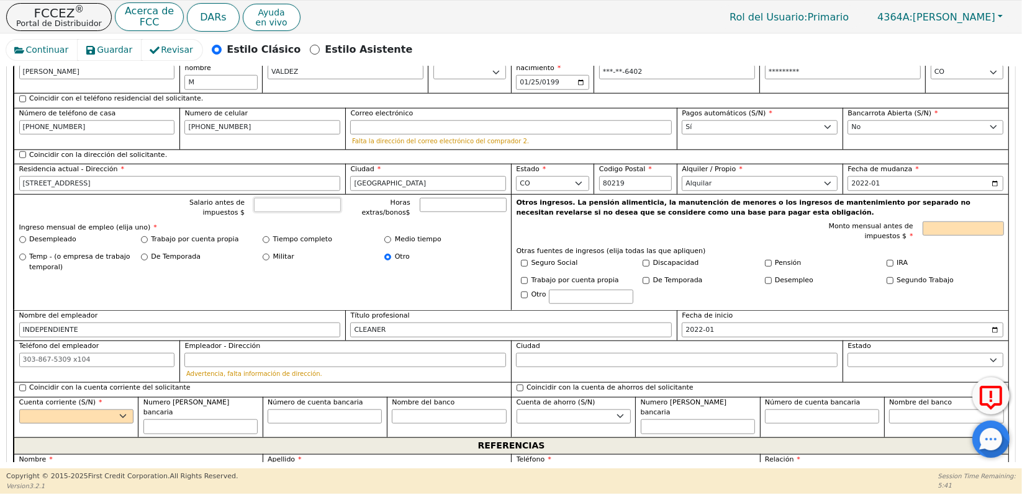
click at [288, 198] on input "Salario antes de impuestos $" at bounding box center [297, 205] width 87 height 15
type input "4000.00"
click at [333, 223] on p "Ingreso mensual de empleo (elija uno) *" at bounding box center [262, 228] width 487 height 11
drag, startPoint x: 1016, startPoint y: 264, endPoint x: 1019, endPoint y: 242, distance: 22.6
click at [1019, 242] on div "Continuar Guardar Revisar Estilo Clásico Estilo Asistente Atrás Enviar una soli…" at bounding box center [511, 251] width 1022 height 435
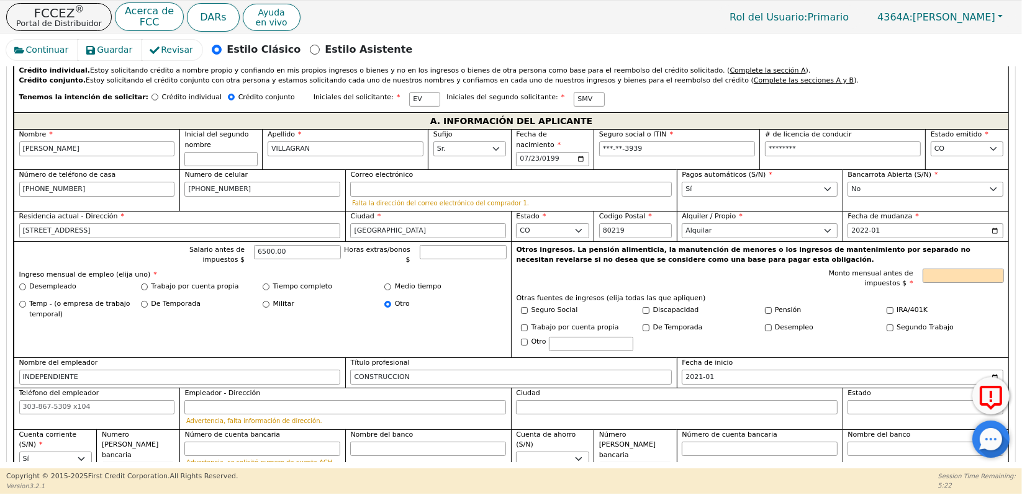
scroll to position [703, 0]
click at [296, 245] on input "6500.00" at bounding box center [297, 252] width 87 height 15
type input "6000.00"
click at [354, 269] on p "Ingreso mensual de empleo (elija uno) *" at bounding box center [262, 274] width 487 height 11
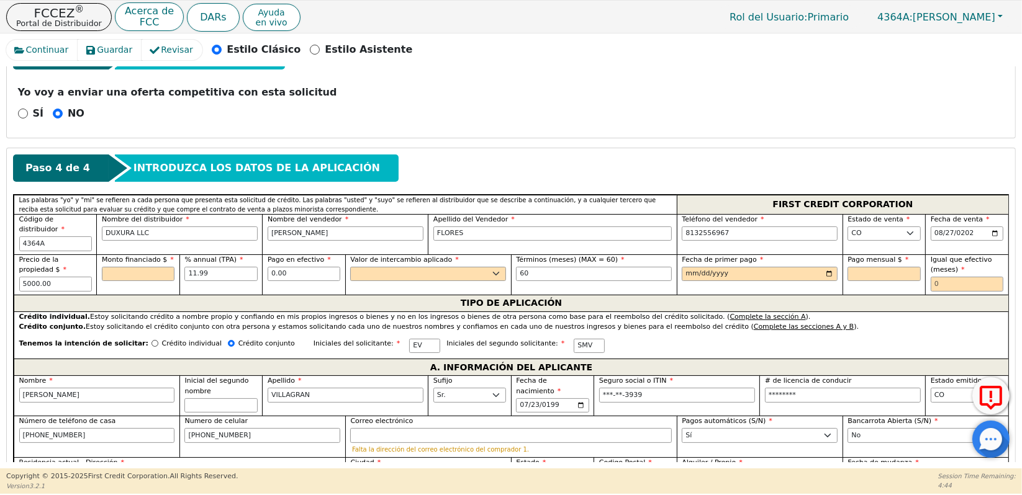
scroll to position [411, 0]
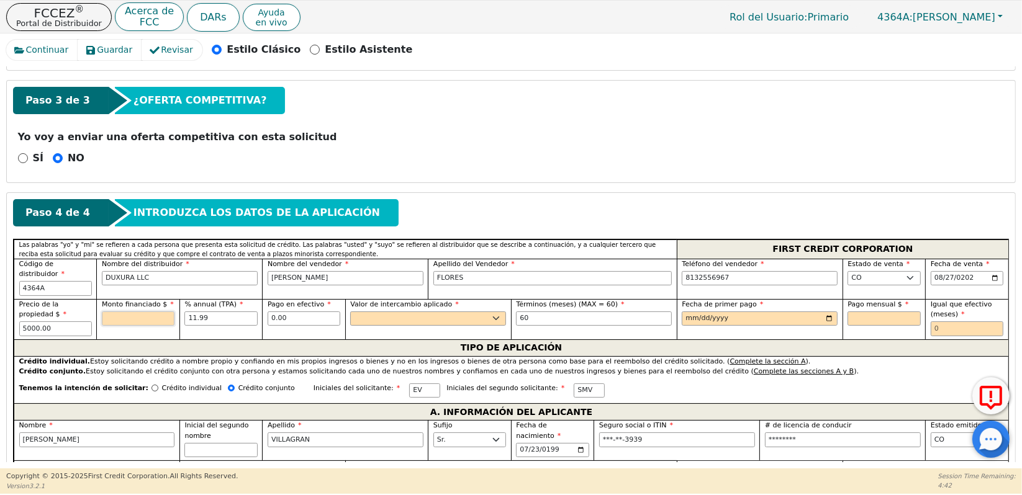
click at [128, 312] on input "text" at bounding box center [138, 319] width 73 height 15
type input "5000.00"
click at [382, 312] on select "Sí No" at bounding box center [428, 319] width 156 height 15
select select "n"
click at [350, 312] on select "Sí No" at bounding box center [428, 319] width 156 height 15
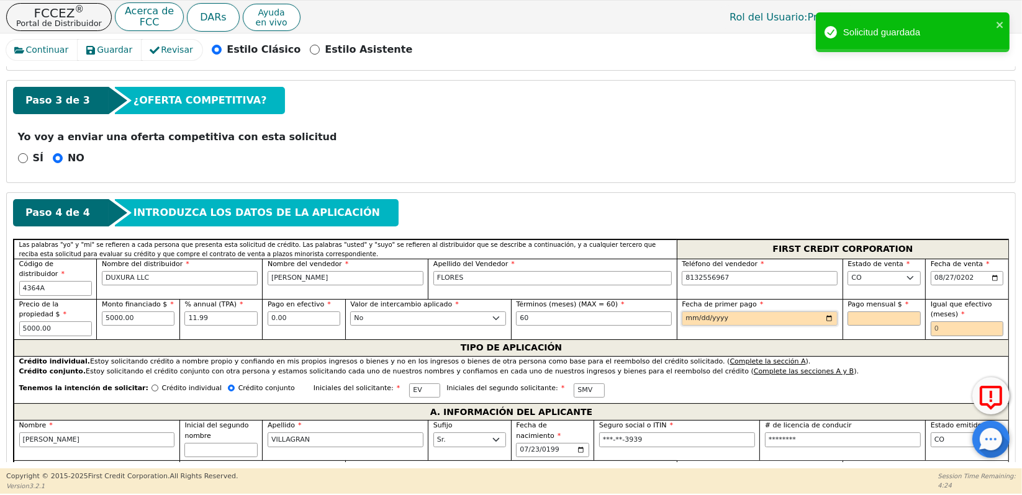
click at [700, 312] on input "date" at bounding box center [760, 319] width 156 height 15
click at [711, 312] on input "date" at bounding box center [760, 319] width 156 height 15
click at [688, 312] on input "date" at bounding box center [760, 319] width 156 height 15
type input "2025-09-27"
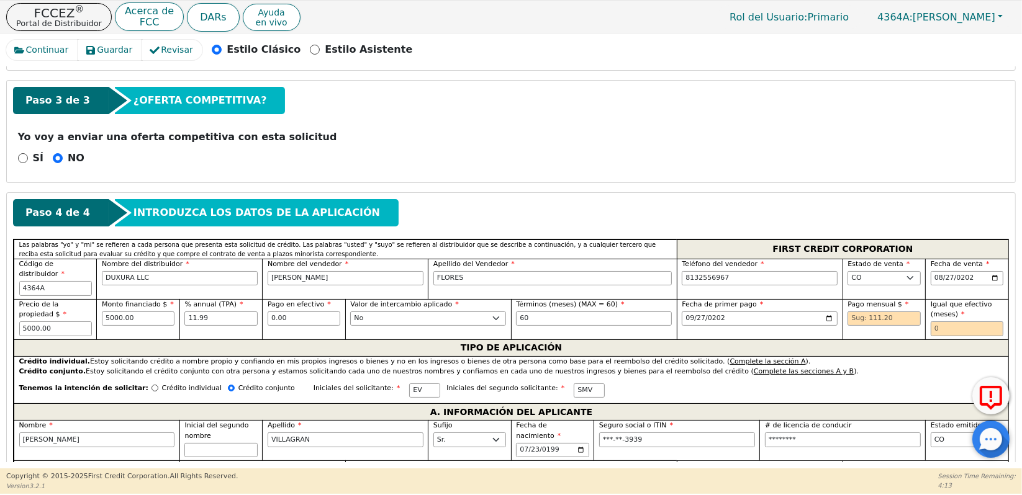
click at [804, 314] on div "Fecha de primer pago 2025-09-27" at bounding box center [760, 319] width 166 height 40
click at [951, 322] on input "text" at bounding box center [966, 329] width 73 height 15
click at [909, 321] on div "Pago mensual $" at bounding box center [883, 319] width 83 height 40
click at [955, 322] on input "text" at bounding box center [966, 329] width 73 height 15
type input "0"
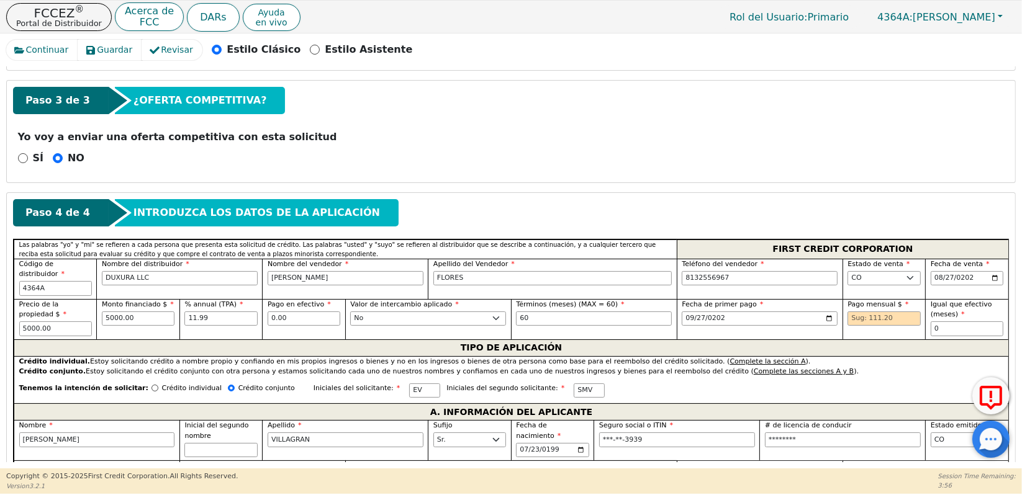
click at [860, 340] on div "TIPO DE APLICACIÓN" at bounding box center [511, 348] width 994 height 17
click at [886, 312] on input "text" at bounding box center [883, 319] width 73 height 15
type input "111.20"
click at [863, 340] on div "TIPO DE APLICACIÓN" at bounding box center [511, 348] width 994 height 17
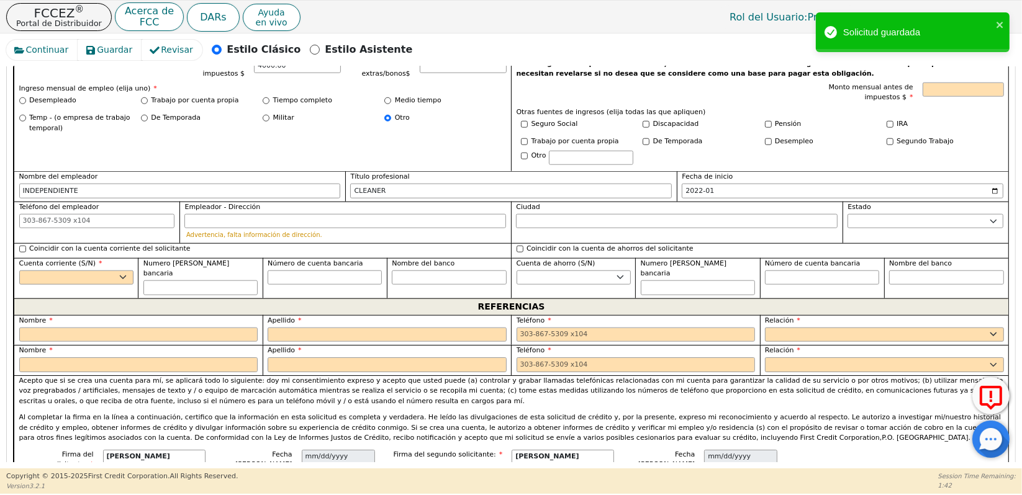
scroll to position [1319, 0]
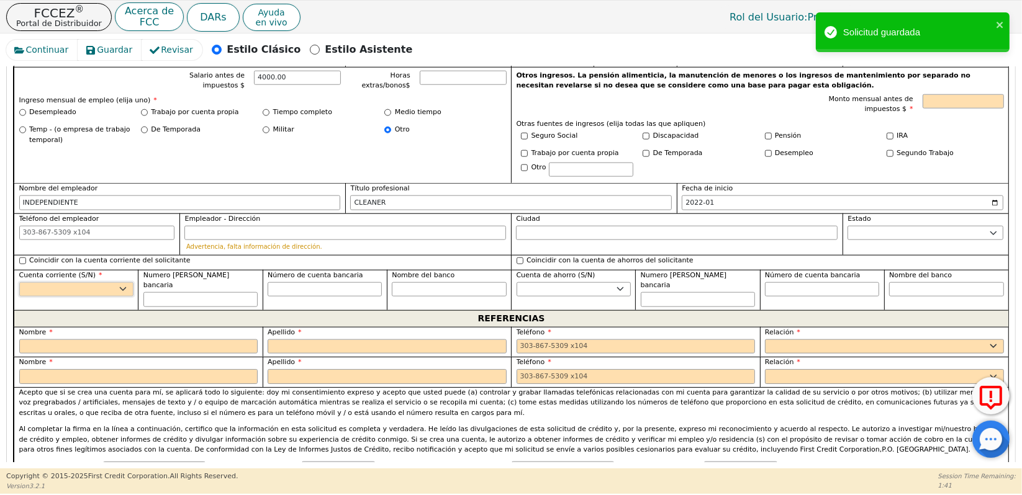
click at [125, 282] on select "Sí No" at bounding box center [76, 289] width 114 height 15
select select "y"
click at [19, 282] on select "Sí No" at bounding box center [76, 289] width 114 height 15
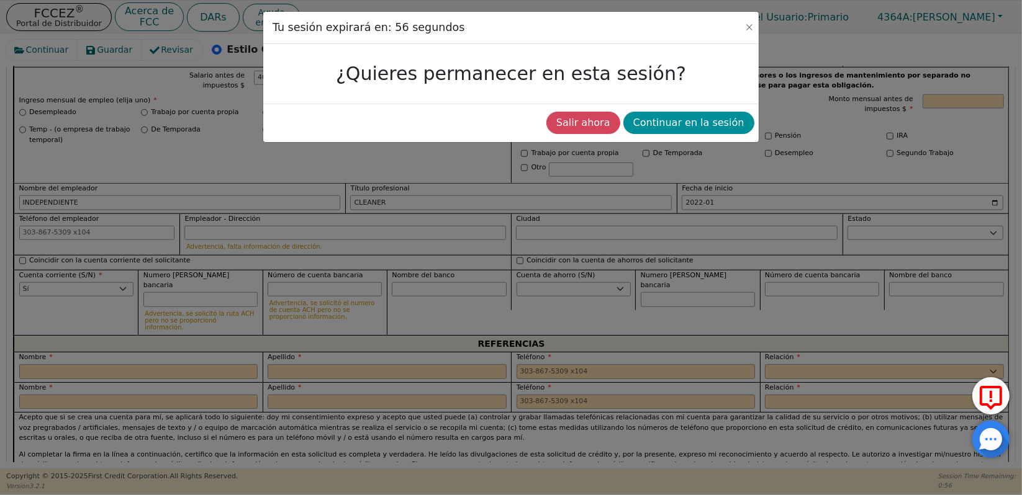
click at [694, 126] on button "Continuar en la sesión" at bounding box center [688, 123] width 131 height 22
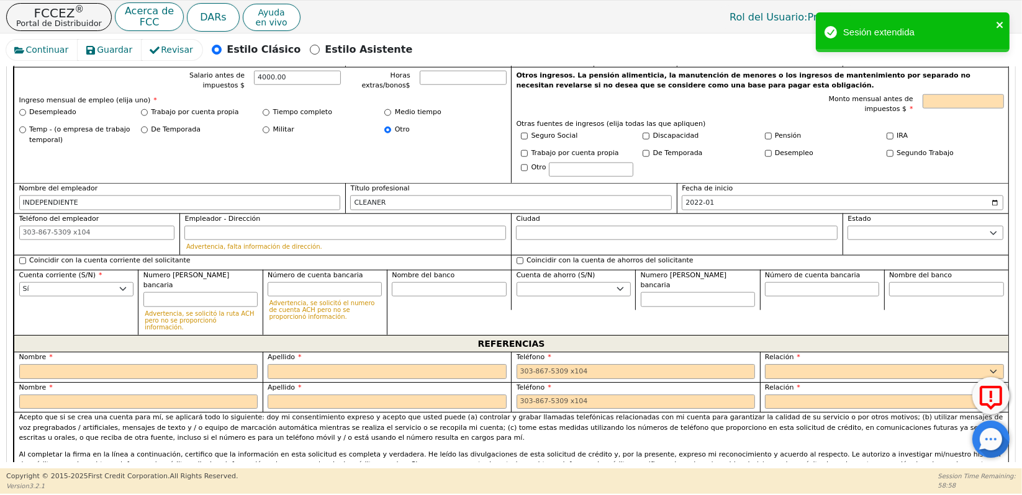
click at [999, 25] on icon "close" at bounding box center [999, 25] width 6 height 6
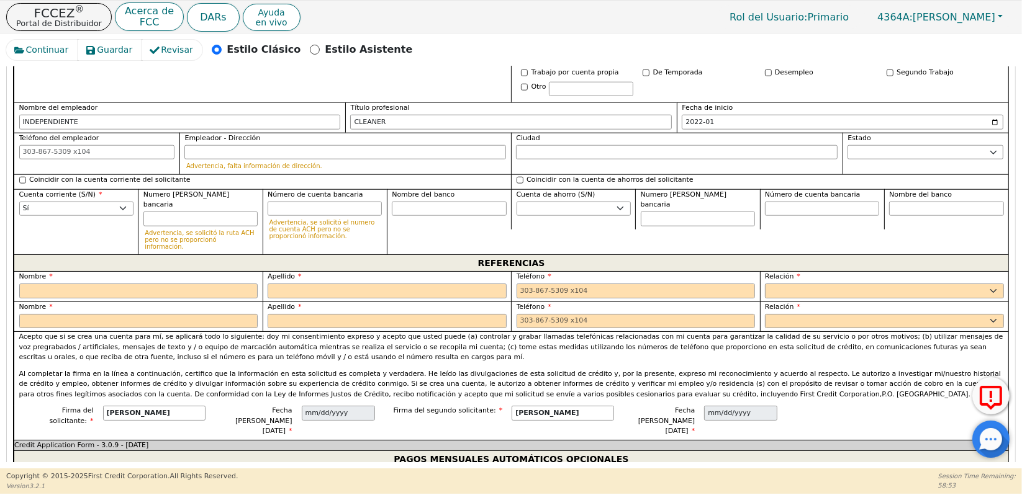
scroll to position [1361, 0]
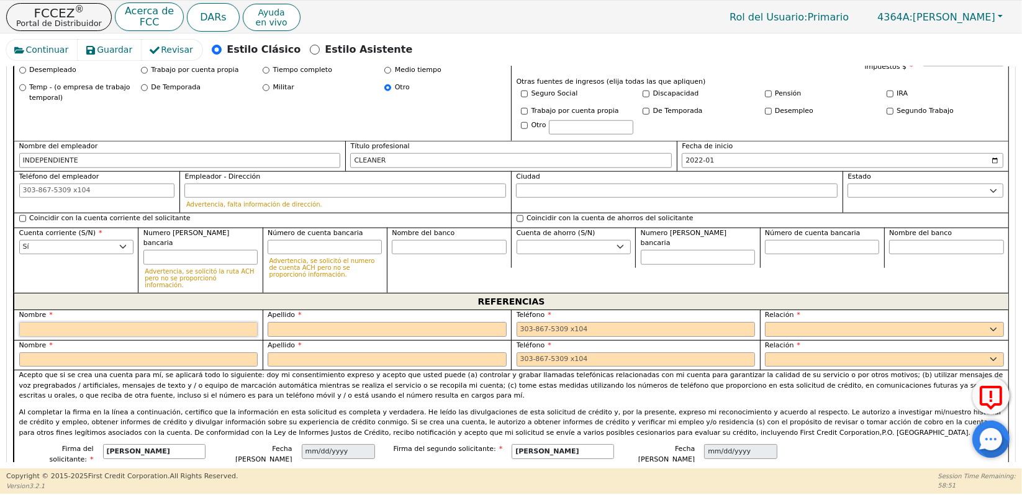
click at [121, 322] on input "text" at bounding box center [138, 329] width 239 height 15
type input "[PERSON_NAME]"
click at [122, 353] on input "text" at bounding box center [138, 360] width 239 height 15
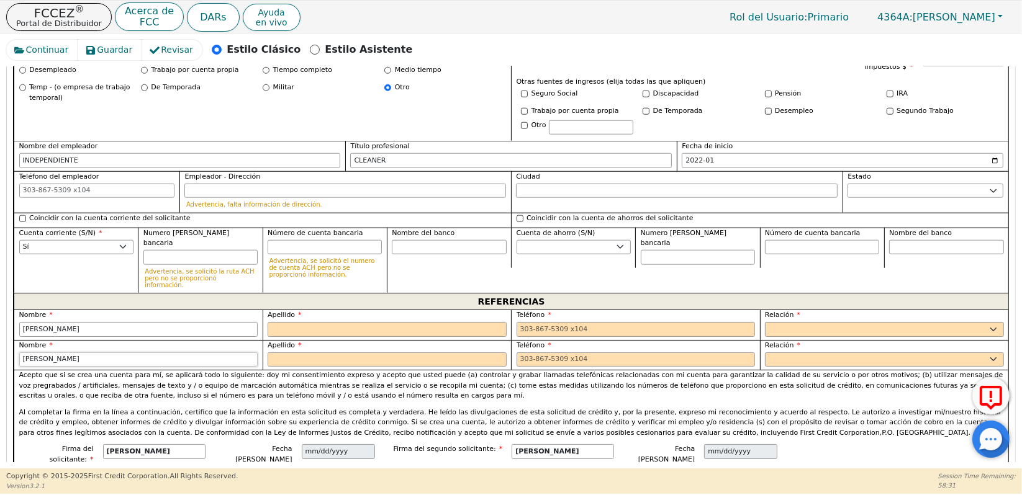
type input "STEFANY"
click at [294, 353] on input "text" at bounding box center [387, 360] width 239 height 15
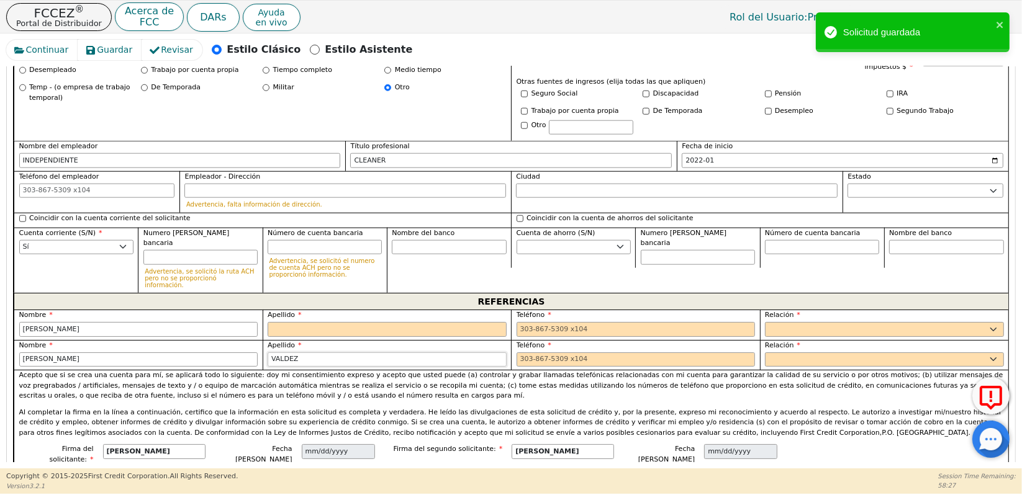
type input "VALDEZ"
click at [304, 322] on input "text" at bounding box center [387, 329] width 239 height 15
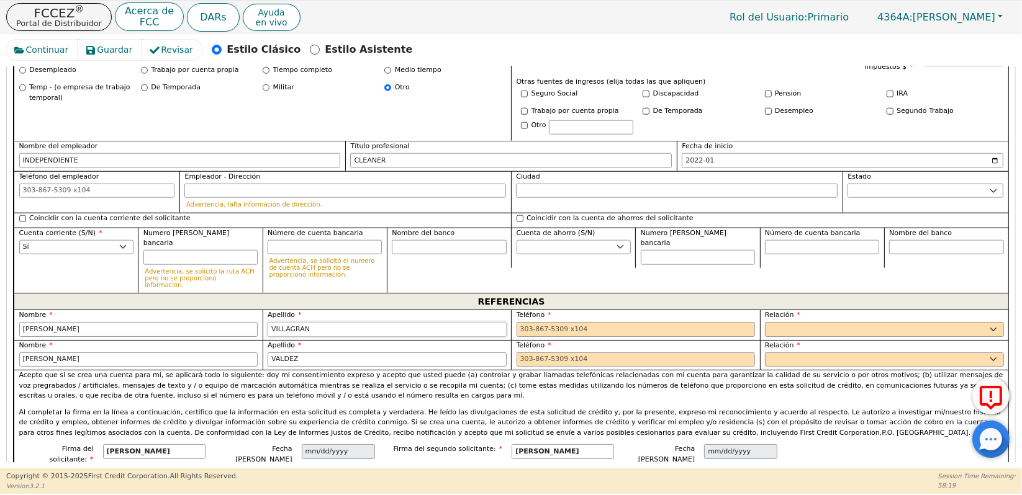
type input "VILLAGRAN"
click at [806, 322] on select "PADRE MADRE HERMANA HERMANO HIJA HIJO COLABORADOR VECINO AMIGO PRIMO ABUELA ABU…" at bounding box center [884, 329] width 239 height 15
select select "SIGNIFICANT OTHER"
click at [765, 322] on select "PADRE MADRE HERMANA HERMANO HIJA HIJO COLABORADOR VECINO AMIGO PRIMO ABUELA ABU…" at bounding box center [884, 329] width 239 height 15
click at [779, 341] on div "Relación PADRE MADRE HERMANA HERMANO HIJA HIJO COLABORADOR VECINO AMIGO PRIMO A…" at bounding box center [884, 354] width 239 height 27
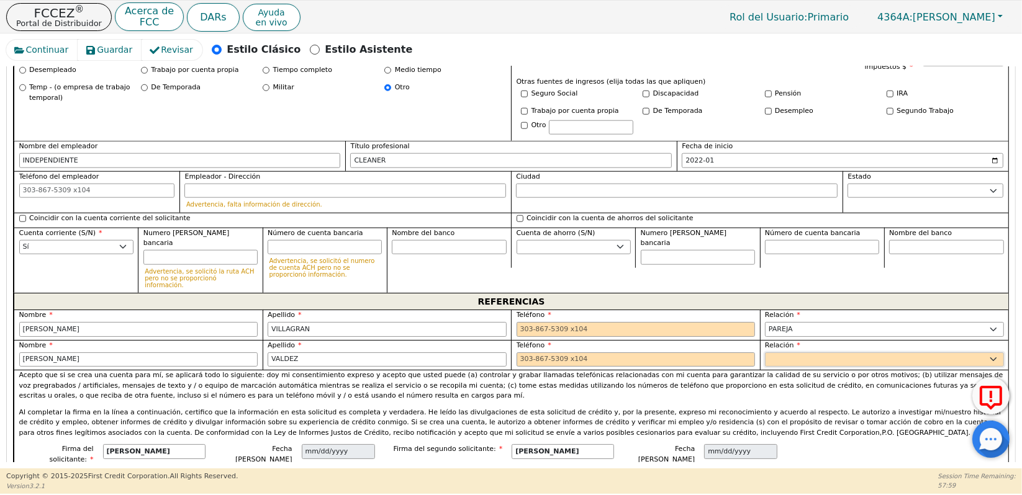
click at [780, 353] on select "PADRE MADRE HERMANA HERMANO HIJA HIJO COLABORADOR VECINO AMIGO PRIMO ABUELA ABU…" at bounding box center [884, 360] width 239 height 15
click at [765, 353] on select "PADRE MADRE HERMANA HERMANO HIJA HIJO COLABORADOR VECINO AMIGO PRIMO ABUELA ABU…" at bounding box center [884, 360] width 239 height 15
click at [816, 353] on select "PADRE MADRE HERMANA HERMANO HIJA HIJO COLABORADOR VECINO AMIGO PRIMO ABUELA ABU…" at bounding box center [884, 360] width 239 height 15
select select "SIGNIFICANT OTHER"
click at [765, 353] on select "PADRE MADRE HERMANA HERMANO HIJA HIJO COLABORADOR VECINO AMIGO PRIMO ABUELA ABU…" at bounding box center [884, 360] width 239 height 15
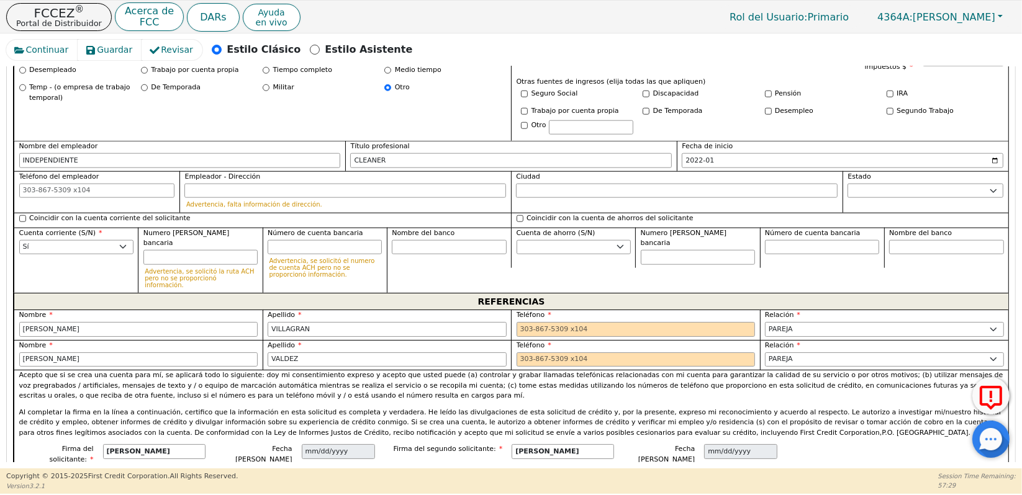
click at [776, 370] on div "Acepto que si se crea una cuenta para mí, se aplicará todo lo siguiente: doy mi…" at bounding box center [511, 407] width 994 height 74
click at [530, 322] on input "tel" at bounding box center [635, 329] width 239 height 15
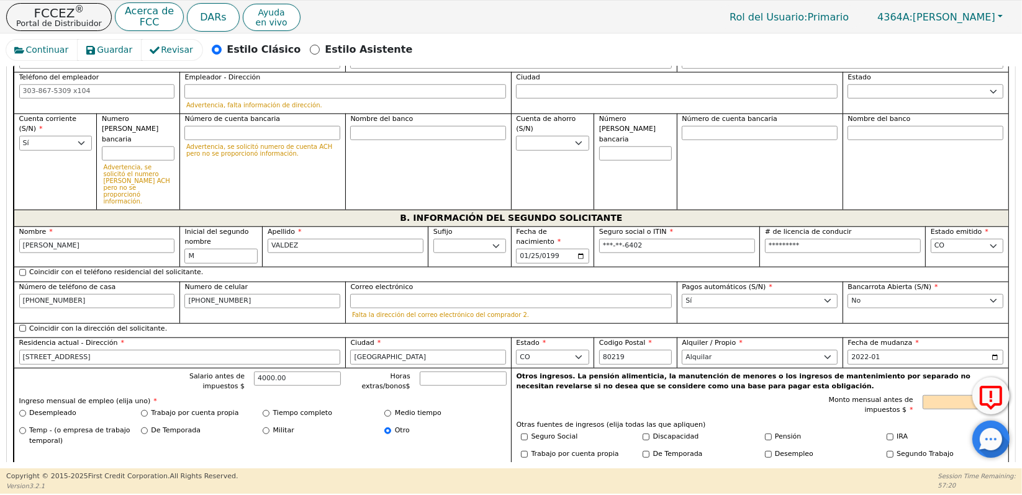
scroll to position [1015, 0]
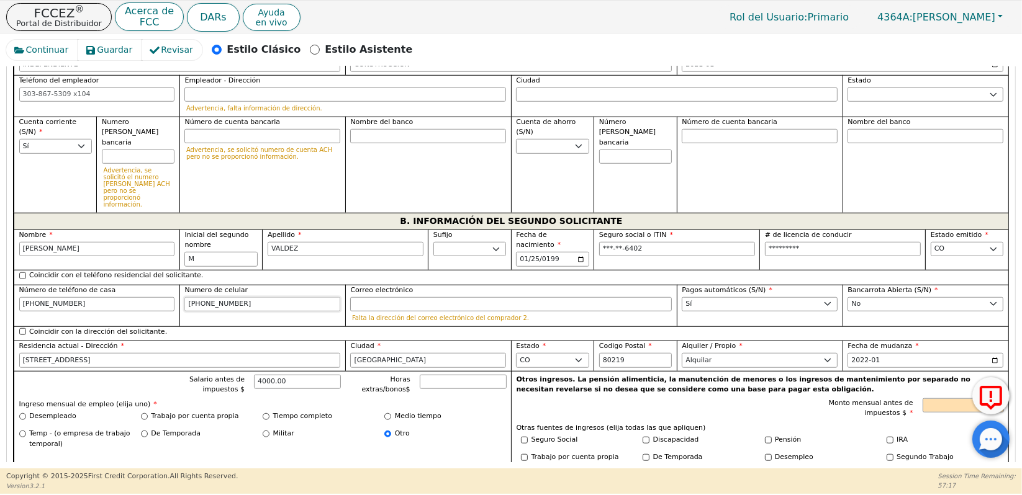
click at [243, 297] on input "720-934-1781" at bounding box center [262, 304] width 156 height 15
drag, startPoint x: 238, startPoint y: 261, endPoint x: 182, endPoint y: 263, distance: 55.9
click at [182, 285] on div "Numero de celular 720-934-1781" at bounding box center [262, 306] width 166 height 42
click at [288, 285] on div "Numero de celular 720-934-1781" at bounding box center [262, 306] width 166 height 42
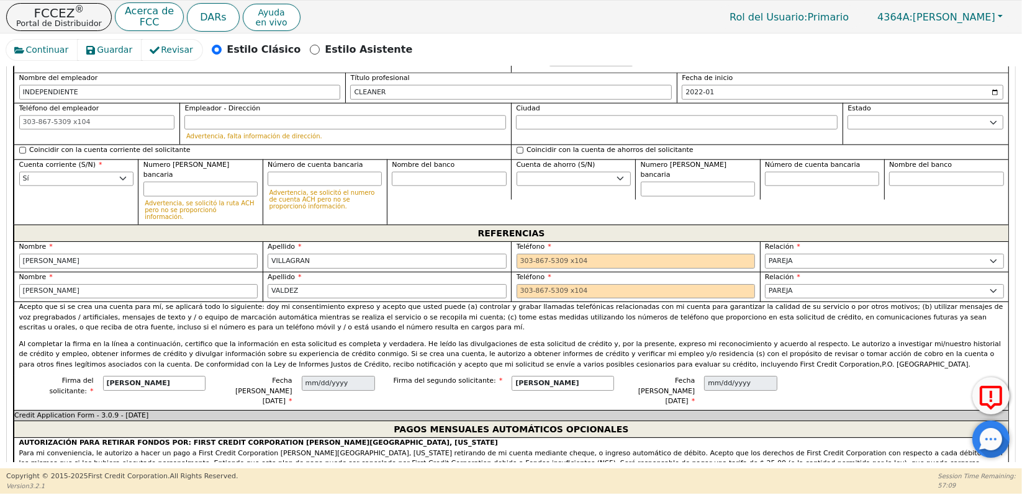
scroll to position [1433, 0]
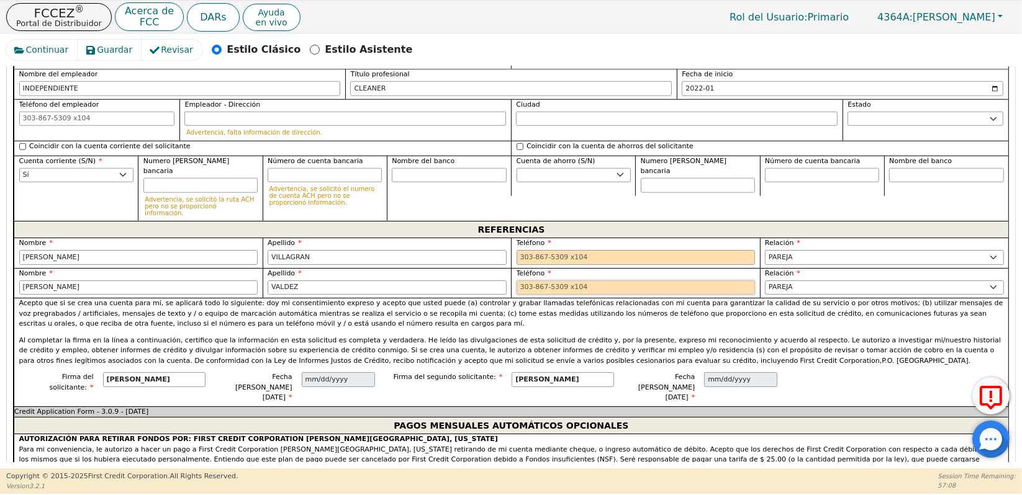
click at [554, 281] on input "tel" at bounding box center [635, 288] width 239 height 15
paste input "720-934-1781"
type input "720-934-1781"
click at [541, 250] on input "tel" at bounding box center [635, 257] width 239 height 15
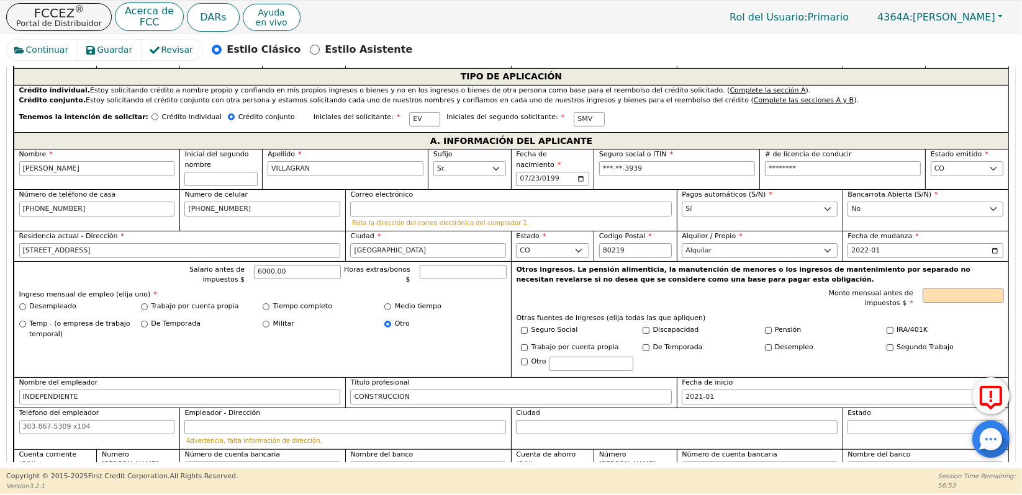
scroll to position [667, 0]
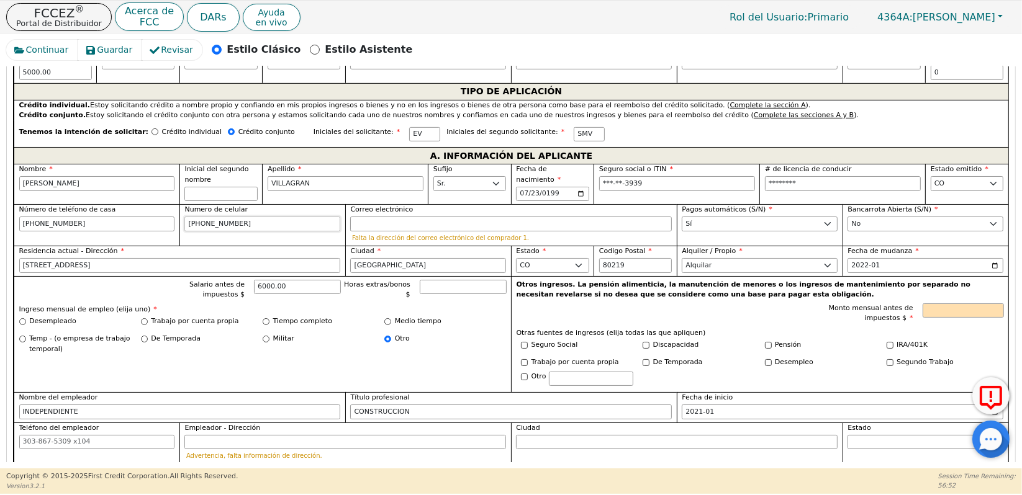
click at [240, 217] on input "515-953-8143" at bounding box center [262, 224] width 156 height 15
drag, startPoint x: 240, startPoint y: 207, endPoint x: 174, endPoint y: 211, distance: 65.9
click at [174, 211] on div "Nombre EMMANUEL Inicial del segundo nombre Apellido VILLAGRAN Sufijo Jr. Sr. II…" at bounding box center [511, 362] width 994 height 397
click at [264, 217] on input "515-953-8143" at bounding box center [262, 224] width 156 height 15
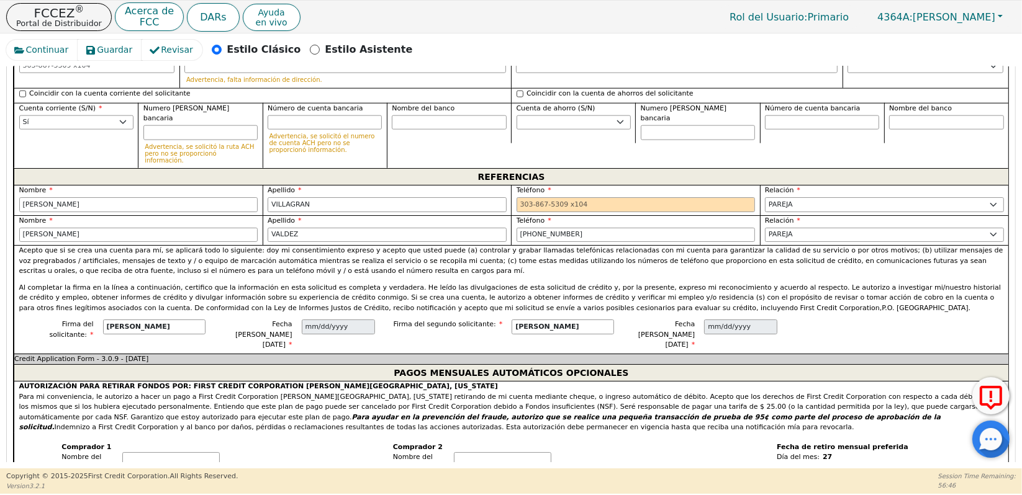
scroll to position [1543, 0]
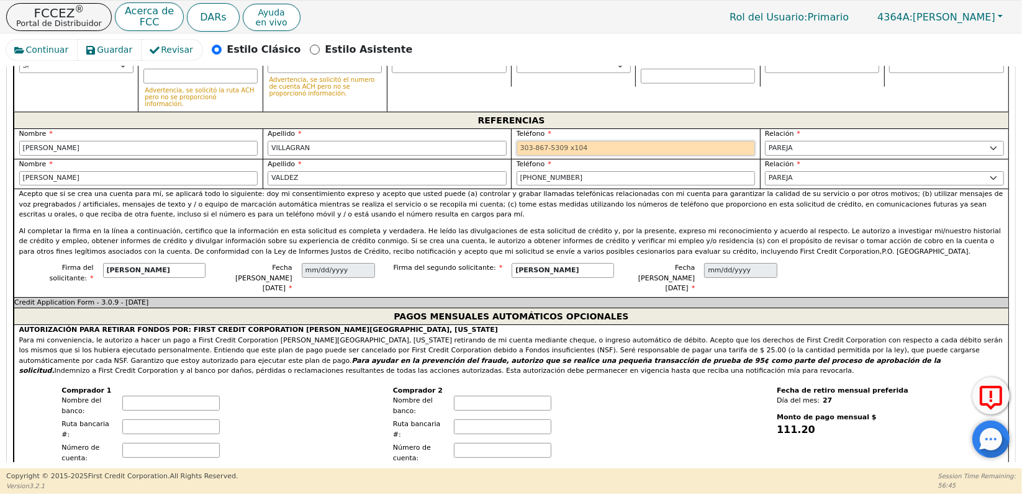
click at [562, 141] on input "tel" at bounding box center [635, 148] width 239 height 15
paste input "515-953-8143"
type input "515-953-8143"
click at [608, 189] on p "Acepto que si se crea una cuenta para mí, se aplicará todo lo siguiente: doy mi…" at bounding box center [511, 204] width 984 height 31
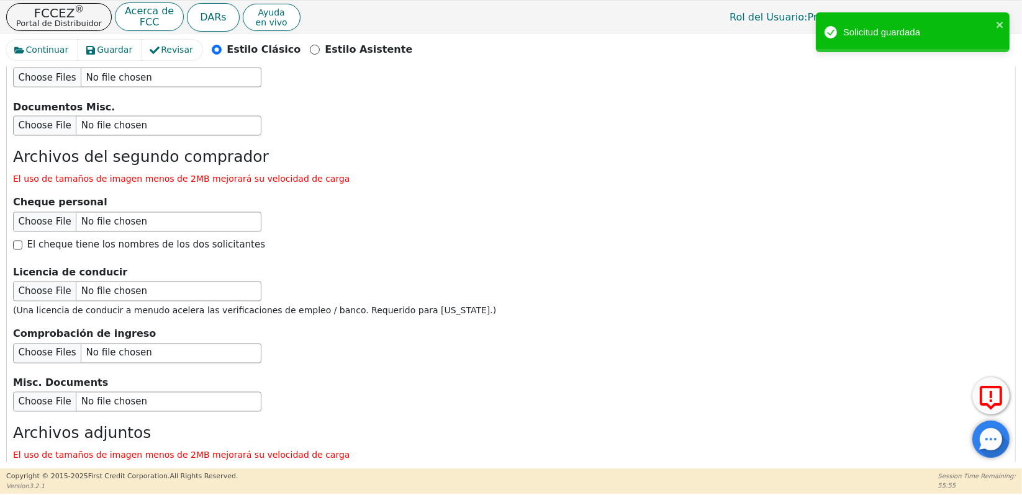
scroll to position [2195, 0]
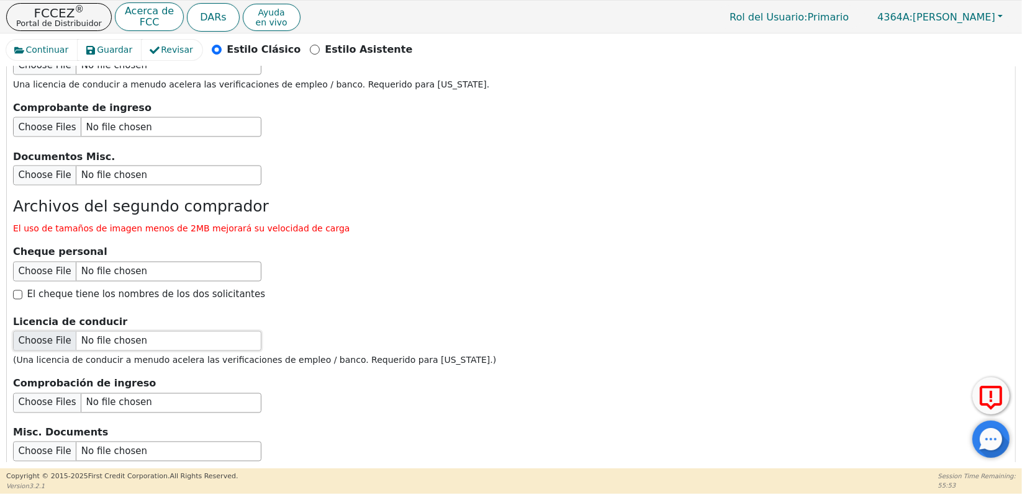
click at [35, 331] on input "file" at bounding box center [137, 341] width 248 height 20
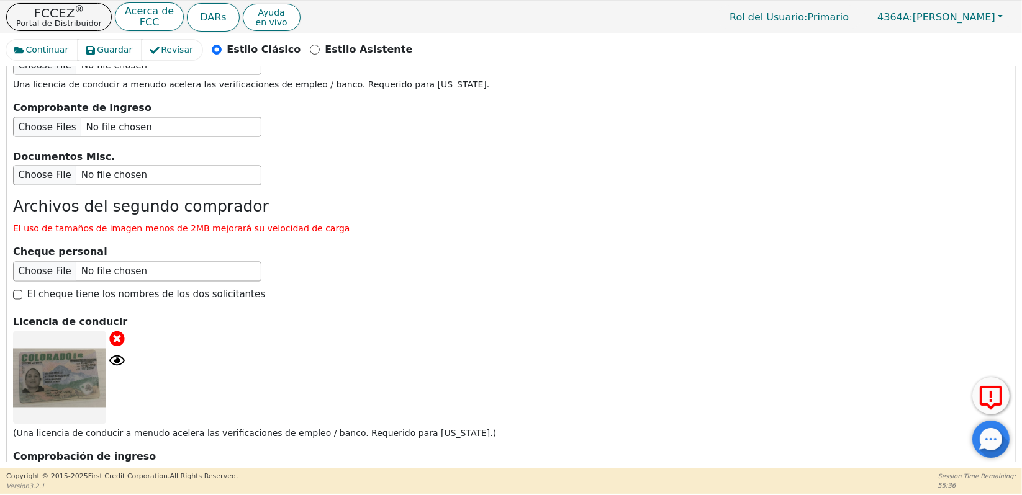
click at [116, 331] on icon at bounding box center [116, 338] width 15 height 15
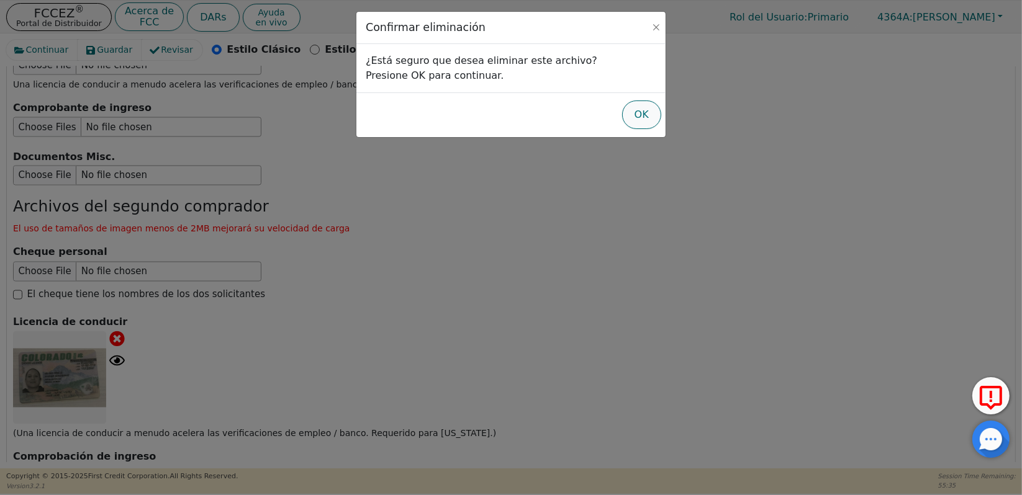
click at [641, 122] on button "OK" at bounding box center [641, 115] width 39 height 29
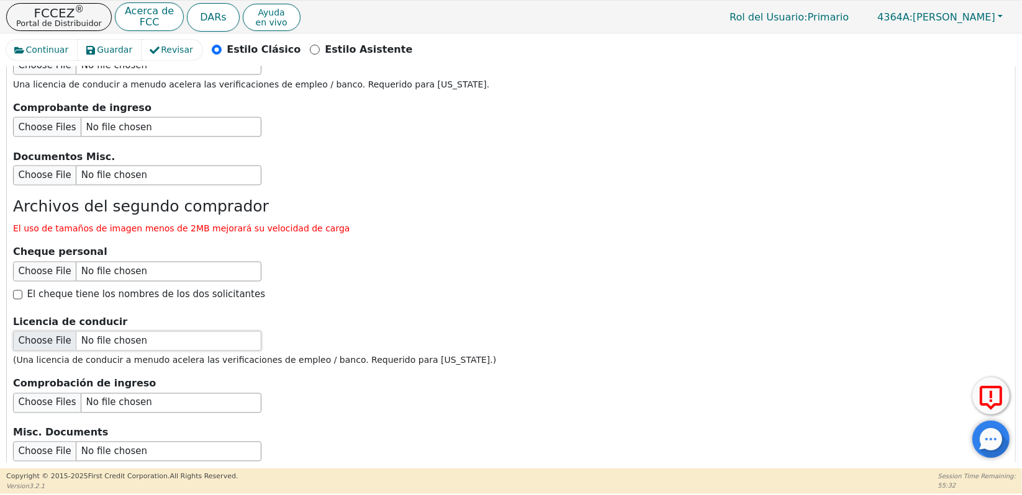
click at [40, 331] on input "file" at bounding box center [137, 341] width 248 height 20
type input "C:\fakepath\WhatsApp Image 2025-08-27 at 8.52.03 AM.jpeg"
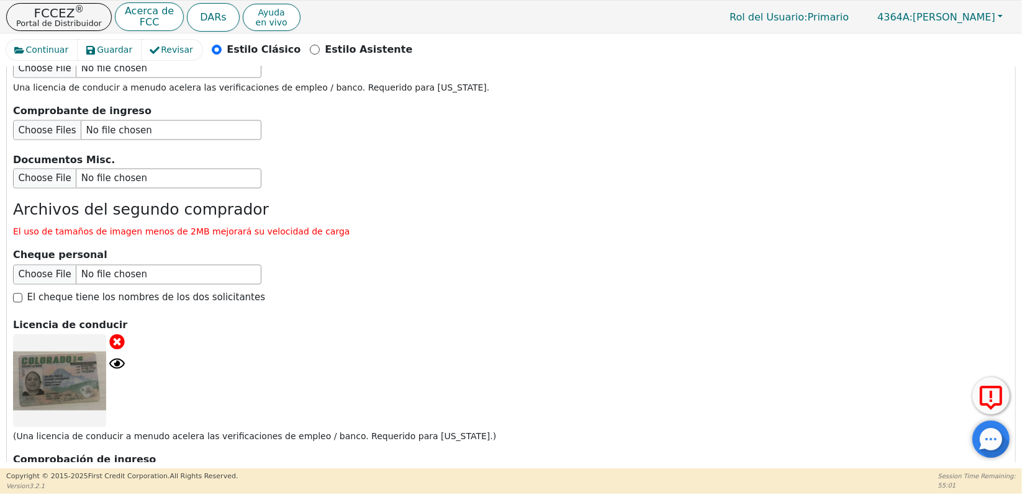
scroll to position [2180, 0]
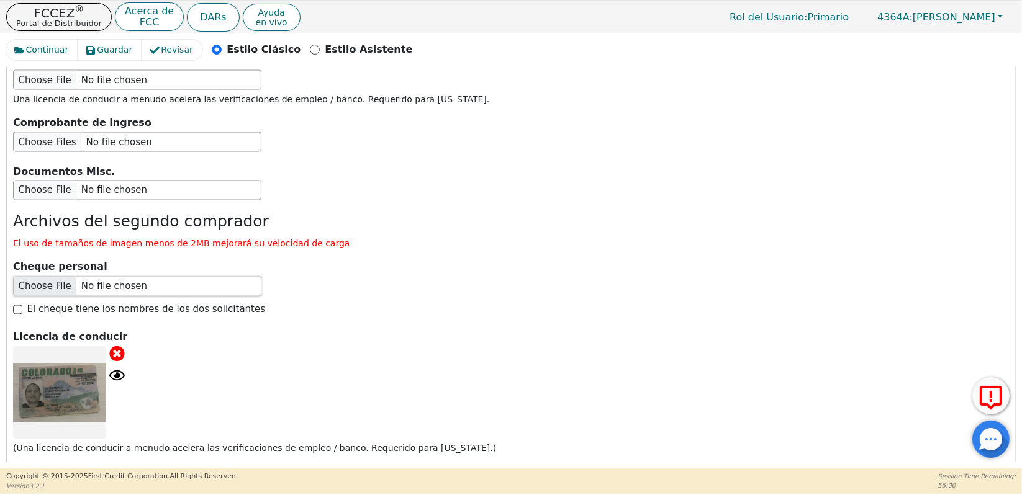
click at [37, 277] on input "file" at bounding box center [137, 287] width 248 height 20
type input "C:\fakepath\WhatsApp Image 2025-08-27 at 8.52.03 AM (1).jpeg"
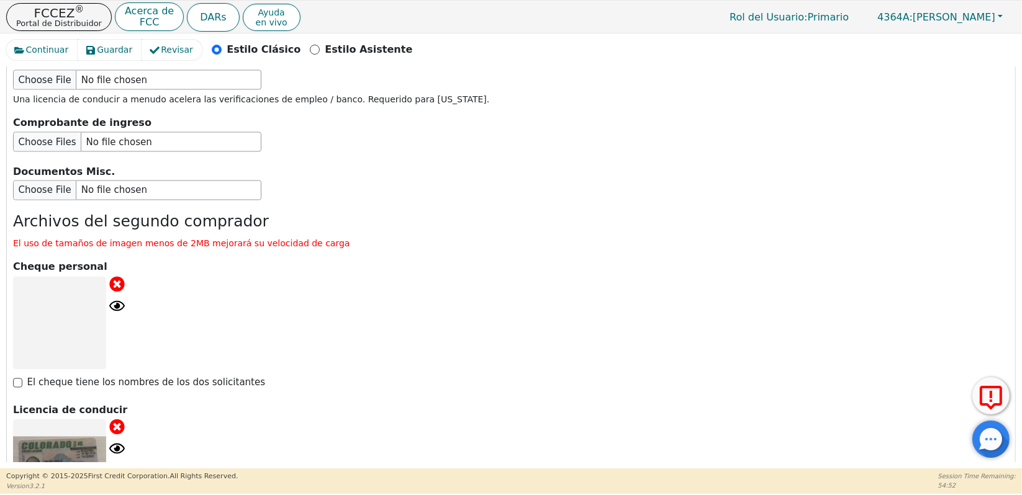
click at [115, 277] on icon at bounding box center [116, 284] width 15 height 15
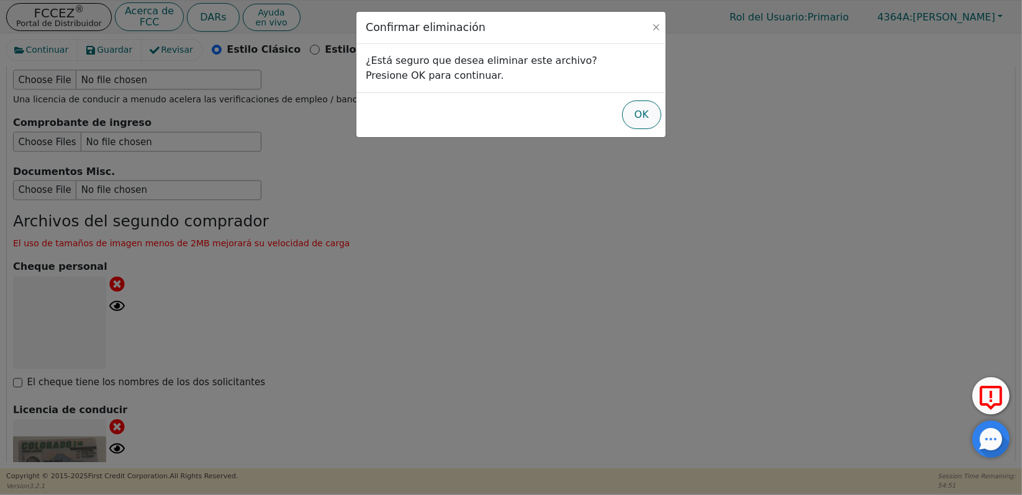
click at [637, 112] on button "OK" at bounding box center [641, 115] width 39 height 29
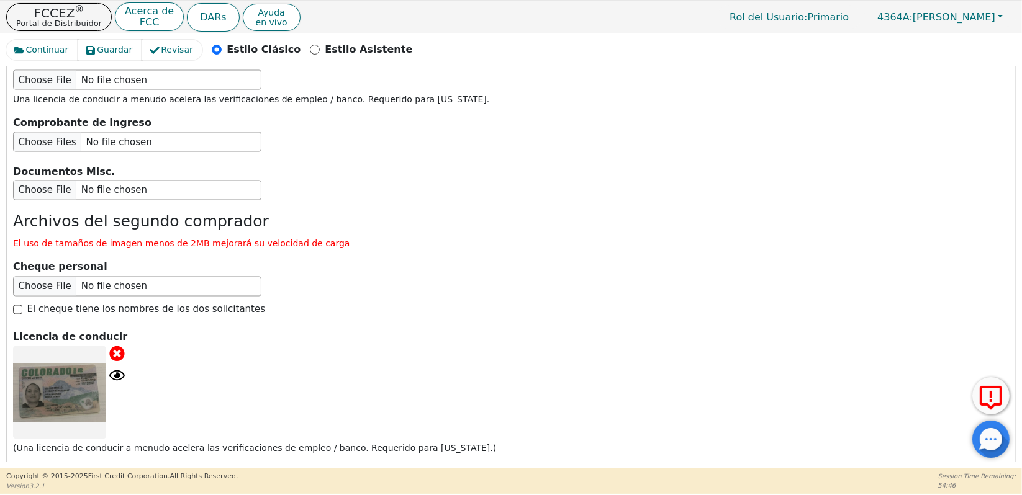
click at [522, 346] on div at bounding box center [511, 392] width 996 height 93
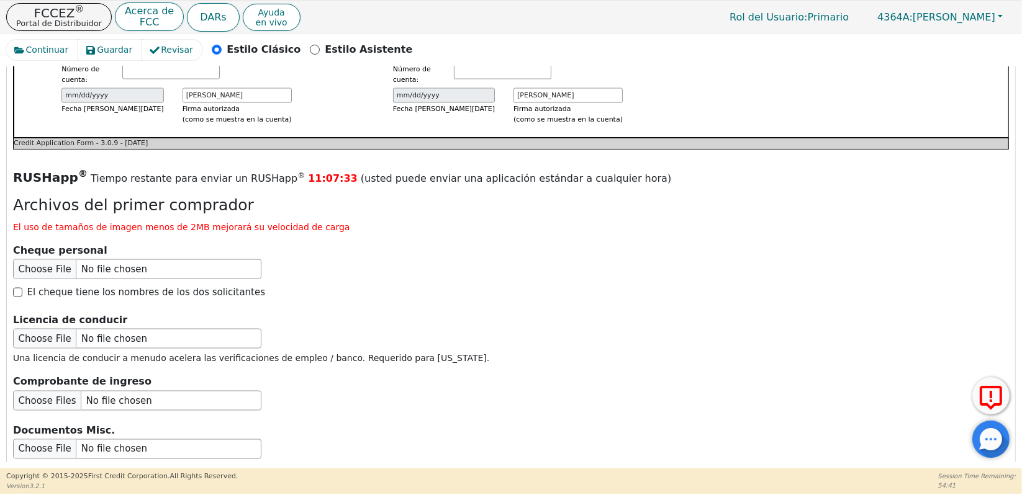
scroll to position [1917, 0]
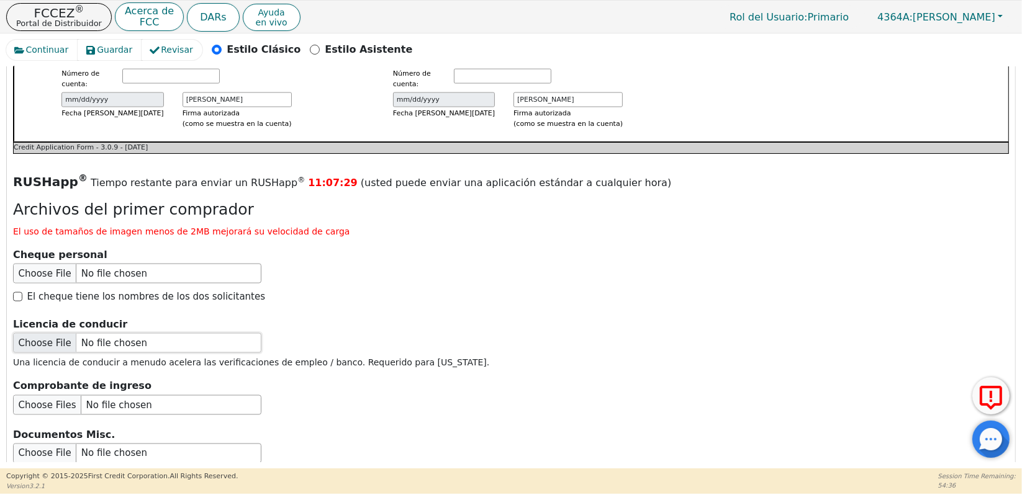
click at [24, 333] on input "file" at bounding box center [137, 343] width 248 height 20
type input "C:\fakepath\WhatsApp Image 2025-08-27 at 8.52.03 AM.jpeg"
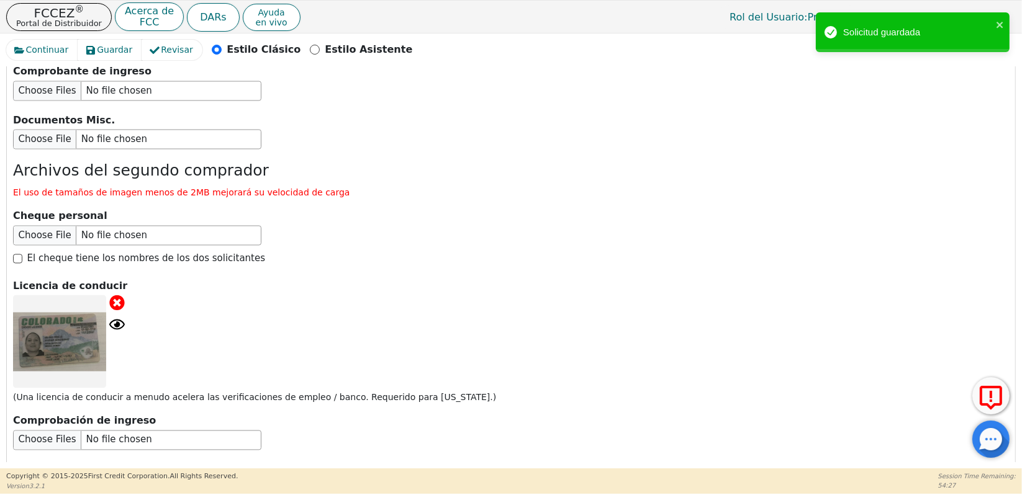
scroll to position [2308, 0]
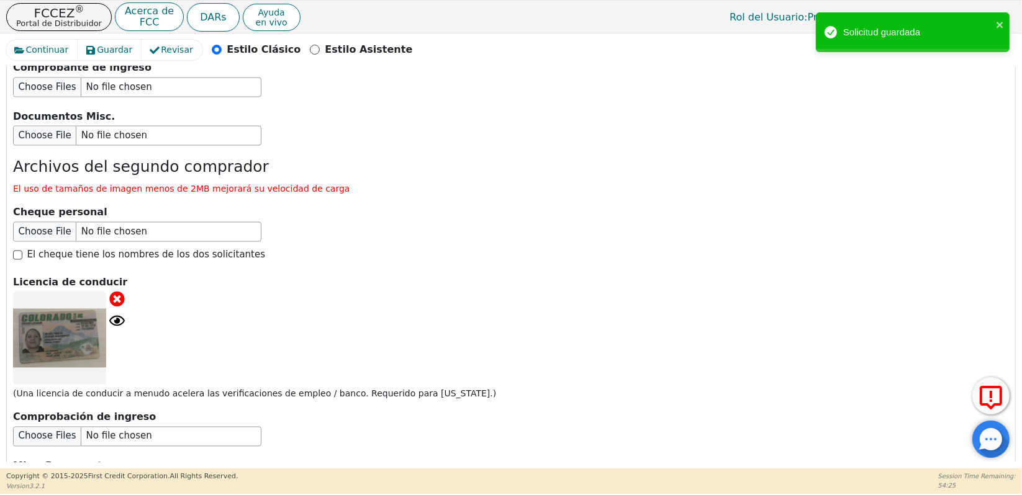
click at [115, 292] on icon at bounding box center [117, 300] width 16 height 16
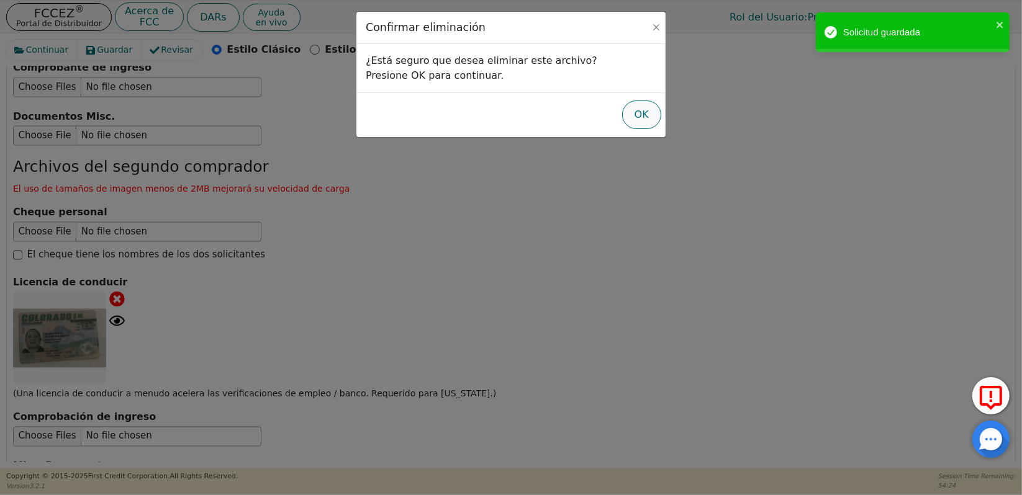
click at [651, 114] on button "OK" at bounding box center [641, 115] width 39 height 29
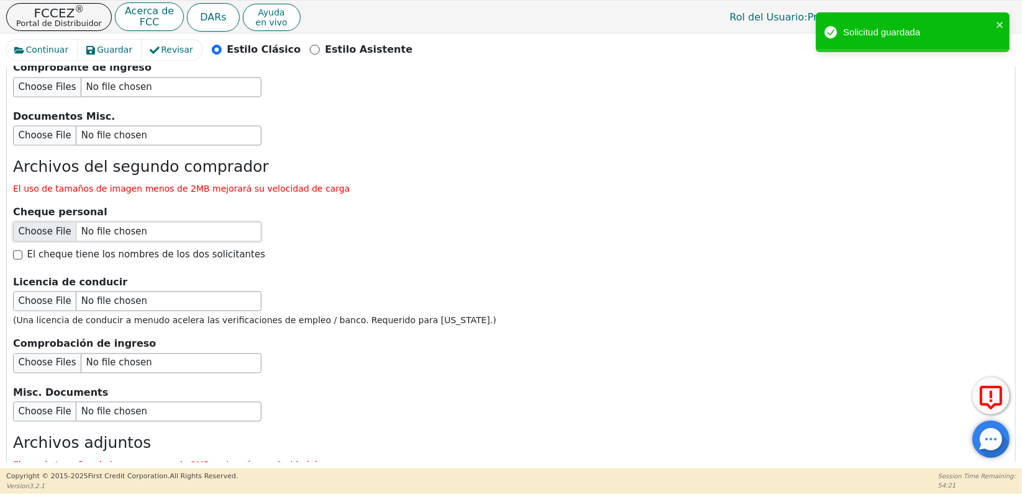
click at [40, 222] on input "file" at bounding box center [137, 232] width 248 height 20
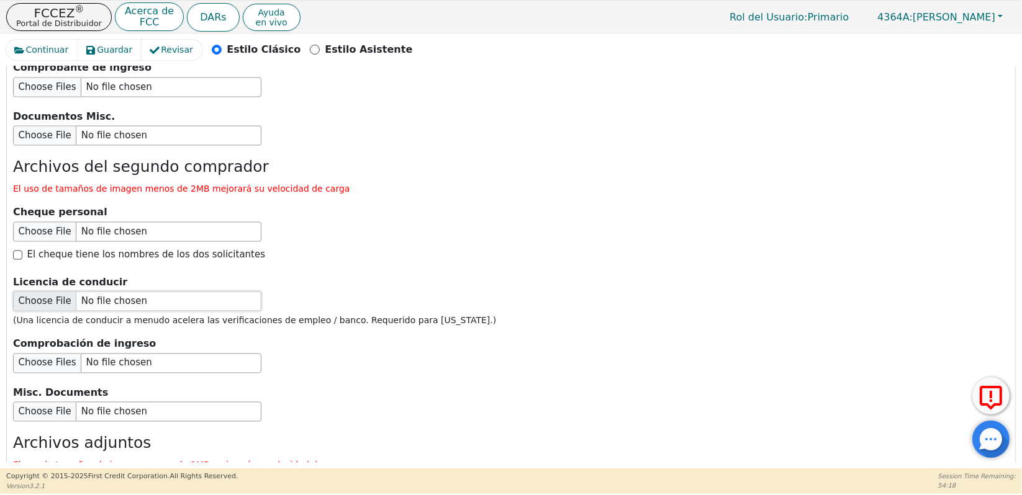
click at [42, 292] on input "file" at bounding box center [137, 302] width 248 height 20
type input "C:\fakepath\WhatsApp Image 2025-08-27 at 8.52.03 AM (1).jpeg"
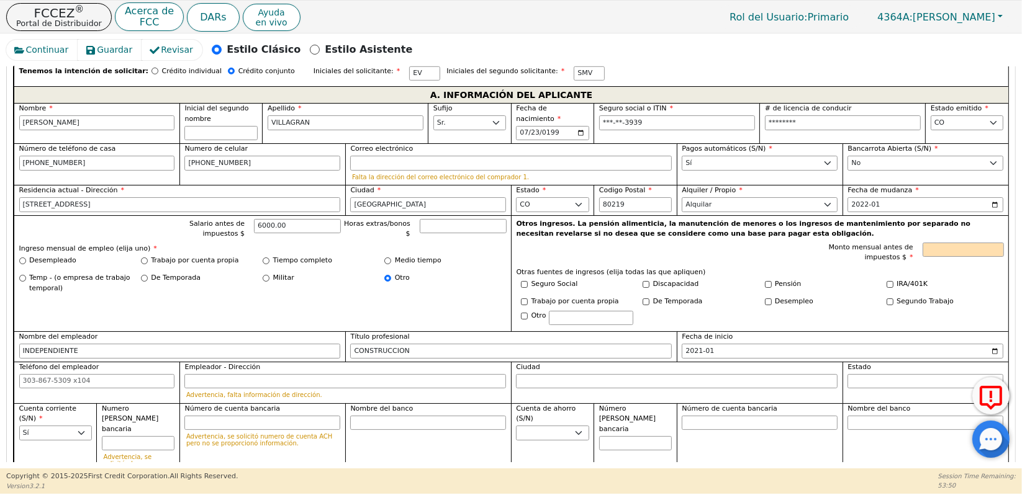
scroll to position [732, 0]
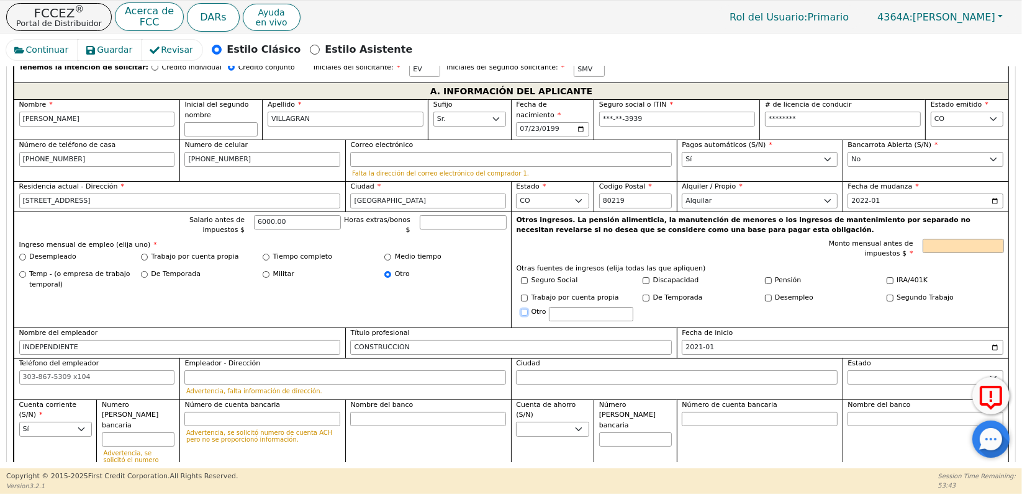
click at [523, 309] on input "Otro" at bounding box center [524, 312] width 7 height 7
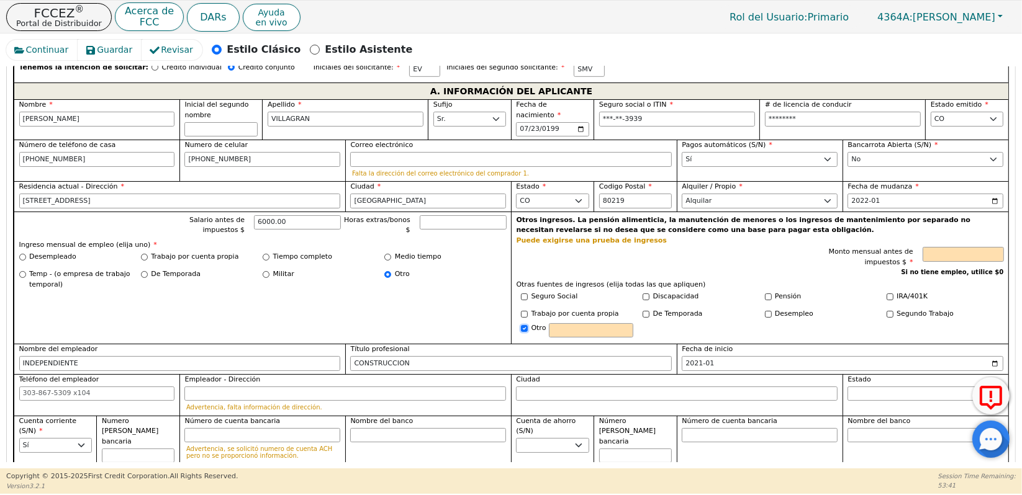
click at [521, 325] on input "Otro" at bounding box center [524, 328] width 7 height 7
checkbox input "false"
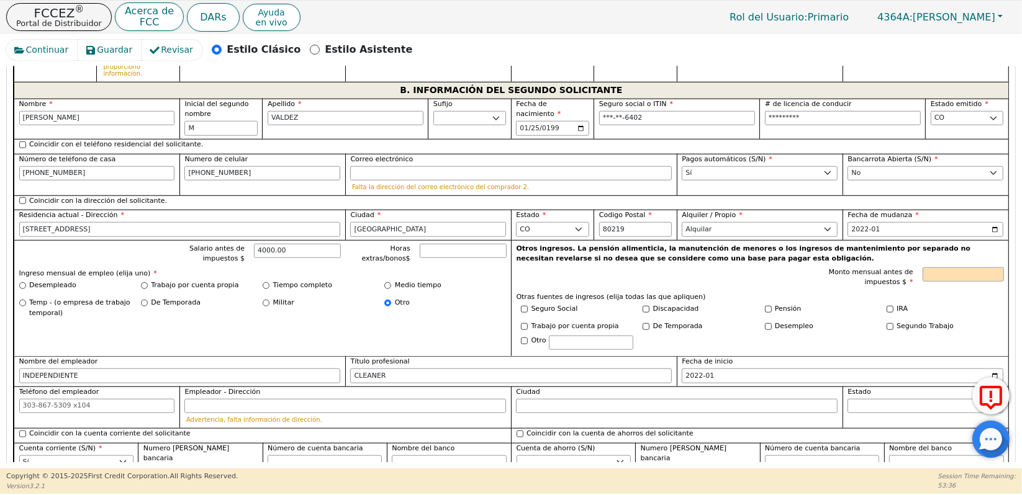
scroll to position [1194, 0]
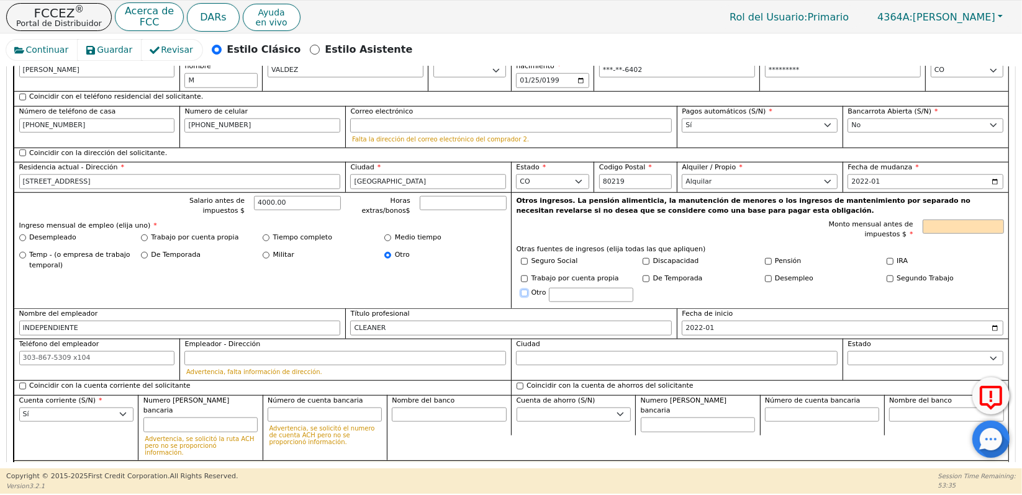
click at [521, 290] on input "Otro" at bounding box center [524, 293] width 7 height 7
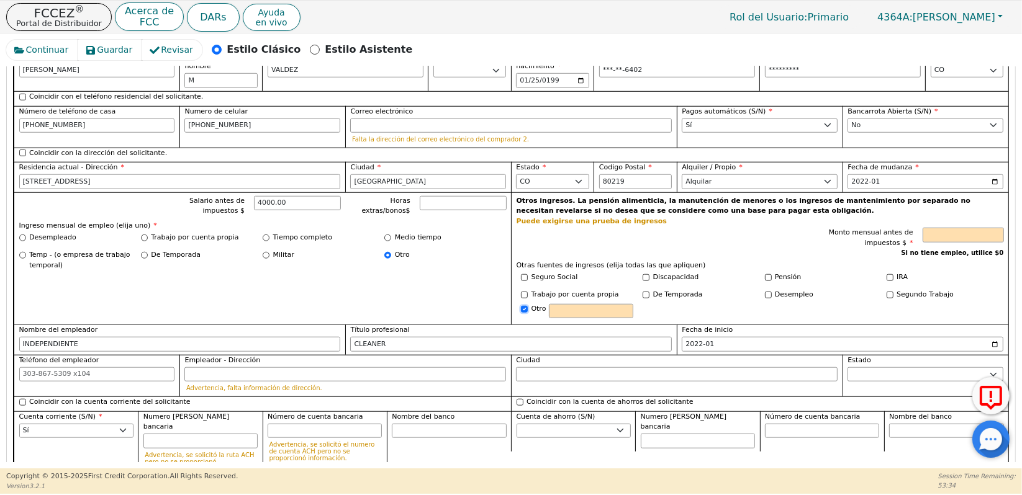
click at [523, 306] on input "Otro" at bounding box center [524, 309] width 7 height 7
checkbox input "false"
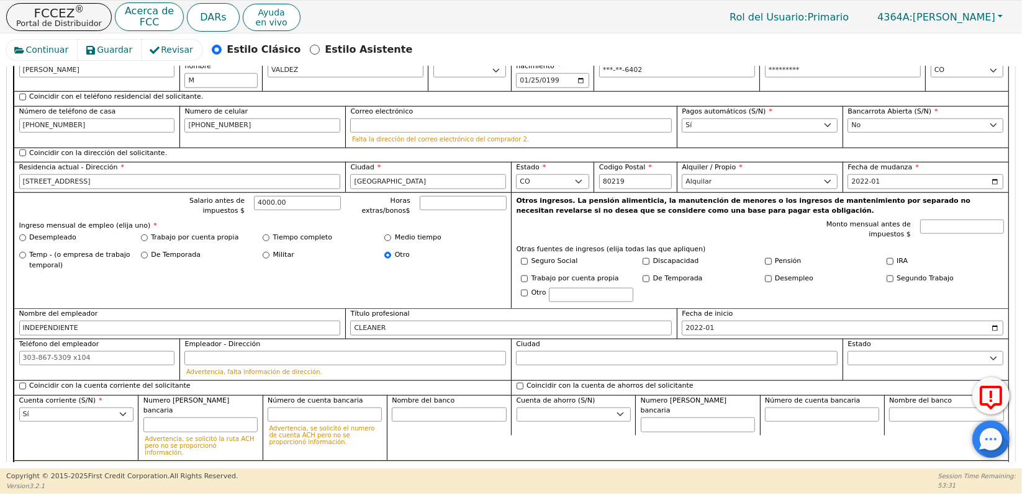
drag, startPoint x: 1016, startPoint y: 253, endPoint x: 1016, endPoint y: 259, distance: 6.9
click at [1016, 259] on div "Continuar Guardar Revisar Estilo Clásico Estilo Asistente Atrás Enviar una soli…" at bounding box center [511, 251] width 1022 height 435
drag, startPoint x: 1016, startPoint y: 253, endPoint x: 1019, endPoint y: 264, distance: 11.6
click at [1019, 264] on div "Continuar Guardar Revisar Estilo Clásico Estilo Asistente Atrás Enviar una soli…" at bounding box center [511, 251] width 1022 height 435
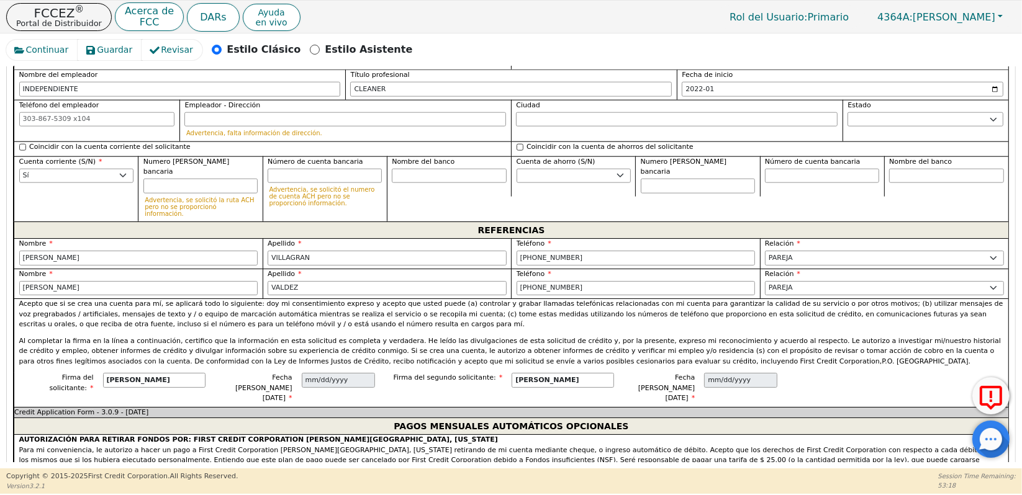
scroll to position [1436, 0]
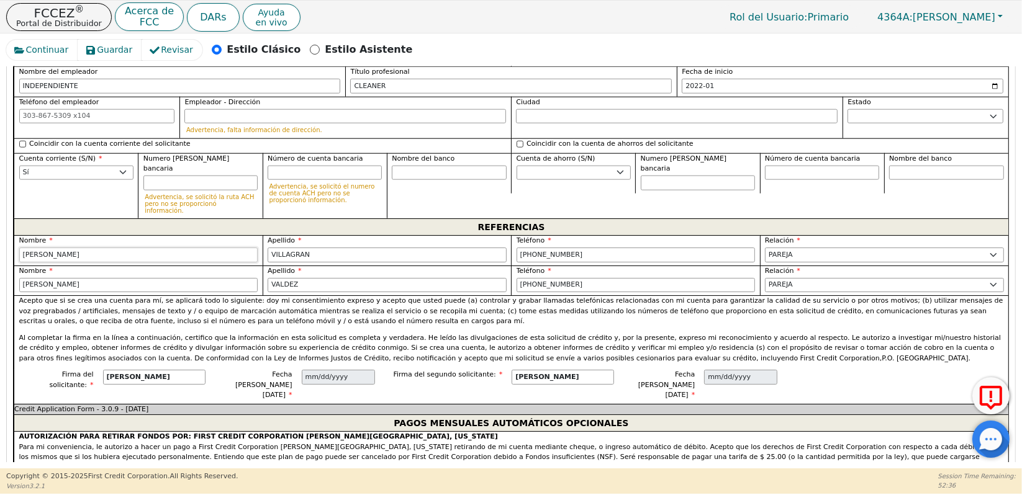
click at [210, 248] on input "[PERSON_NAME]" at bounding box center [138, 255] width 239 height 15
type input "E"
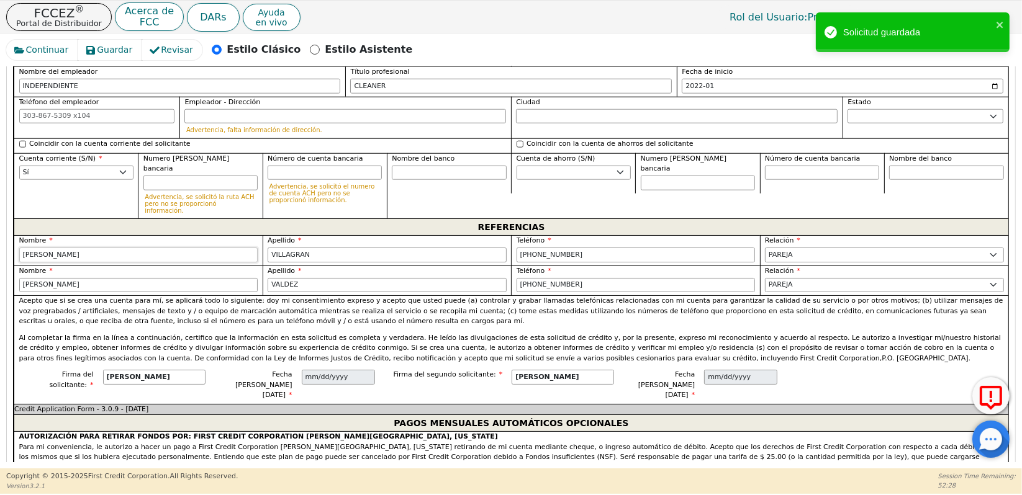
type input "[PERSON_NAME]"
click at [30, 278] on input "STEFANY" at bounding box center [138, 285] width 239 height 15
click at [78, 278] on input "STEFANY" at bounding box center [138, 285] width 239 height 15
type input "S"
type input "M"
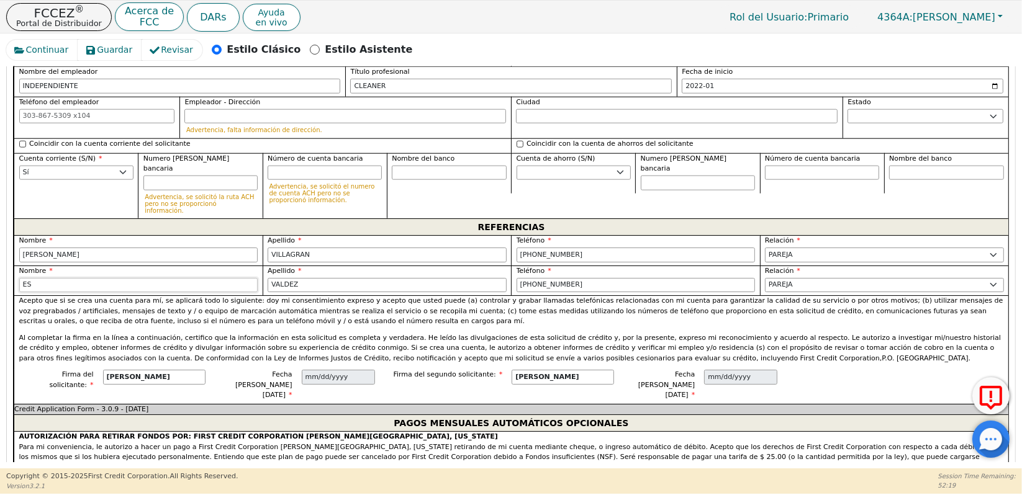
type input "E"
type input "A"
type input "MARIA"
click at [303, 296] on p "Acepto que si se crea una cuenta para mí, se aplicará todo lo siguiente: doy mi…" at bounding box center [511, 311] width 984 height 31
click at [785, 248] on select "PADRE MADRE HERMANA HERMANO HIJA HIJO COLABORADOR VECINO AMIGO PRIMO ABUELA ABU…" at bounding box center [884, 255] width 239 height 15
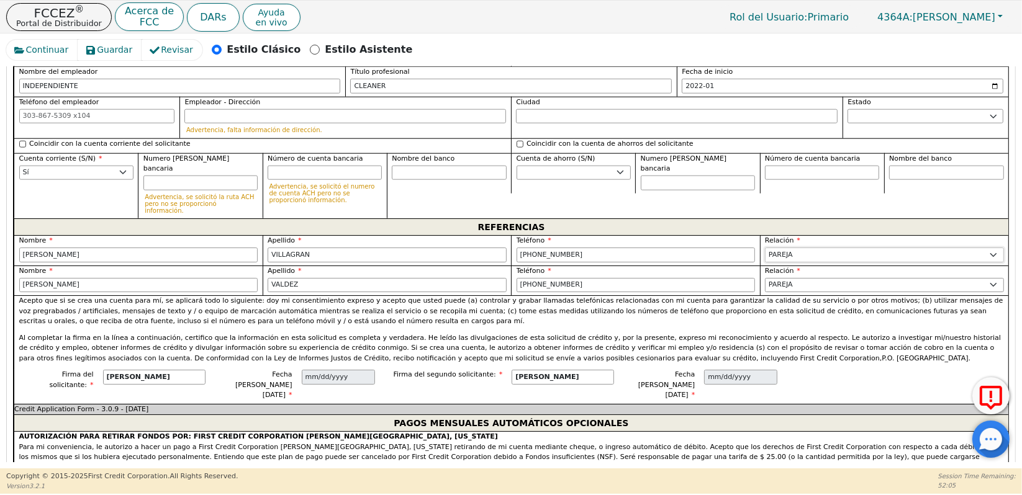
select select "BROTHER"
click at [765, 248] on select "PADRE MADRE HERMANA HERMANO HIJA HIJO COLABORADOR VECINO AMIGO PRIMO ABUELA ABU…" at bounding box center [884, 255] width 239 height 15
click at [791, 278] on select "PADRE MADRE HERMANA HERMANO HIJA HIJO COLABORADOR VECINO AMIGO PRIMO ABUELA ABU…" at bounding box center [884, 285] width 239 height 15
select select "SISTER"
click at [765, 278] on select "PADRE MADRE HERMANA HERMANO HIJA HIJO COLABORADOR VECINO AMIGO PRIMO ABUELA ABU…" at bounding box center [884, 285] width 239 height 15
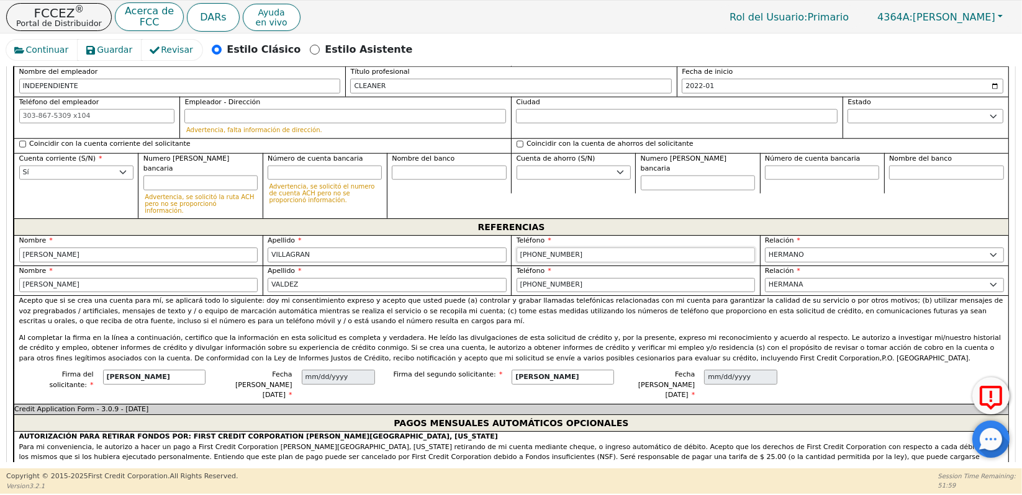
click at [626, 248] on input "515-953-8143" at bounding box center [635, 255] width 239 height 15
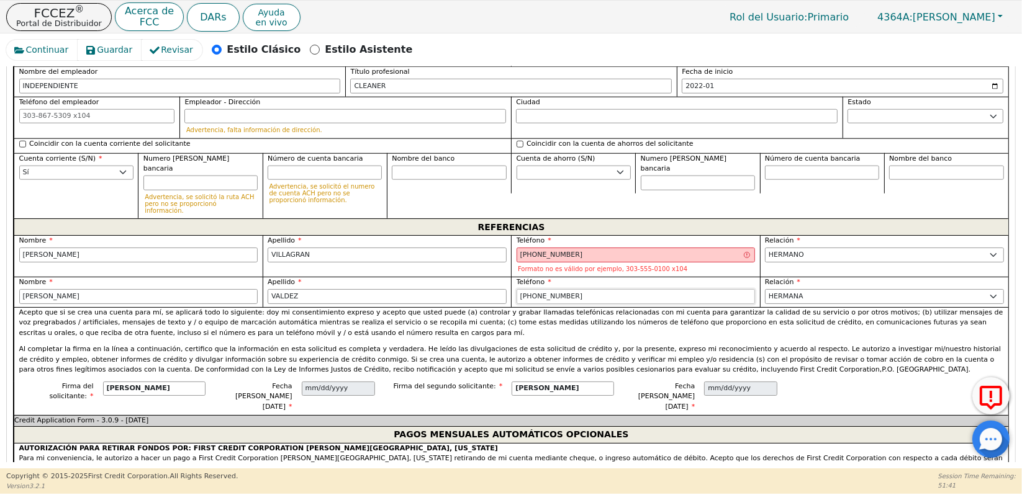
click at [602, 289] on input "720-934-1781" at bounding box center [635, 296] width 239 height 15
click at [603, 248] on input "515-963-454" at bounding box center [635, 255] width 239 height 15
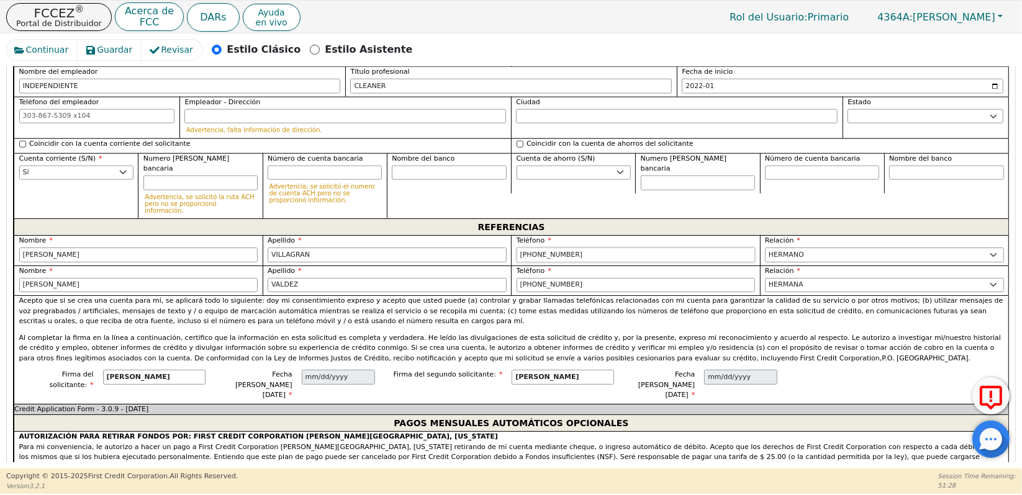
type input "515-963-4541"
click at [616, 278] on input "720-934-1781" at bounding box center [635, 285] width 239 height 15
type input "720-506-7181"
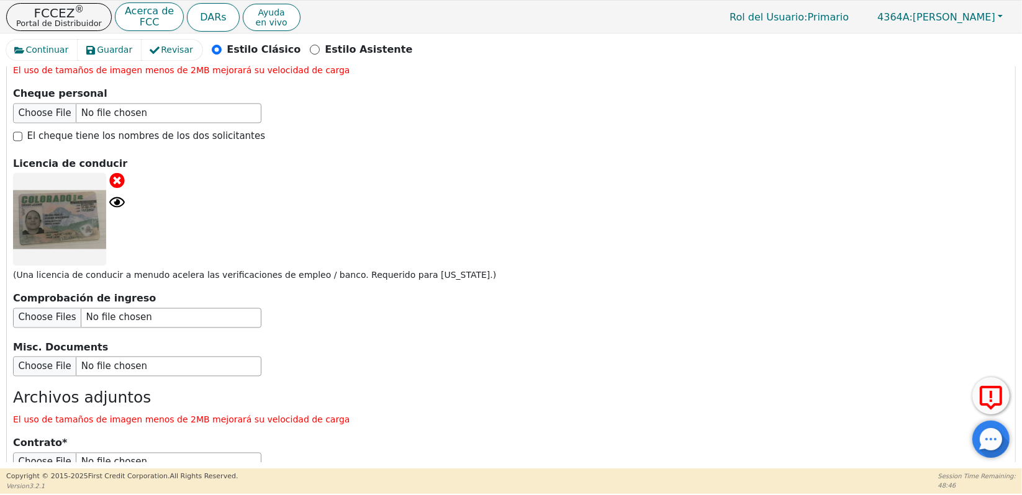
scroll to position [2459, 0]
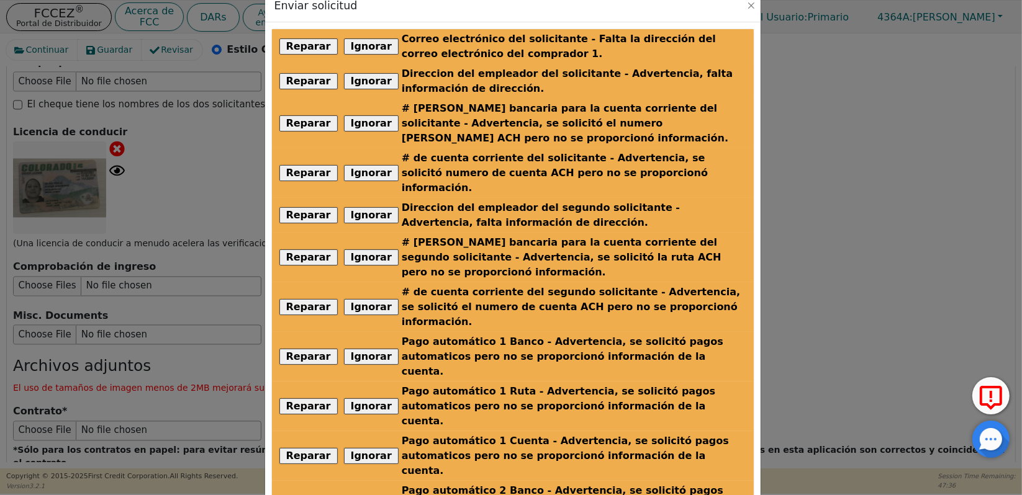
scroll to position [0, 0]
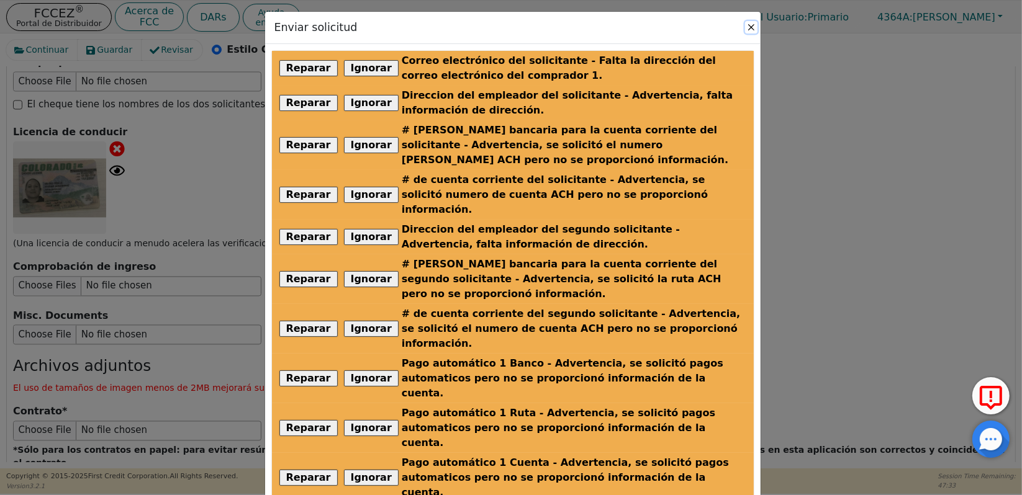
click at [746, 24] on button "Close" at bounding box center [751, 27] width 12 height 12
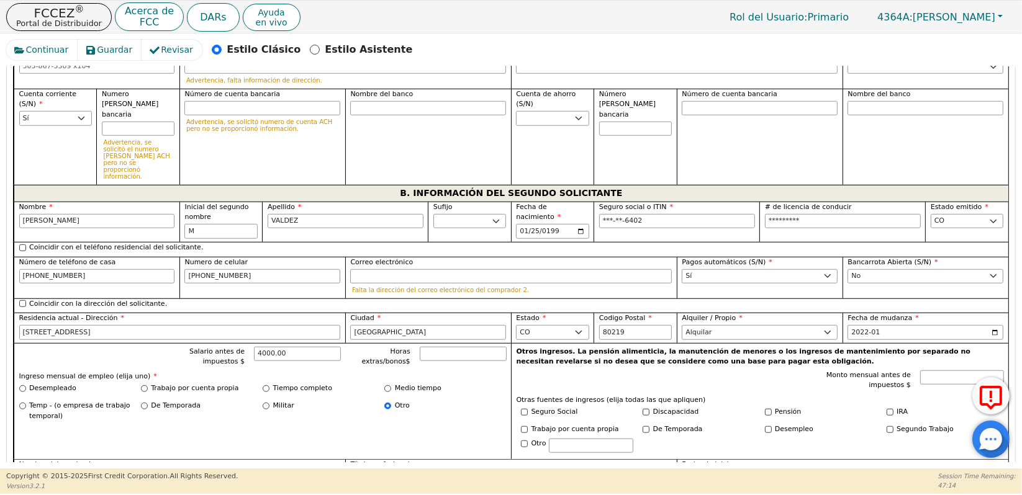
scroll to position [1038, 0]
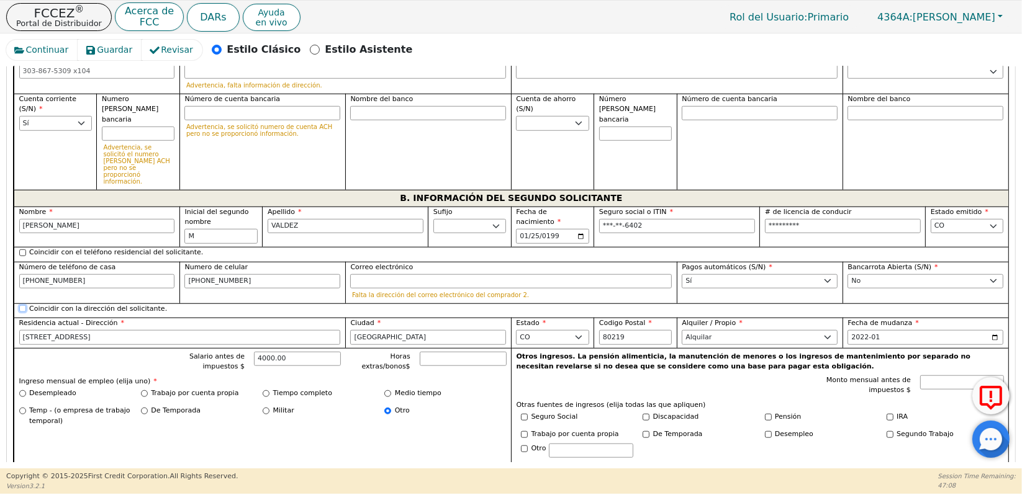
click at [20, 305] on input "Coincidir con la dirección del solicitante." at bounding box center [22, 308] width 7 height 7
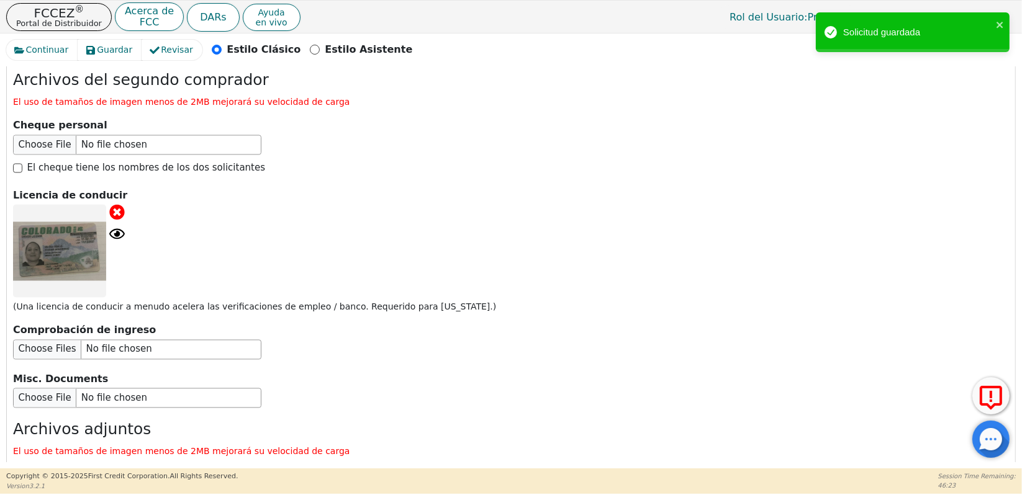
scroll to position [2459, 0]
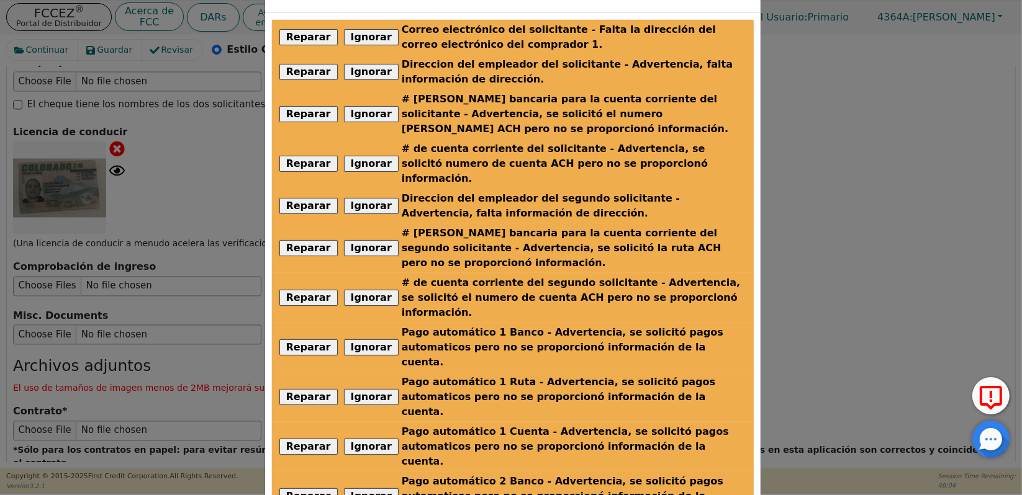
scroll to position [0, 0]
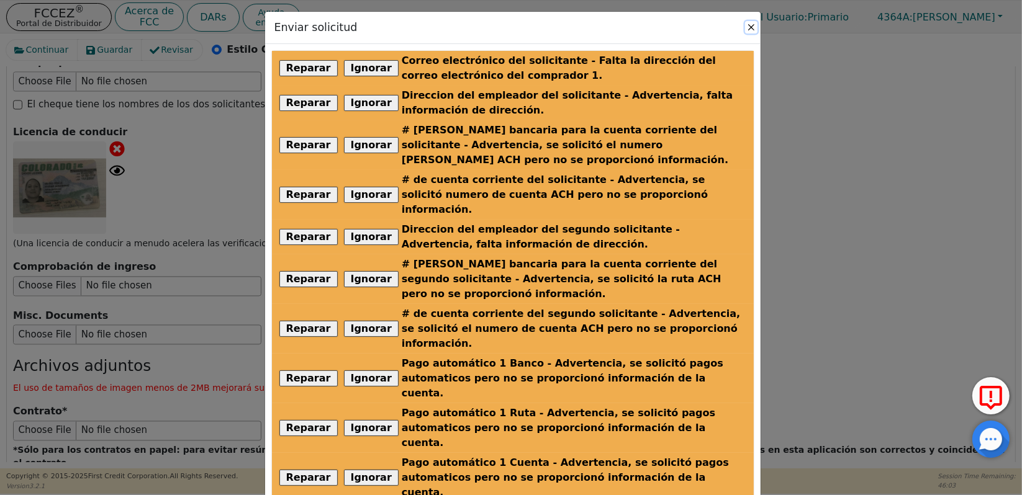
click at [747, 27] on button "Close" at bounding box center [751, 27] width 12 height 12
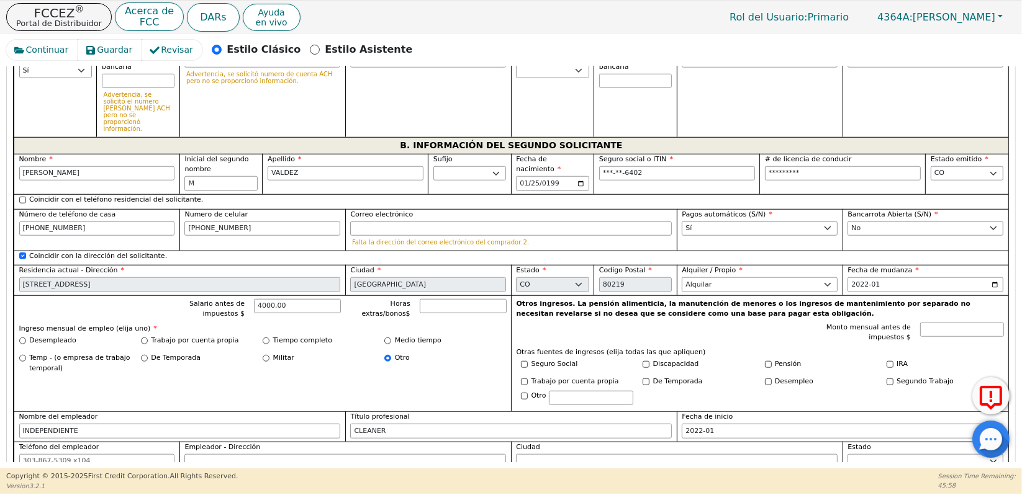
scroll to position [1074, 0]
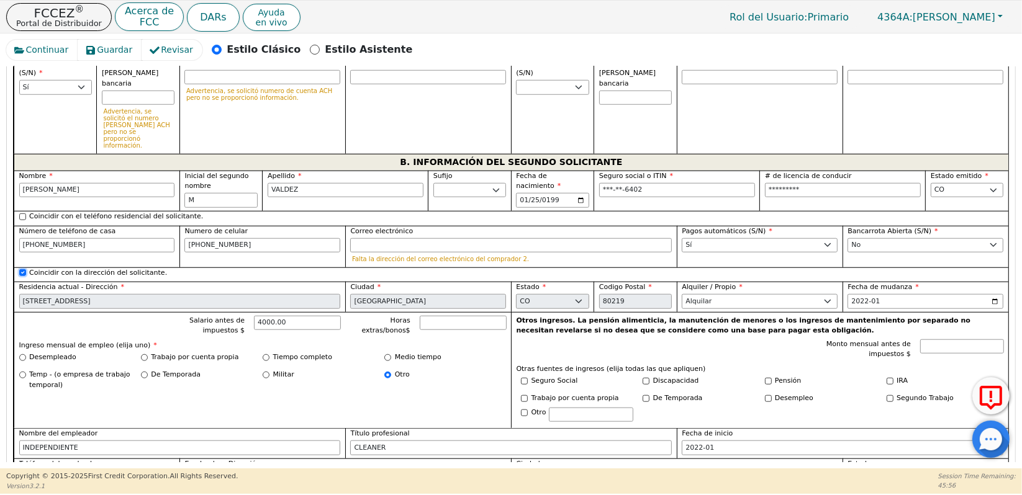
click at [21, 269] on input "Coincidir con la dirección del solicitante." at bounding box center [22, 272] width 7 height 7
checkbox input "false"
select select
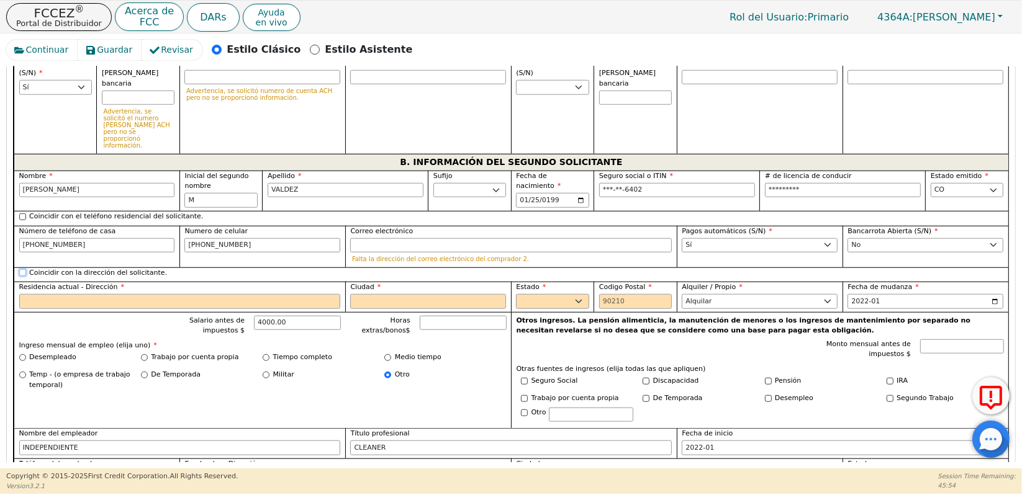
click at [21, 269] on input "Coincidir con la dirección del solicitante." at bounding box center [22, 272] width 7 height 7
checkbox input "true"
type input "3475 W DAKOTA AVE"
type input "DENVER"
select select "CO"
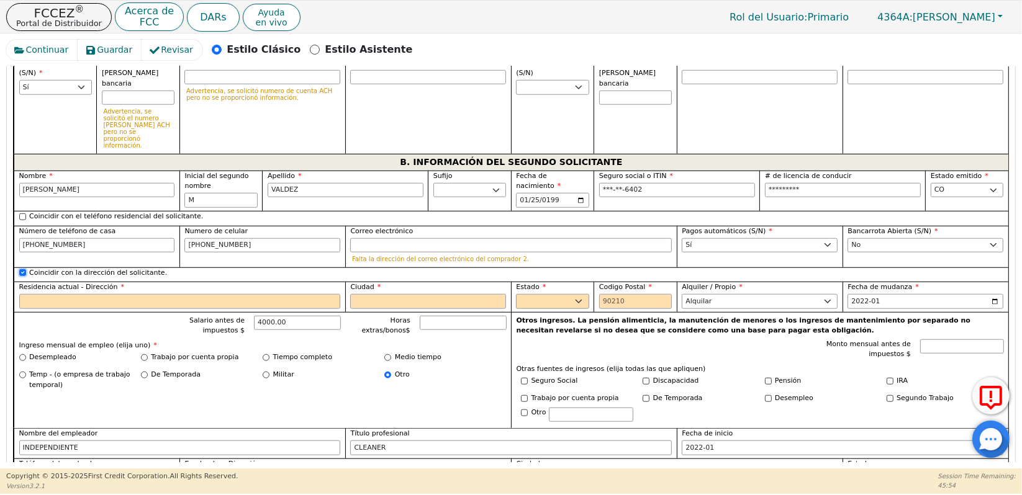
type input "80219"
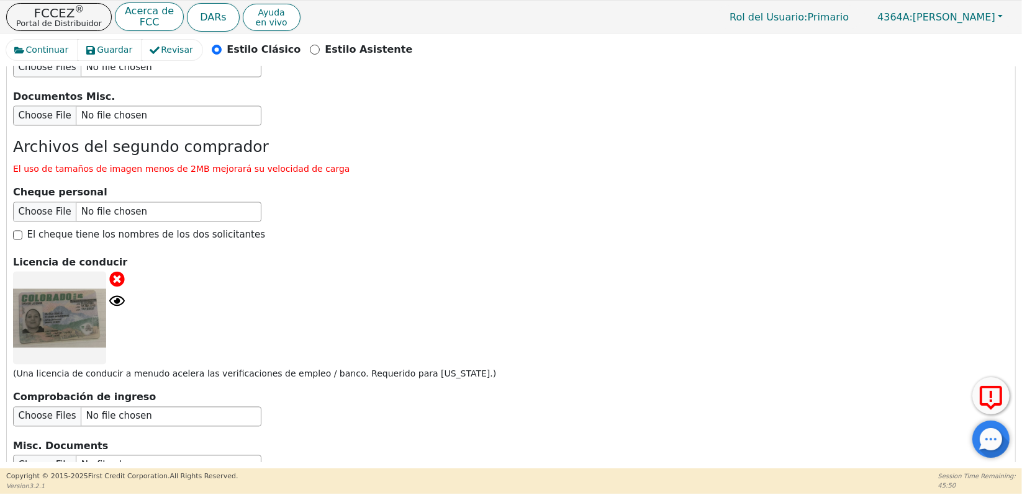
scroll to position [2459, 0]
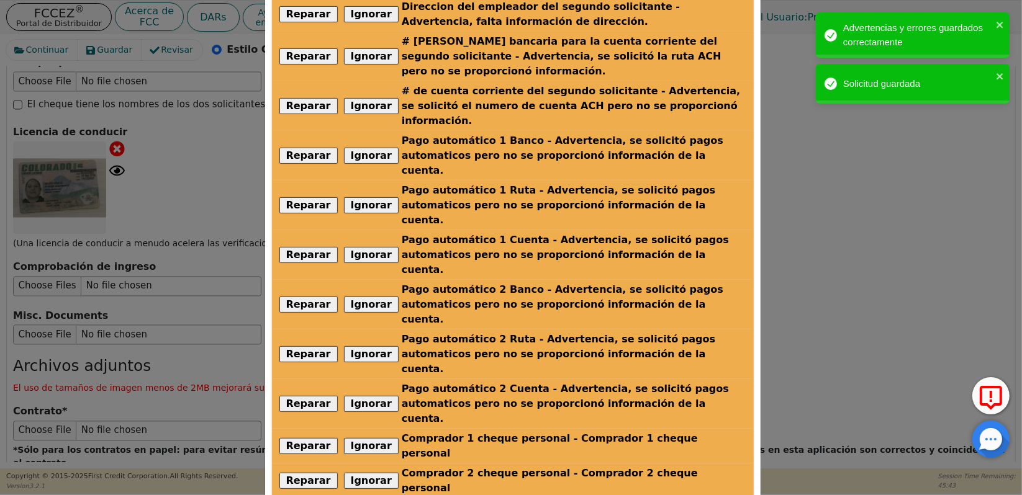
scroll to position [275, 0]
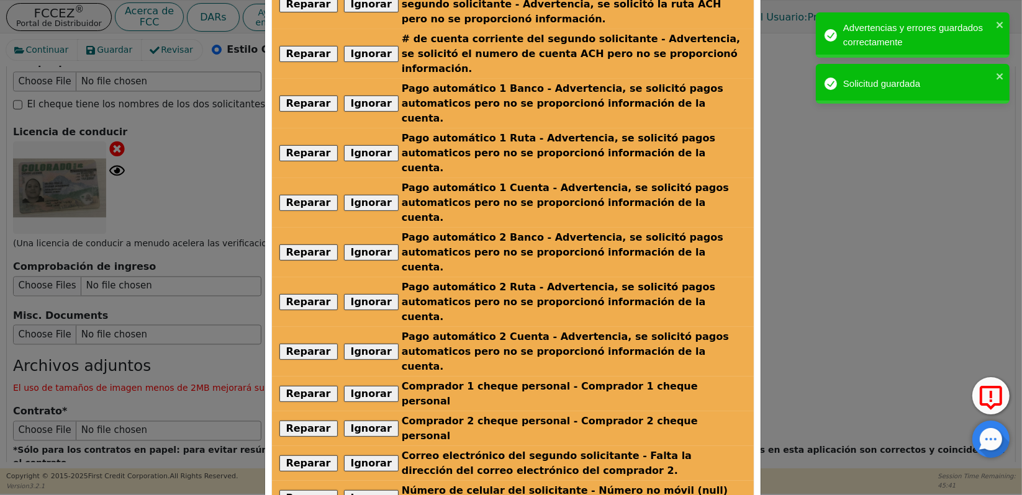
radio input "false"
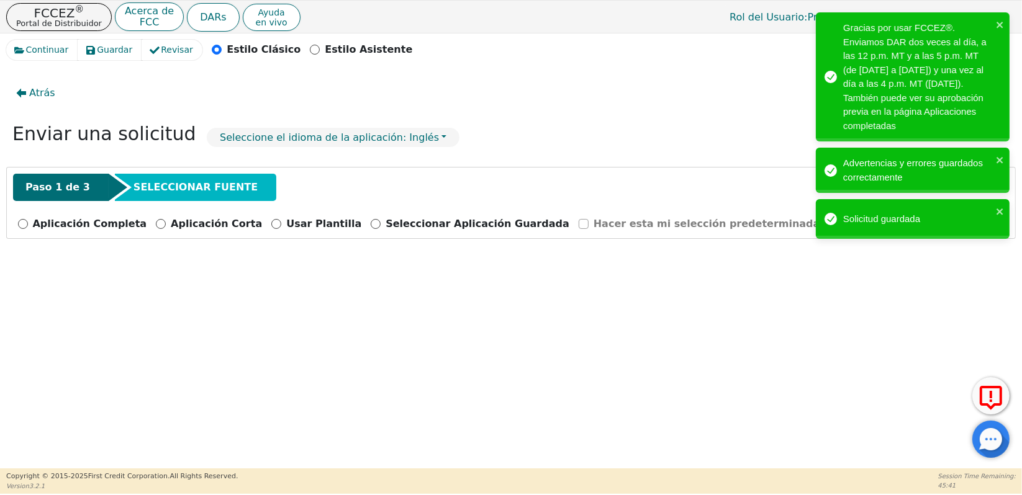
scroll to position [0, 0]
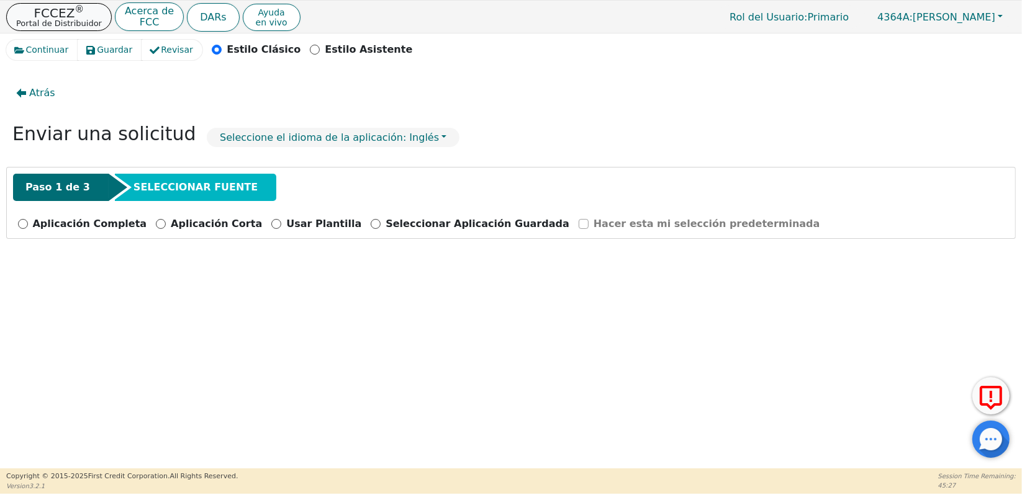
click at [58, 12] on p "FCCEZ ®" at bounding box center [59, 13] width 86 height 12
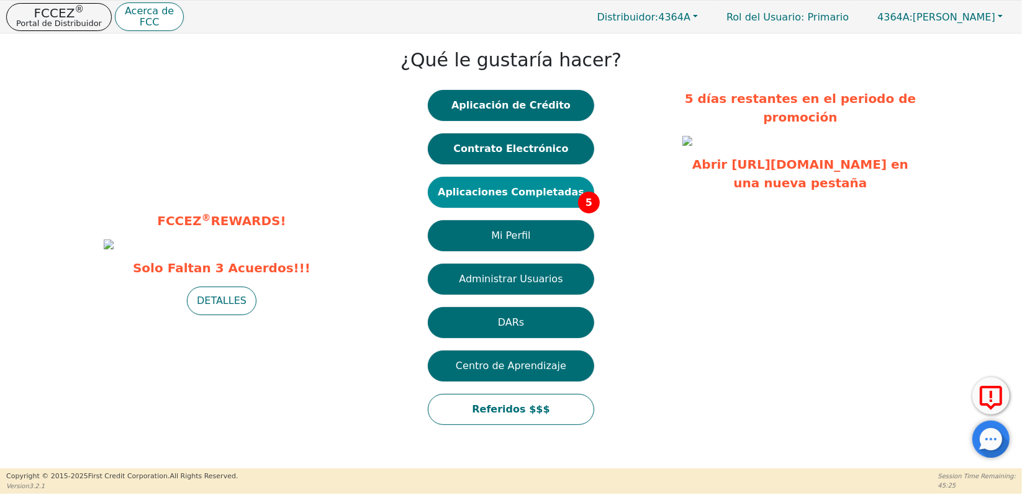
click at [476, 184] on button "Aplicaciones Completadas 5" at bounding box center [511, 192] width 166 height 31
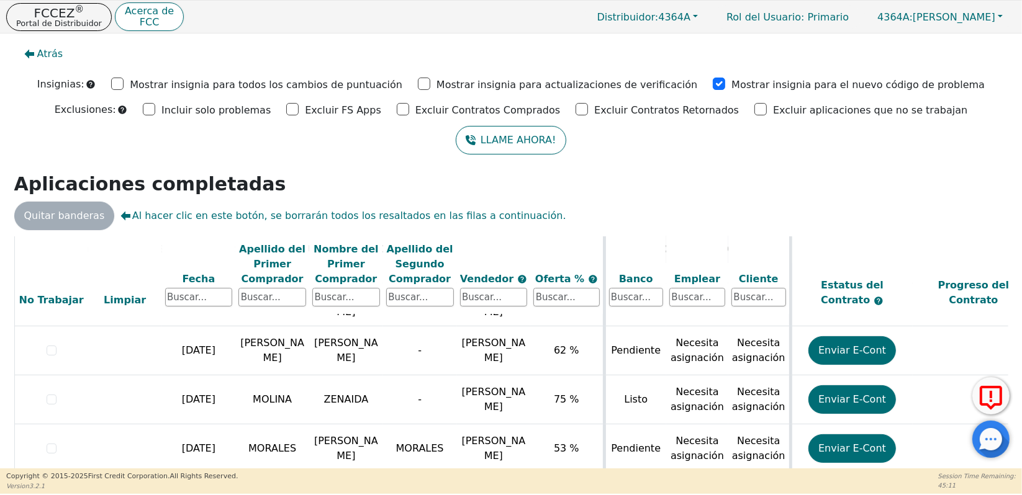
scroll to position [71, 0]
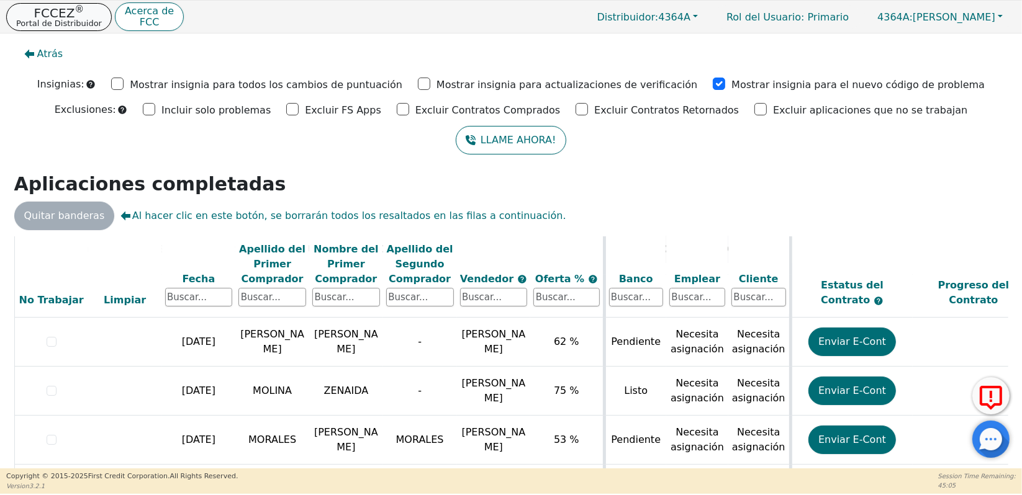
click at [54, 19] on p "Portal de Distribuidor" at bounding box center [59, 23] width 86 height 8
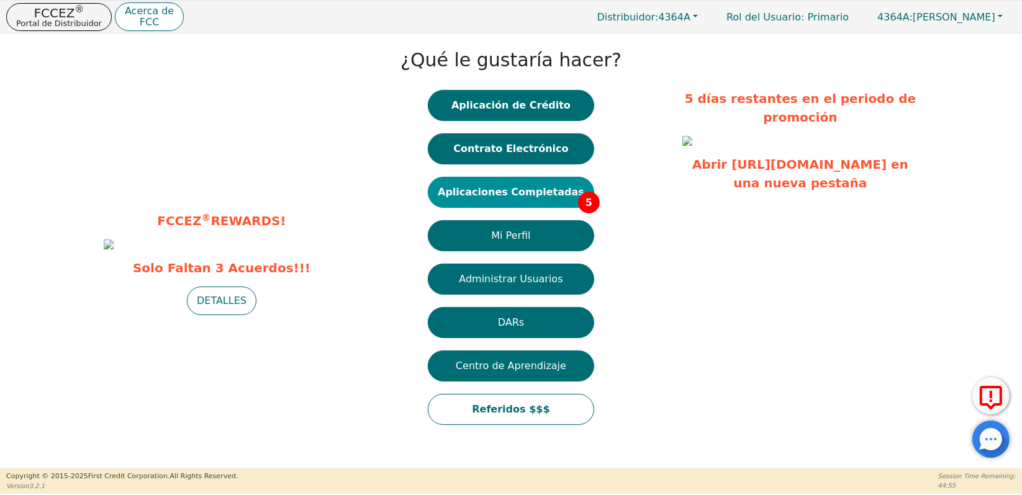
click at [488, 186] on button "Aplicaciones Completadas 5" at bounding box center [511, 192] width 166 height 31
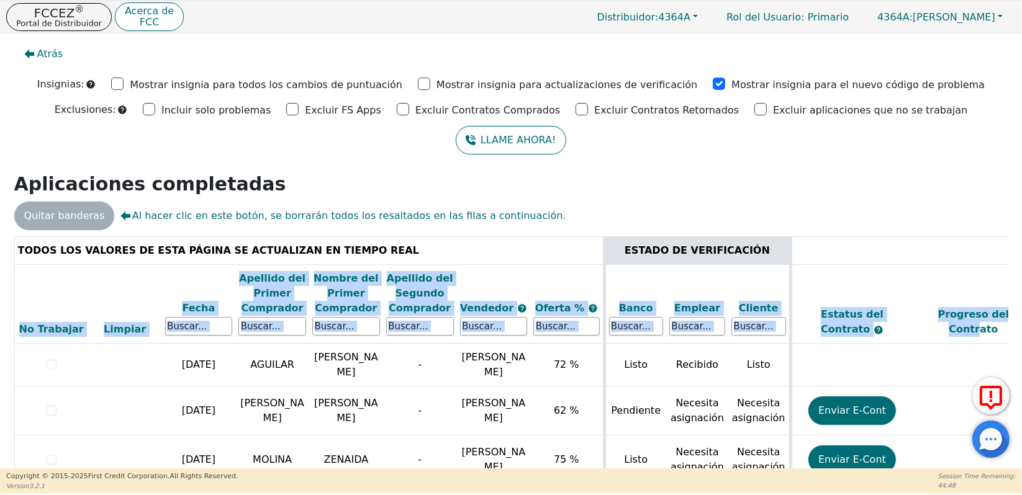
drag, startPoint x: 1005, startPoint y: 247, endPoint x: 1009, endPoint y: 289, distance: 42.4
click at [1009, 289] on div "Atrás Insignias: Mostrar insignia para todos los cambios de puntuación Mostrar …" at bounding box center [511, 251] width 1022 height 435
drag, startPoint x: 1009, startPoint y: 289, endPoint x: 953, endPoint y: 277, distance: 57.7
click at [953, 279] on th "Progreso del Contrato" at bounding box center [973, 303] width 122 height 79
click at [951, 287] on th "Progreso del Contrato" at bounding box center [973, 303] width 122 height 79
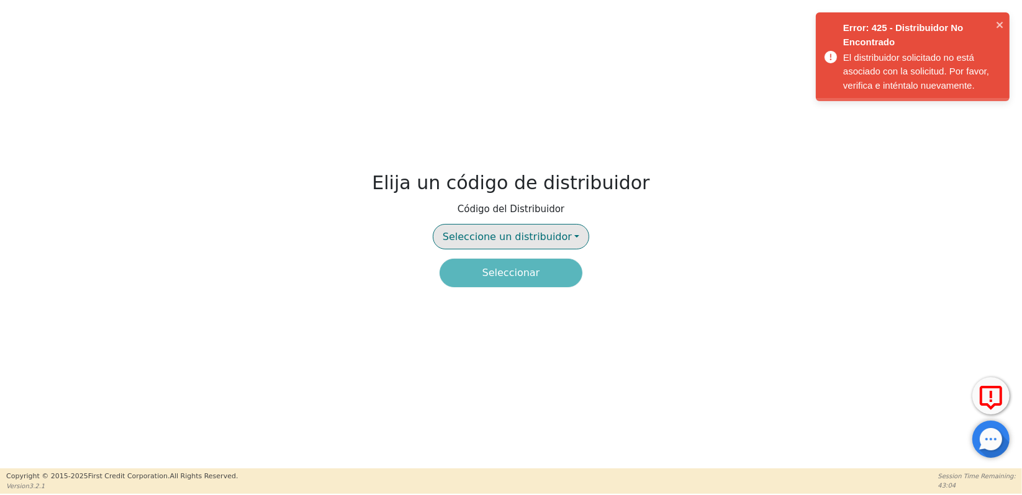
click at [475, 236] on span "Seleccione un distribuidor" at bounding box center [507, 237] width 129 height 12
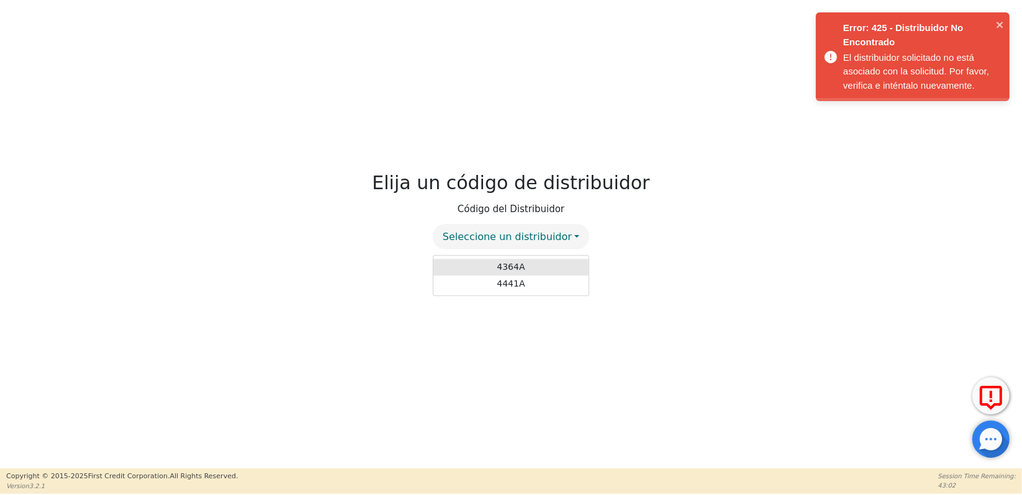
click at [480, 263] on link "4364A" at bounding box center [510, 267] width 155 height 17
click at [480, 271] on button "Seleccionar" at bounding box center [510, 273] width 143 height 29
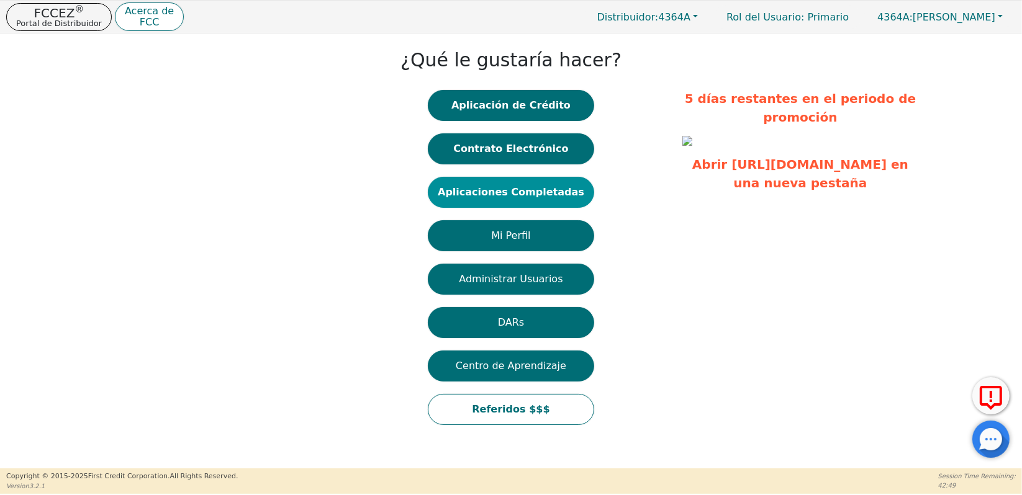
click at [463, 192] on button "Aplicaciones Completadas" at bounding box center [511, 192] width 166 height 31
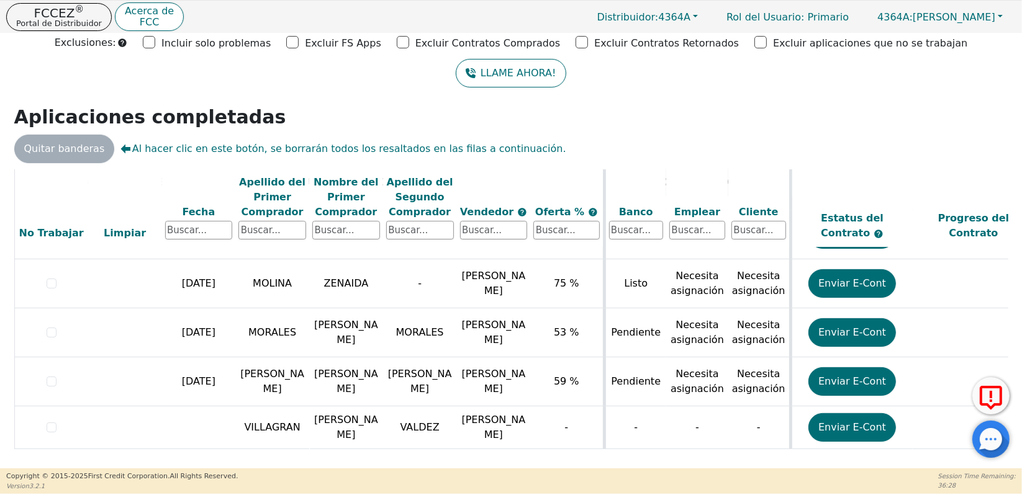
scroll to position [114, 0]
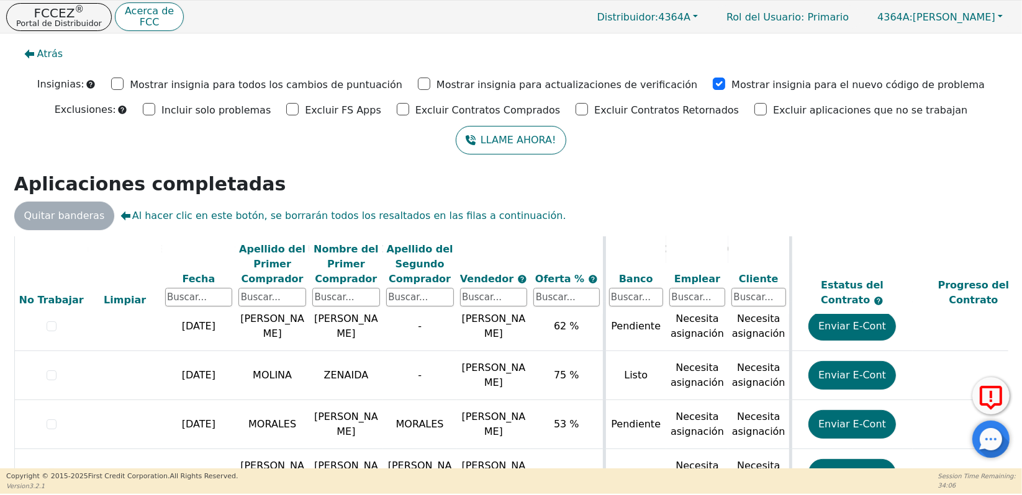
scroll to position [114, 0]
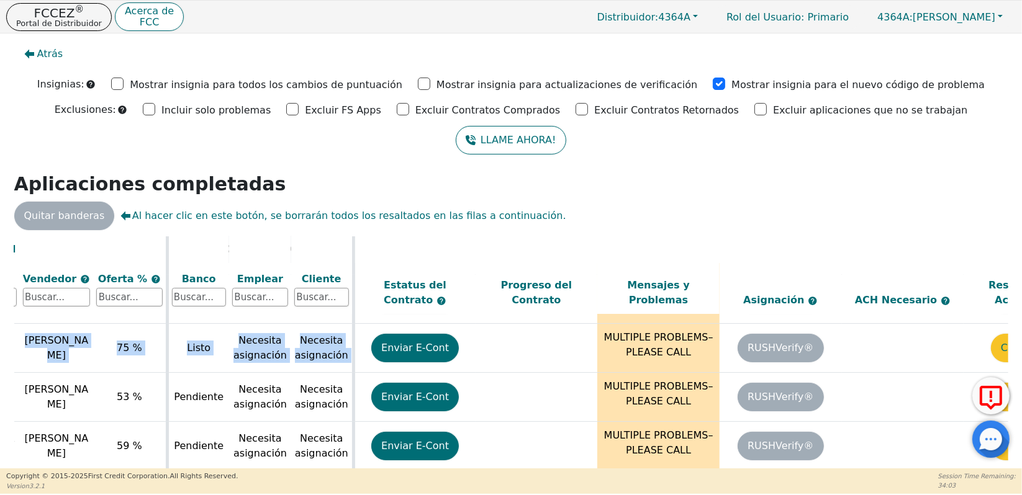
drag, startPoint x: 999, startPoint y: 341, endPoint x: 999, endPoint y: 310, distance: 31.0
click at [999, 310] on table "TODOS LOS VALORES DE ESTA PÁGINA SE ACTUALIZAN EN TIEMPO REAL ESTADO DE VERIFIC…" at bounding box center [331, 326] width 1509 height 403
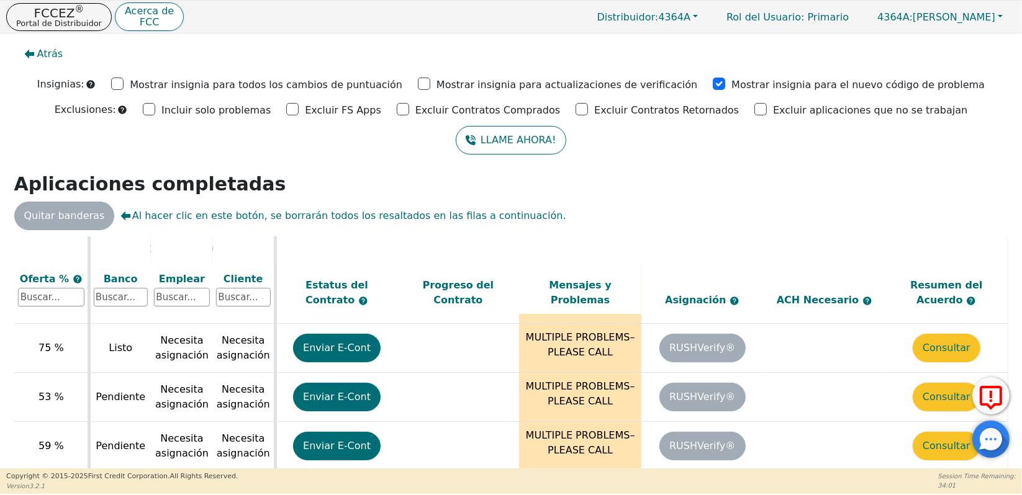
drag, startPoint x: 999, startPoint y: 310, endPoint x: 921, endPoint y: 246, distance: 101.5
click at [921, 246] on th "Resumen del Acuerdo" at bounding box center [946, 275] width 122 height 79
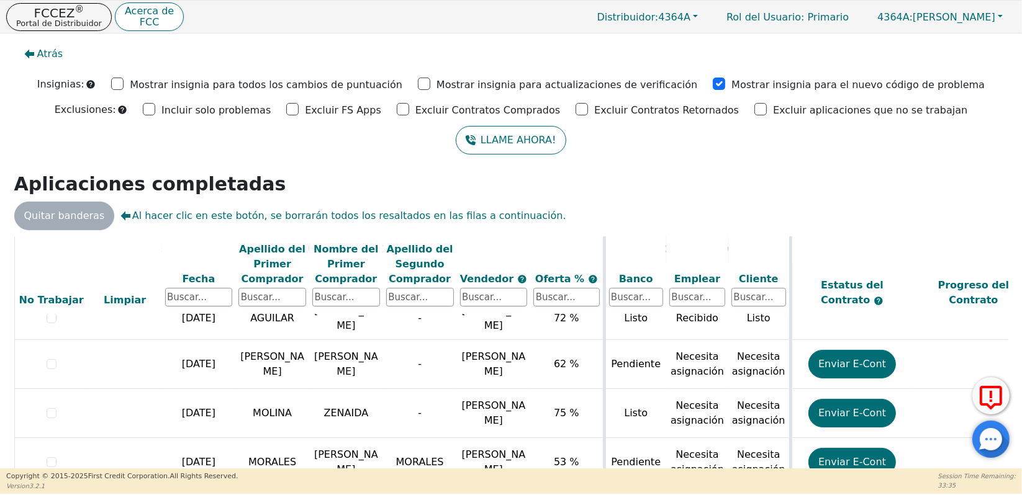
scroll to position [114, 0]
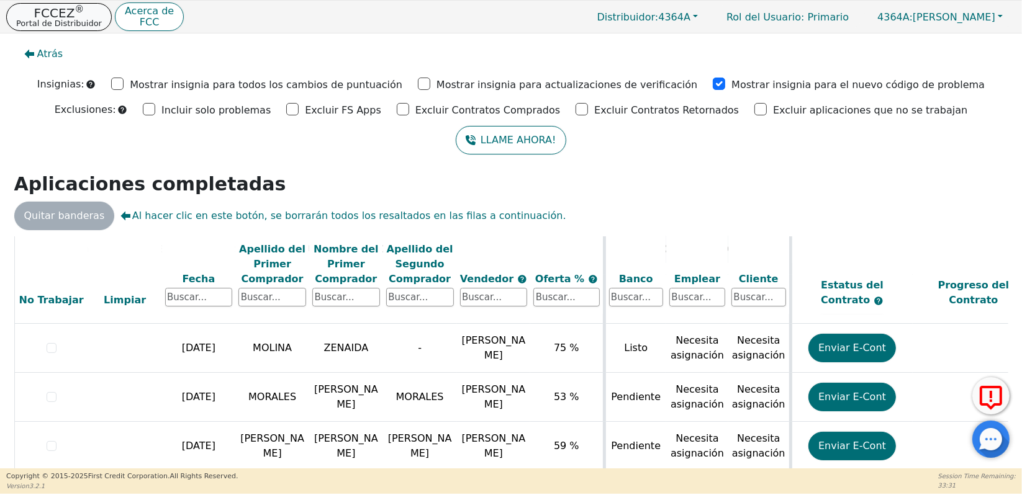
click at [60, 22] on p "Portal de Distribuidor" at bounding box center [59, 23] width 86 height 8
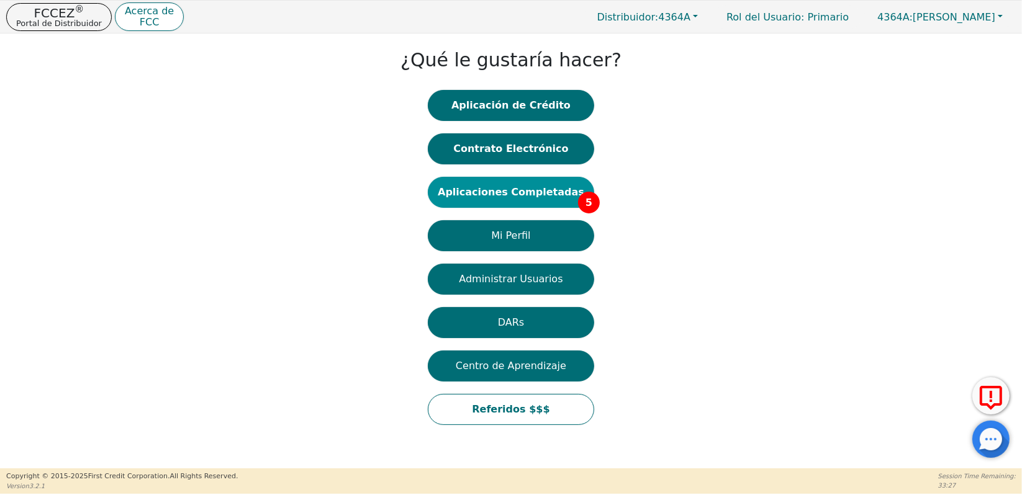
click at [535, 189] on button "Aplicaciones Completadas 5" at bounding box center [511, 192] width 166 height 31
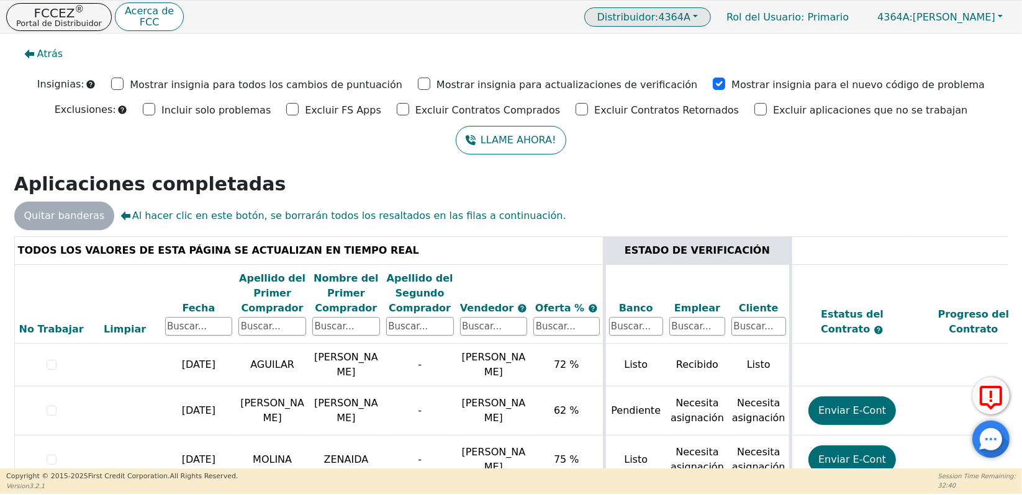
click at [659, 20] on span "Distribuidor:" at bounding box center [627, 17] width 61 height 12
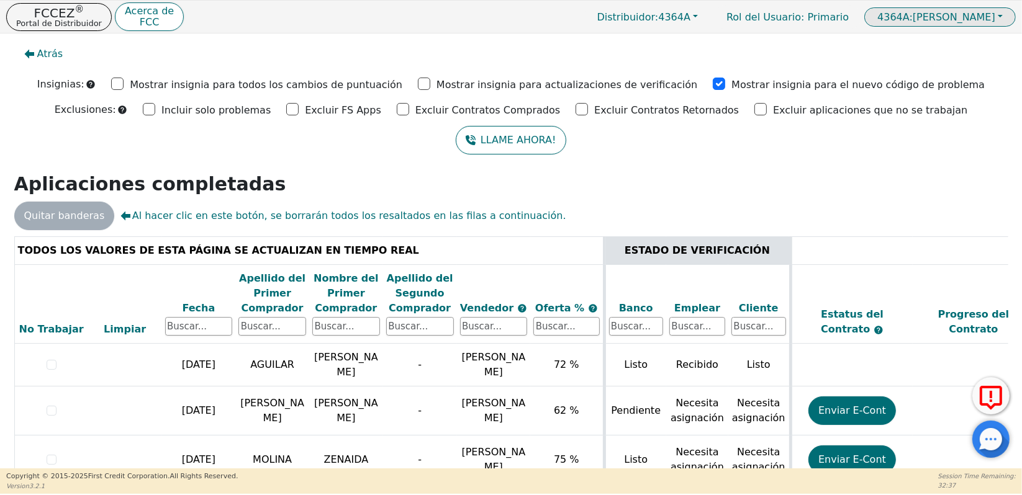
click at [903, 22] on span "4364A:" at bounding box center [894, 17] width 35 height 12
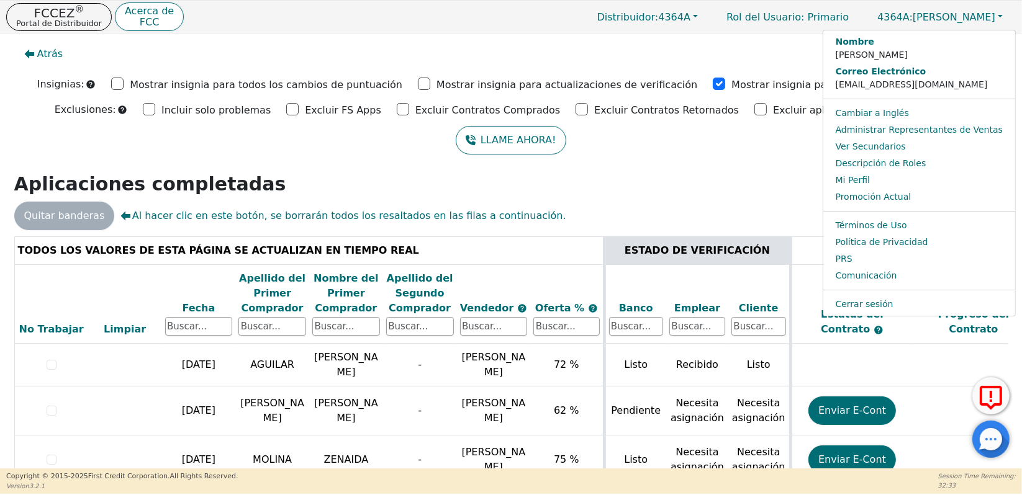
click at [825, 55] on div "Atrás" at bounding box center [510, 54] width 1003 height 29
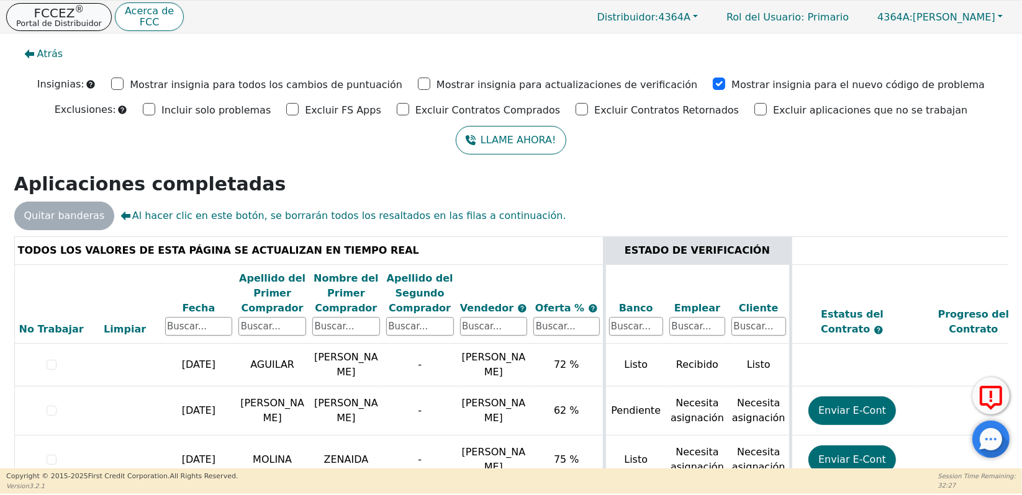
click at [65, 20] on p "Portal de Distribuidor" at bounding box center [59, 23] width 86 height 8
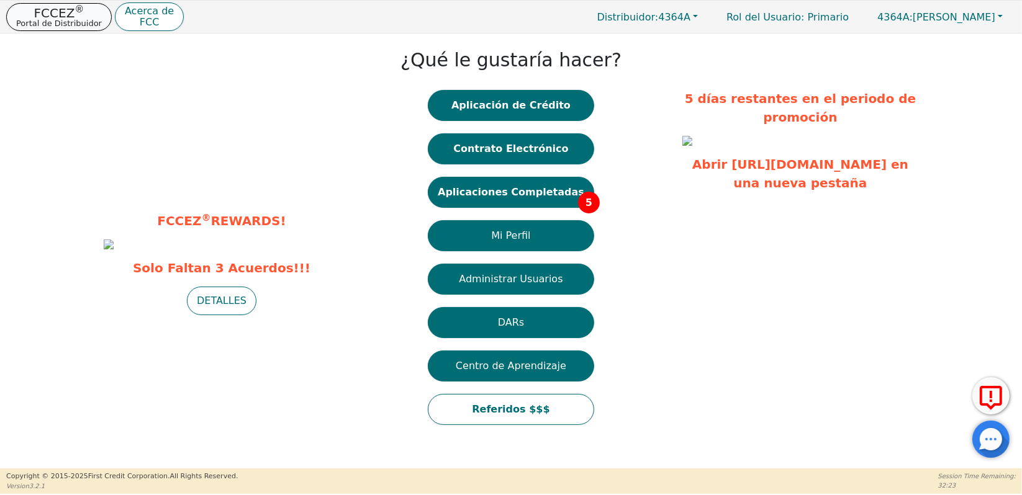
click at [38, 14] on p "FCCEZ ®" at bounding box center [59, 13] width 86 height 12
click at [477, 190] on button "Aplicaciones Completadas 5" at bounding box center [511, 192] width 166 height 31
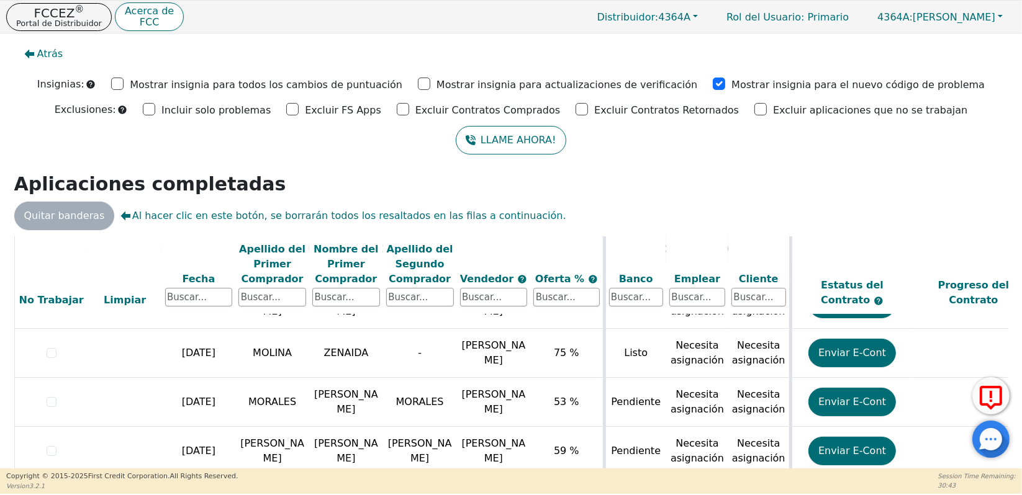
scroll to position [114, 0]
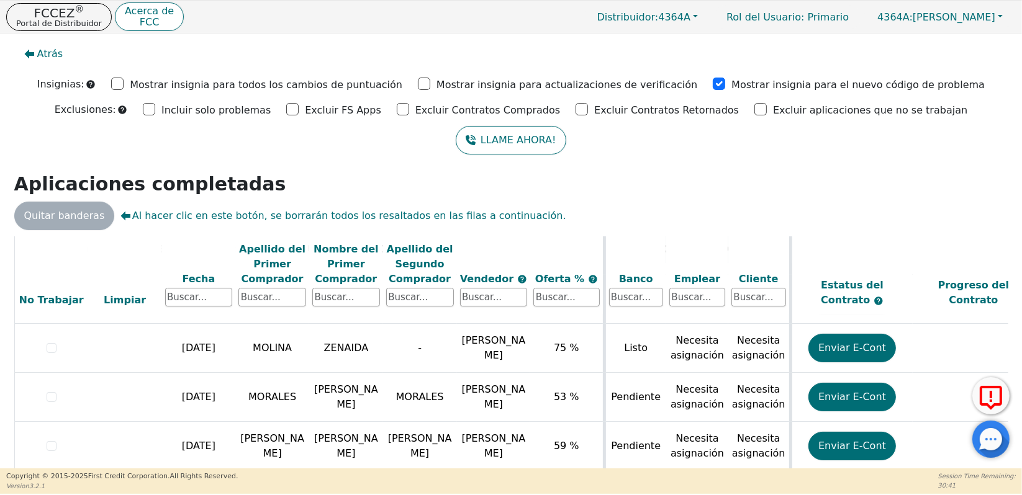
click at [935, 29] on div "Distribuidor: 4364A 4364A 4441A Rol del Usuario : Primario 4364A: [PERSON_NAME]…" at bounding box center [799, 17] width 431 height 24
click at [934, 20] on span "4364A: [PERSON_NAME]" at bounding box center [936, 17] width 118 height 12
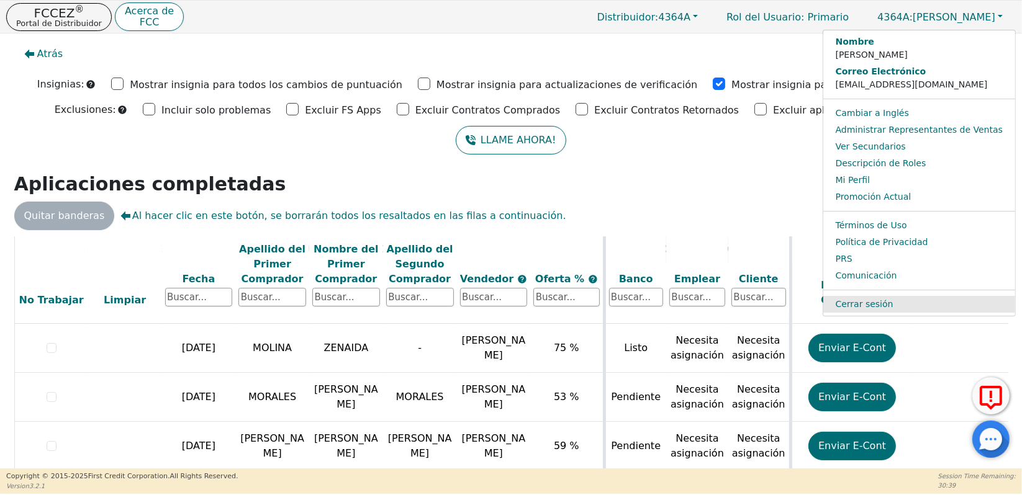
click at [865, 302] on link "Cerrar sesión" at bounding box center [919, 304] width 192 height 17
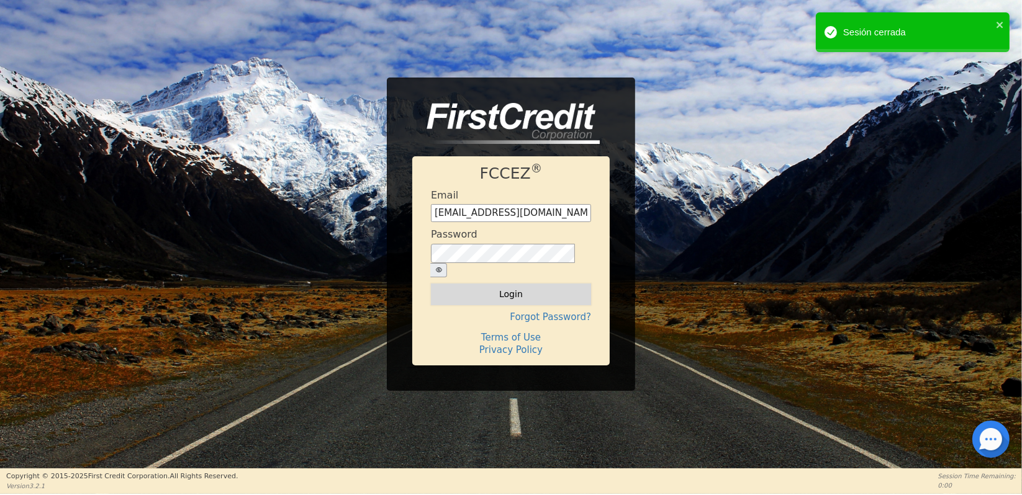
click at [487, 291] on button "Login" at bounding box center [511, 294] width 160 height 21
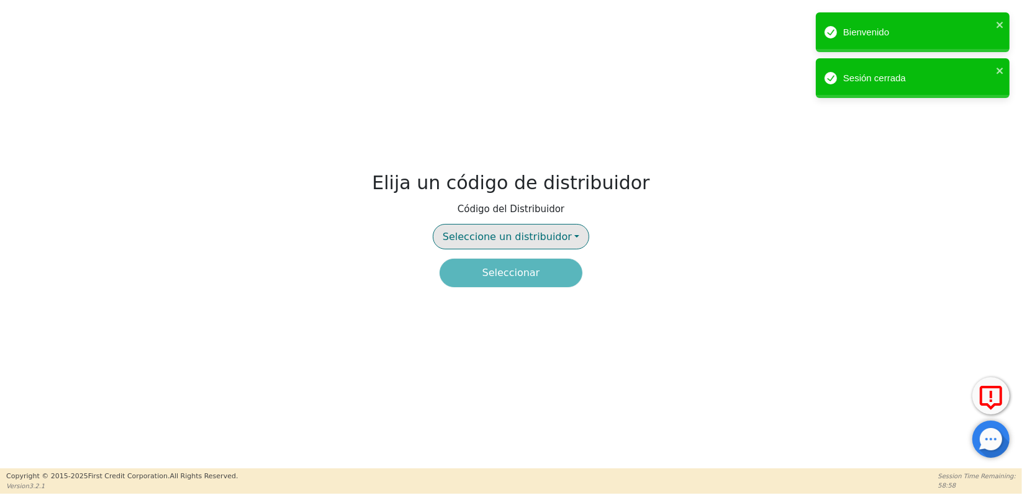
click at [501, 235] on span "Seleccione un distribuidor" at bounding box center [507, 237] width 129 height 12
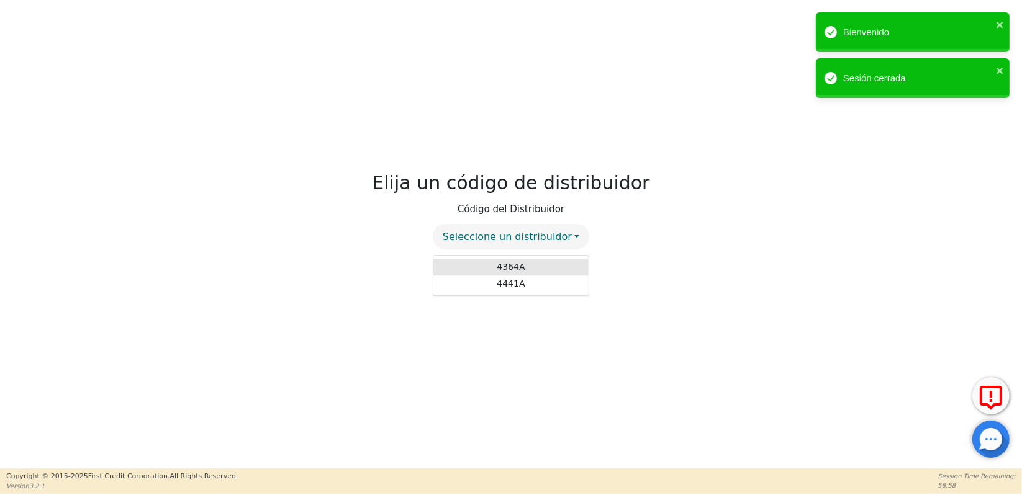
click at [508, 261] on link "4364A" at bounding box center [510, 267] width 155 height 17
click at [505, 276] on button "Seleccionar" at bounding box center [510, 273] width 143 height 29
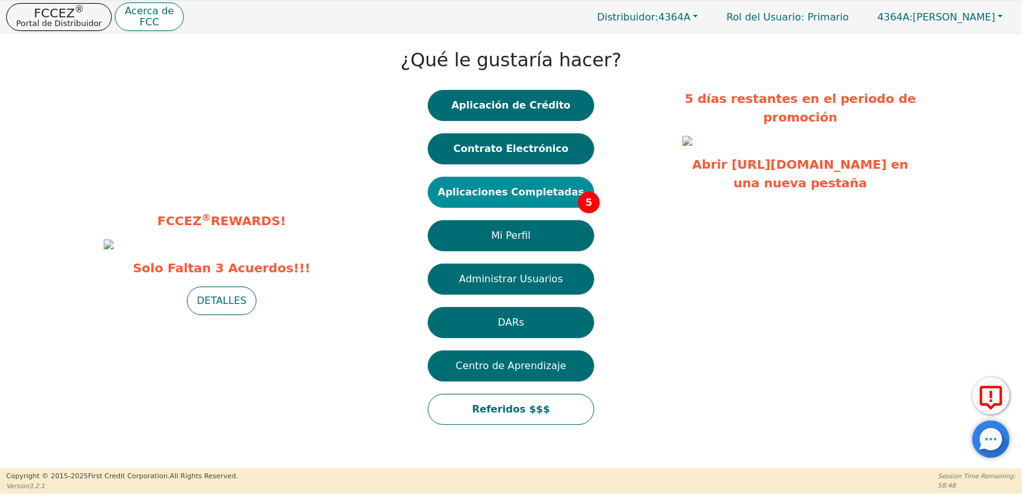
click at [517, 199] on button "Aplicaciones Completadas 5" at bounding box center [511, 192] width 166 height 31
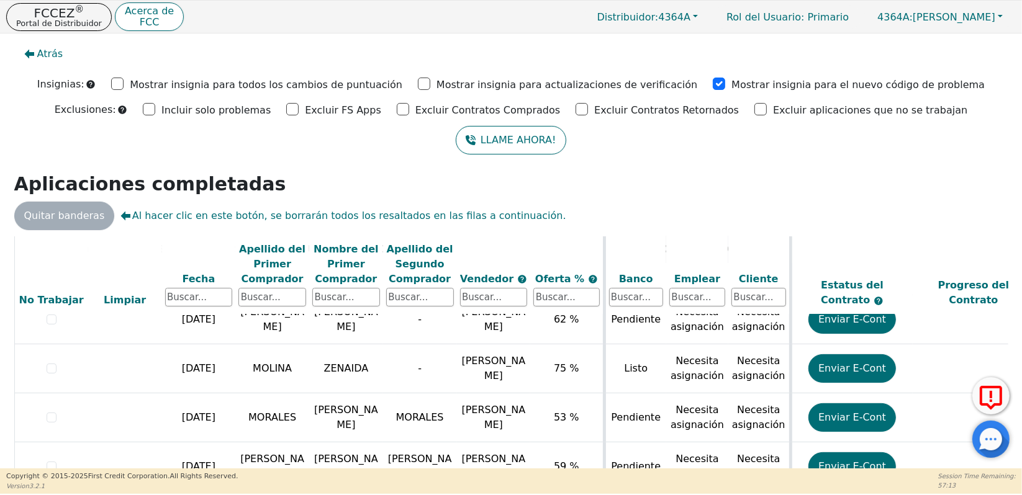
scroll to position [114, 0]
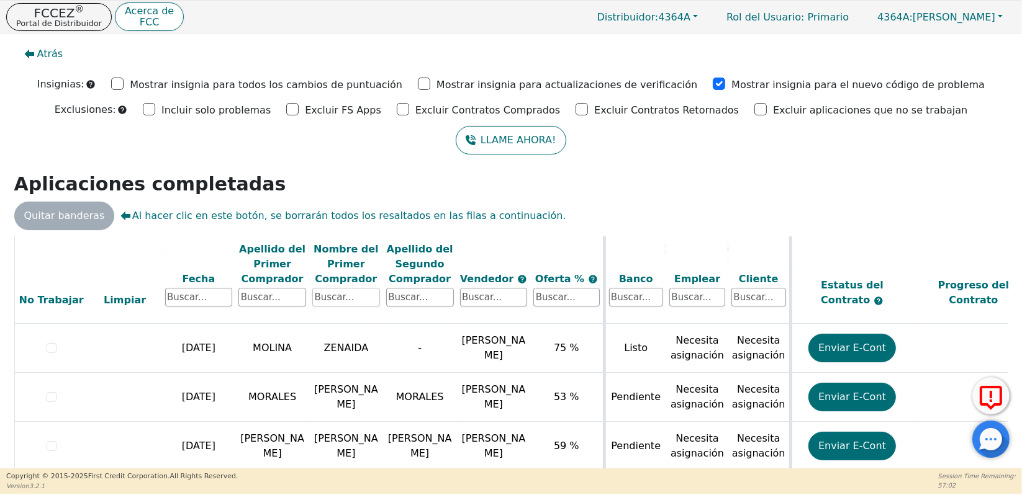
click at [342, 294] on input "text" at bounding box center [346, 298] width 68 height 19
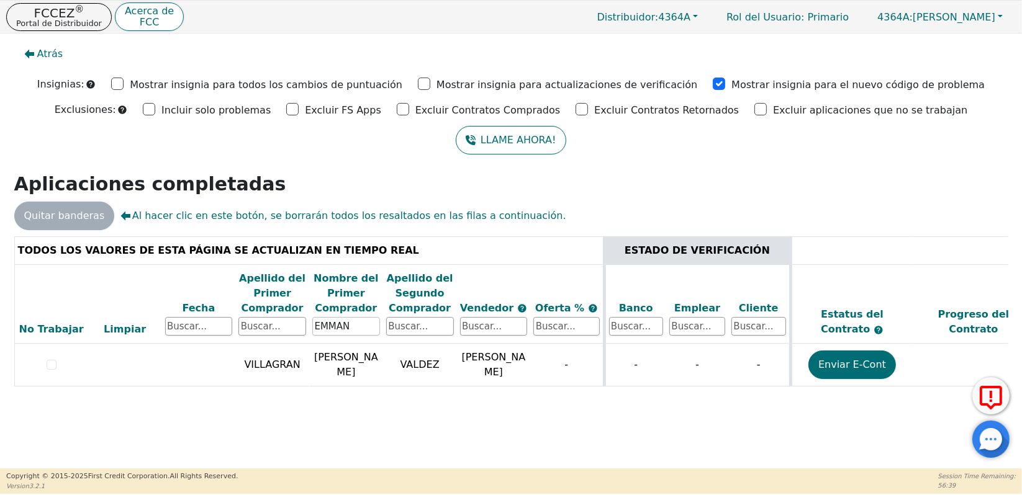
type input "EMMAN"
